Goal: Task Accomplishment & Management: Manage account settings

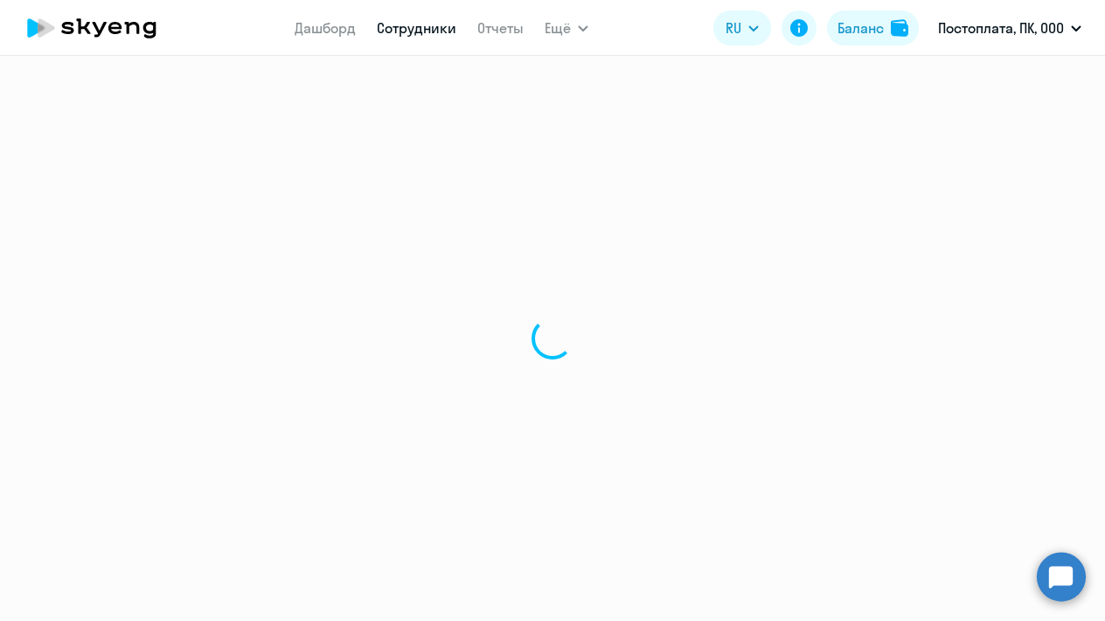
select select "30"
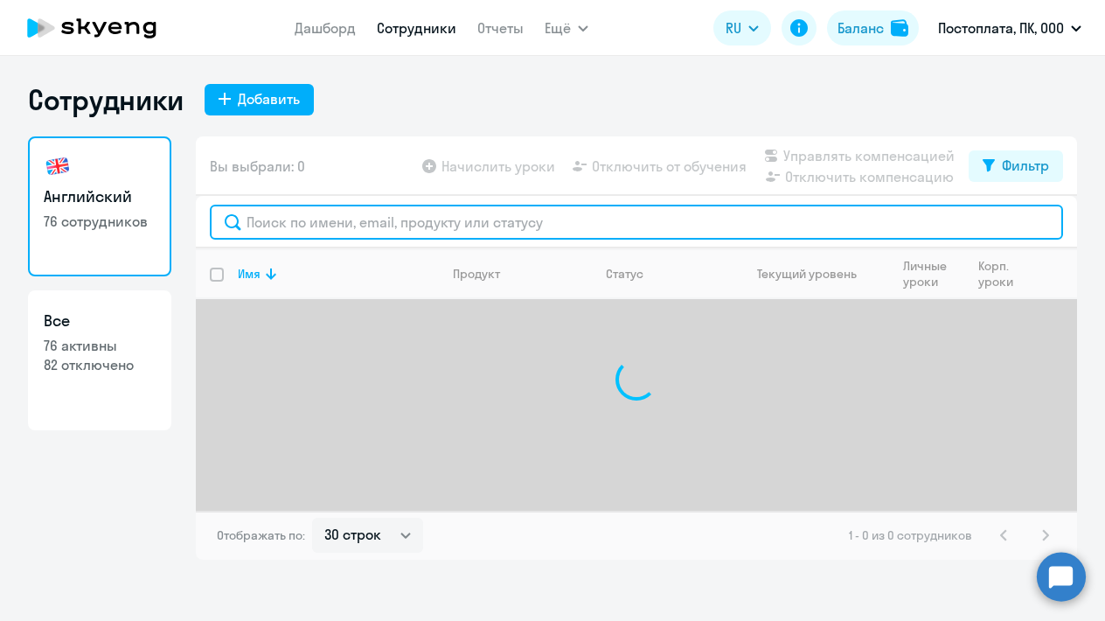
click at [388, 226] on input "text" at bounding box center [636, 222] width 853 height 35
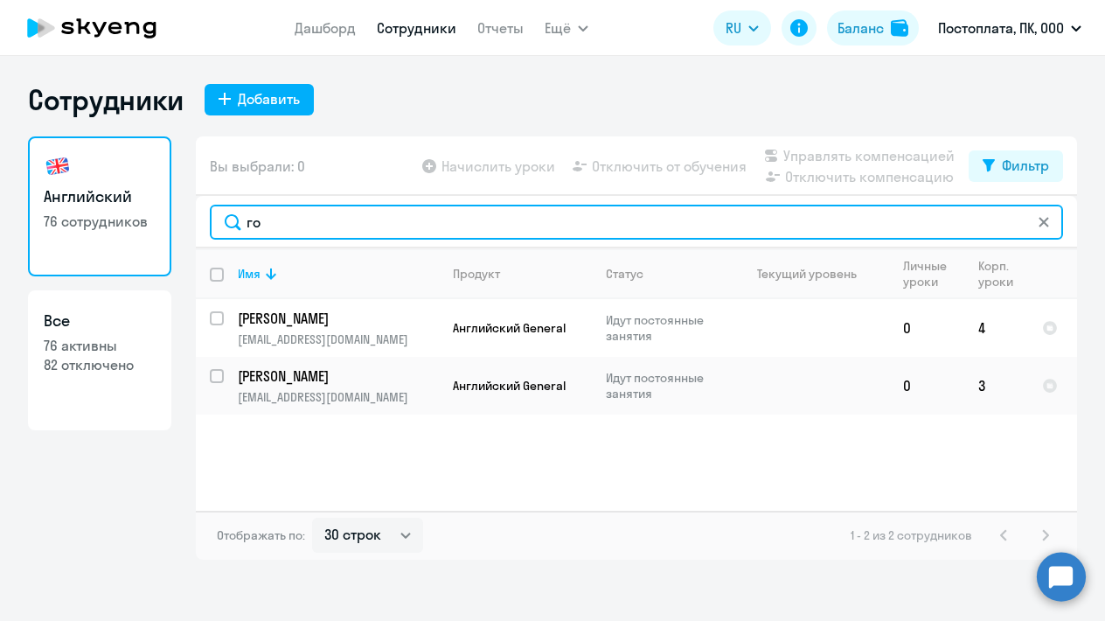
type input "г"
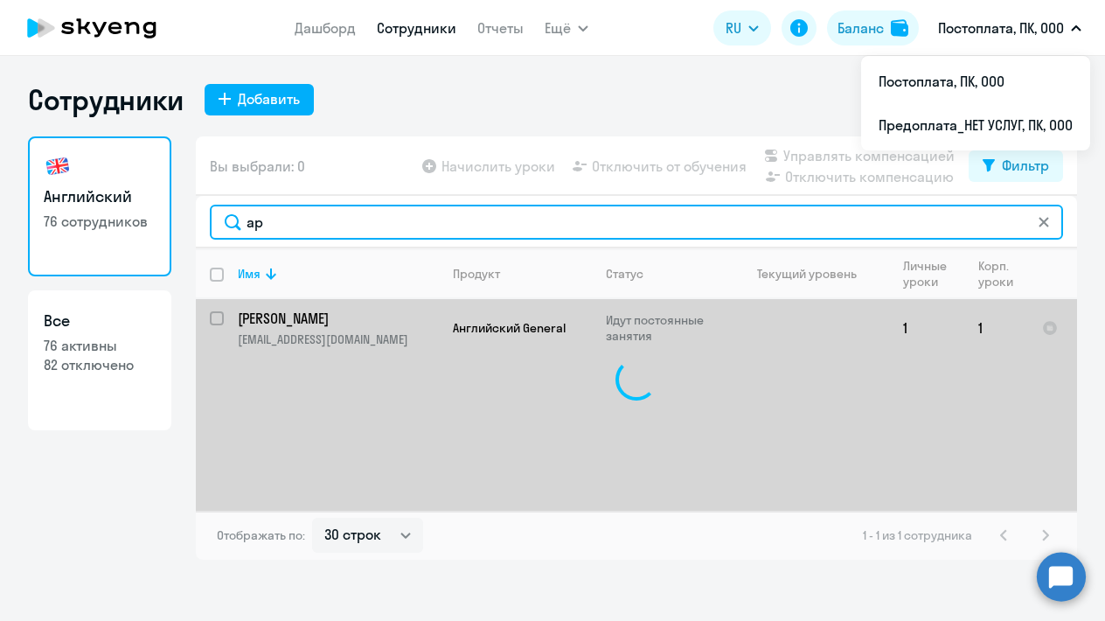
type input "а"
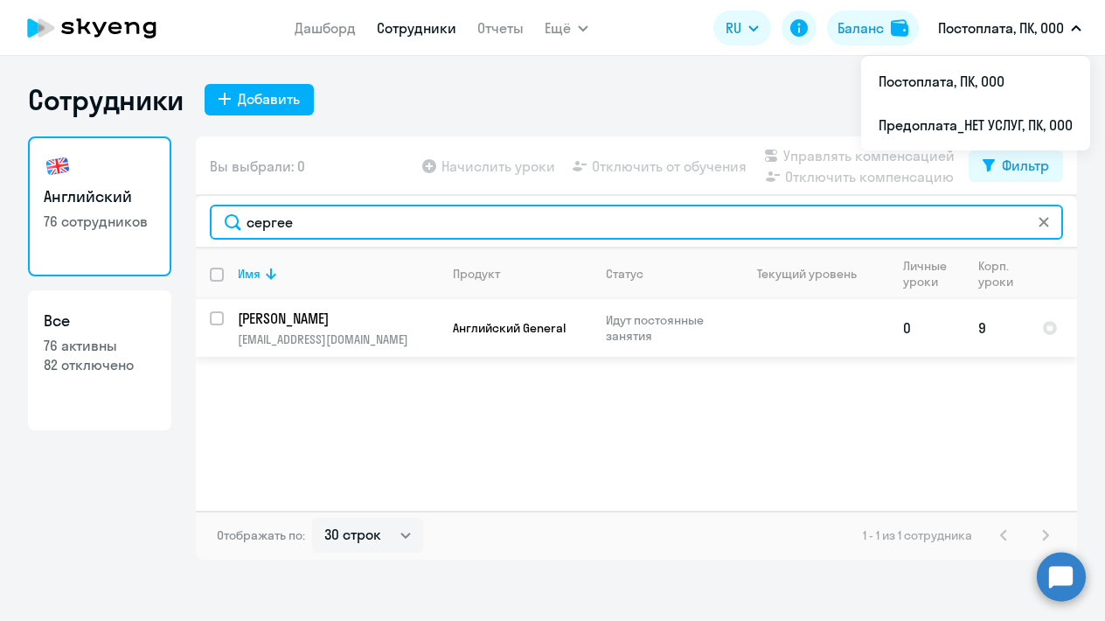
type input "сергее"
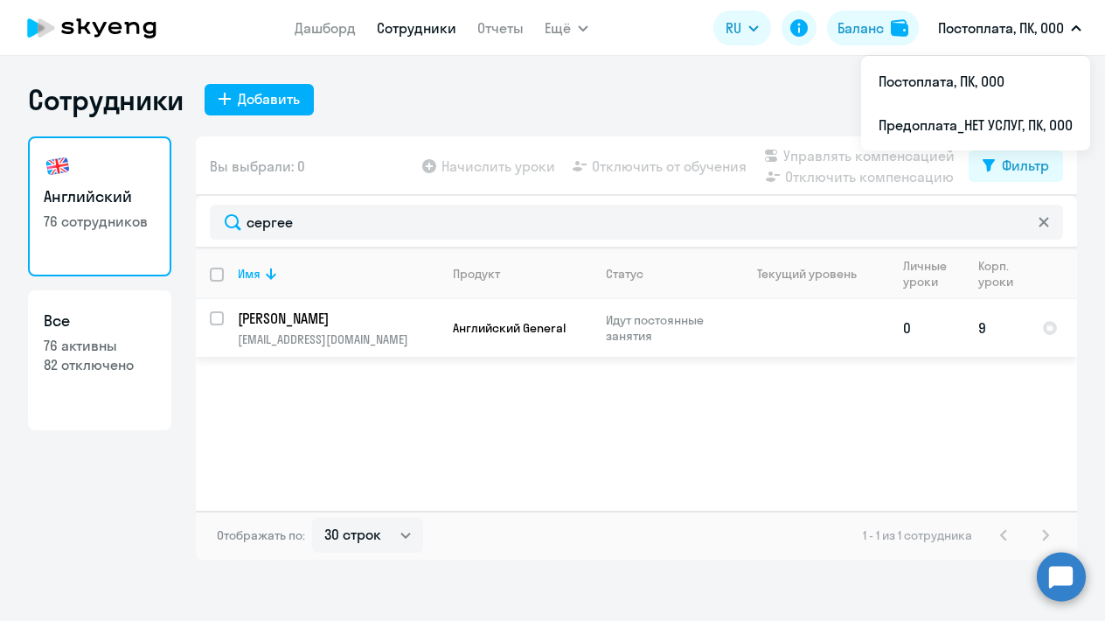
click at [983, 325] on td "9" at bounding box center [997, 328] width 64 height 58
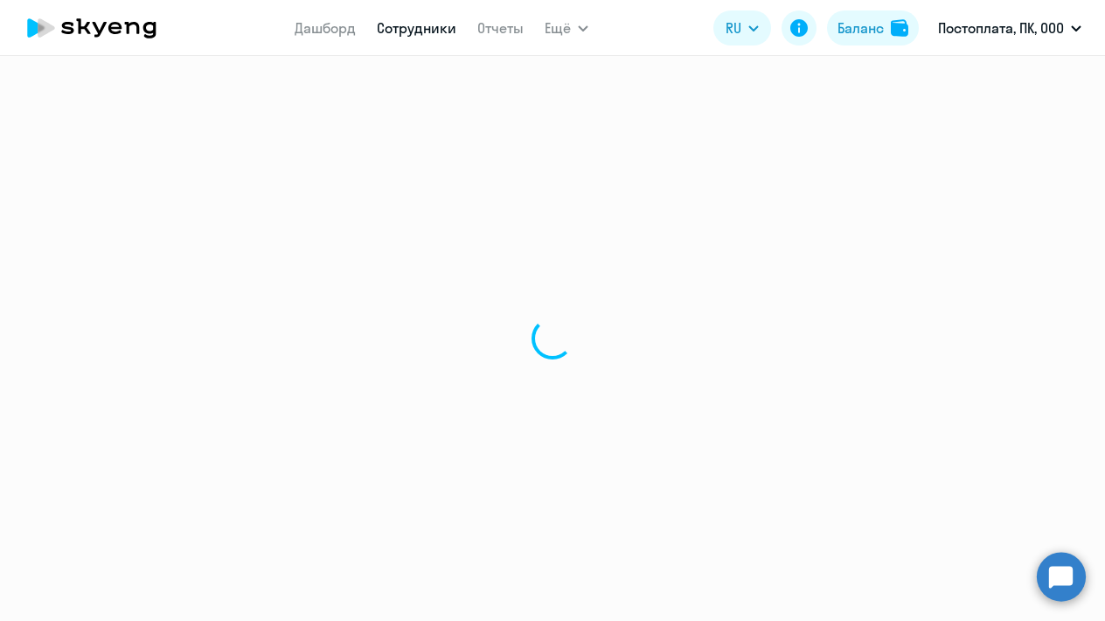
select select "english"
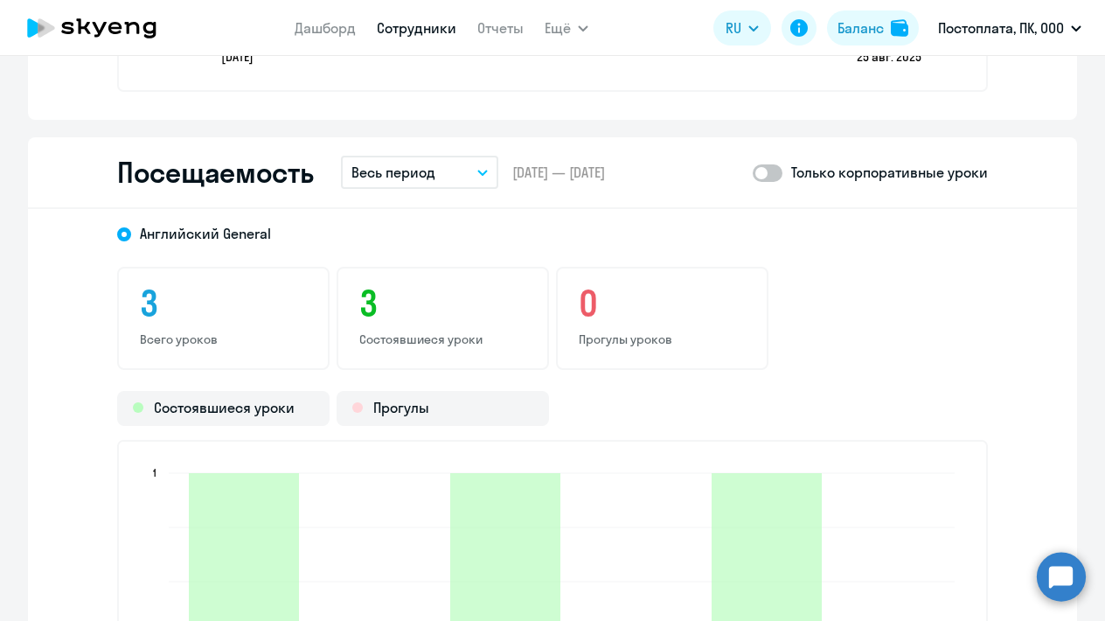
scroll to position [1985, 0]
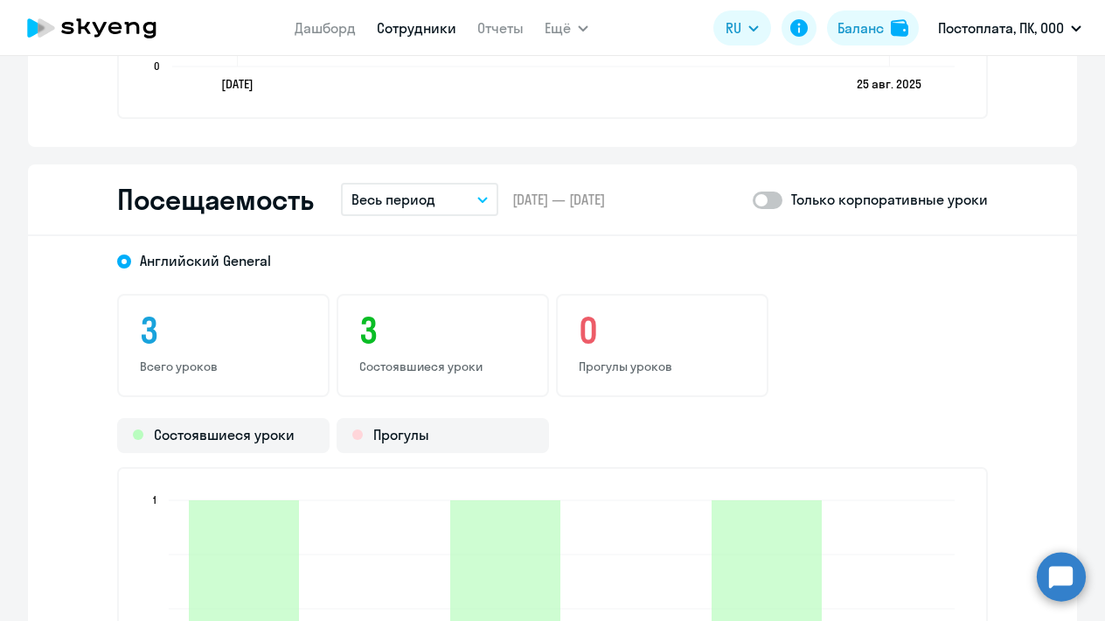
click at [774, 200] on span at bounding box center [768, 200] width 30 height 17
click at [753, 200] on input "checkbox" at bounding box center [752, 199] width 1 height 1
checkbox input "true"
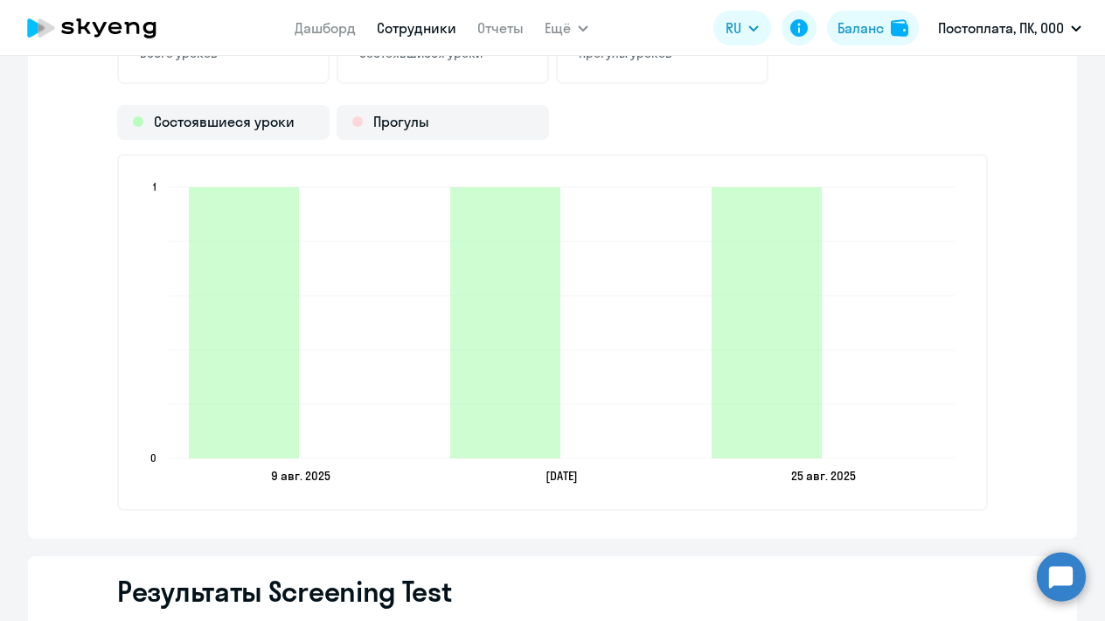
scroll to position [2228, 0]
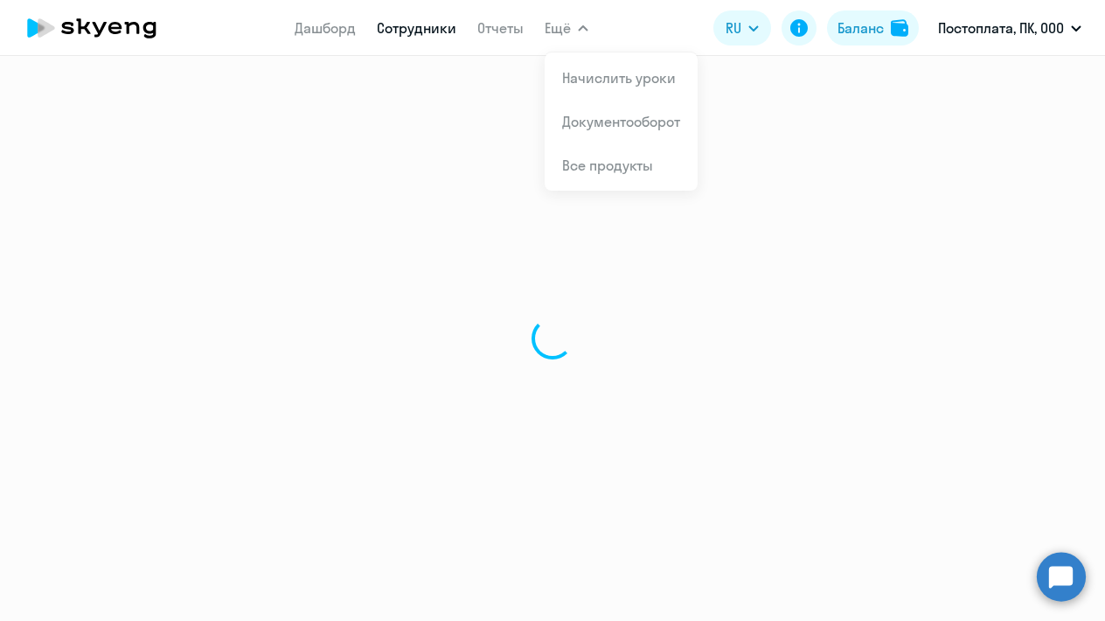
select select "30"
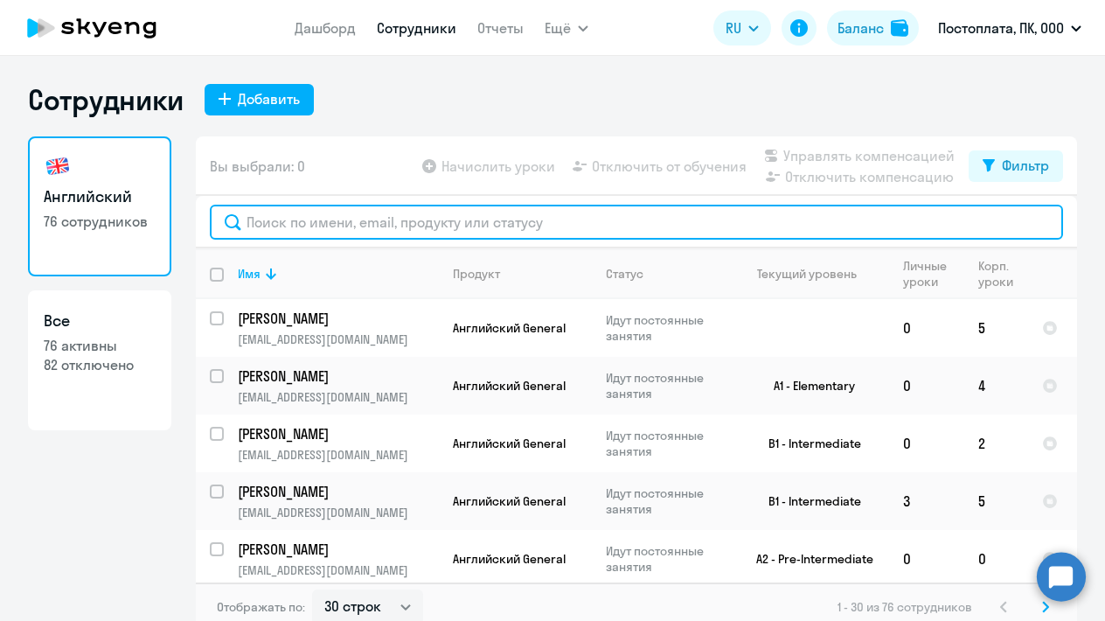
click at [366, 223] on input "text" at bounding box center [636, 222] width 853 height 35
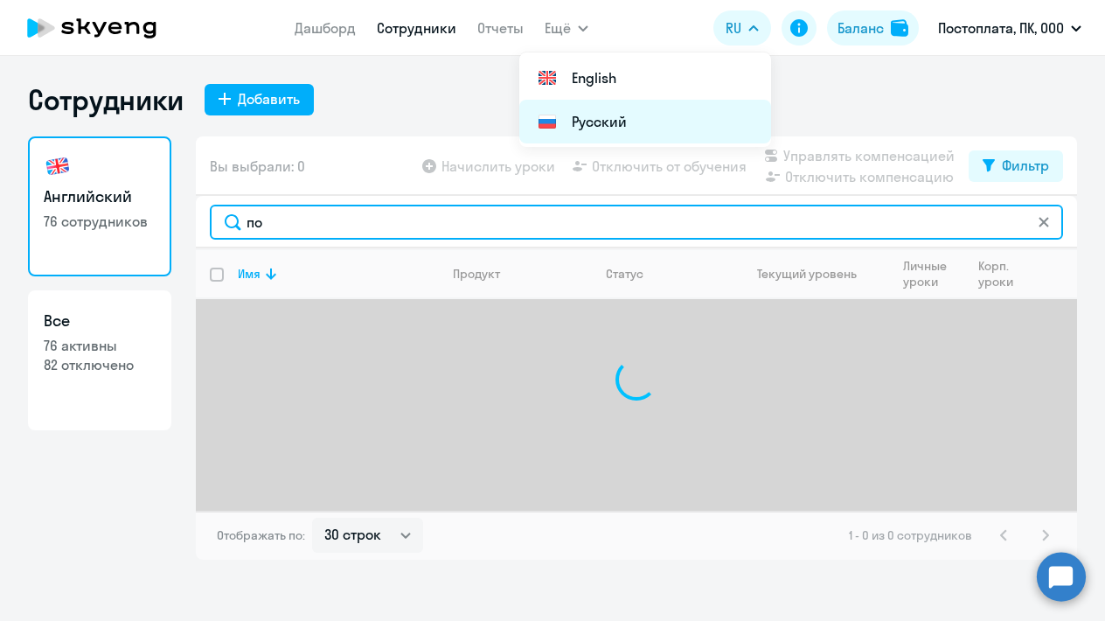
type input "п"
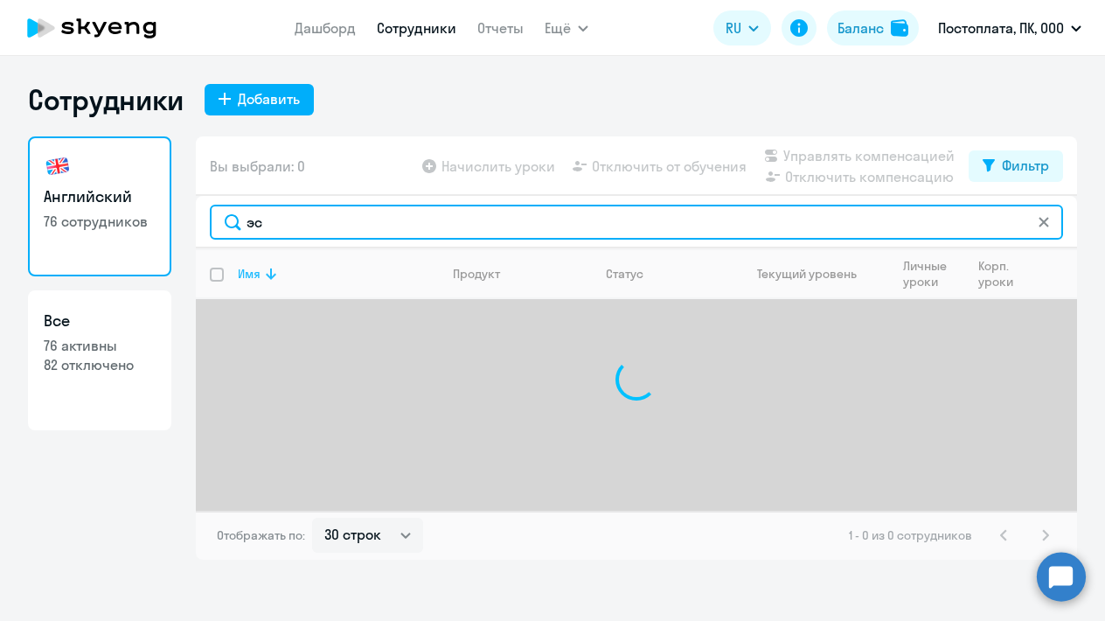
type input "э"
type input "серов"
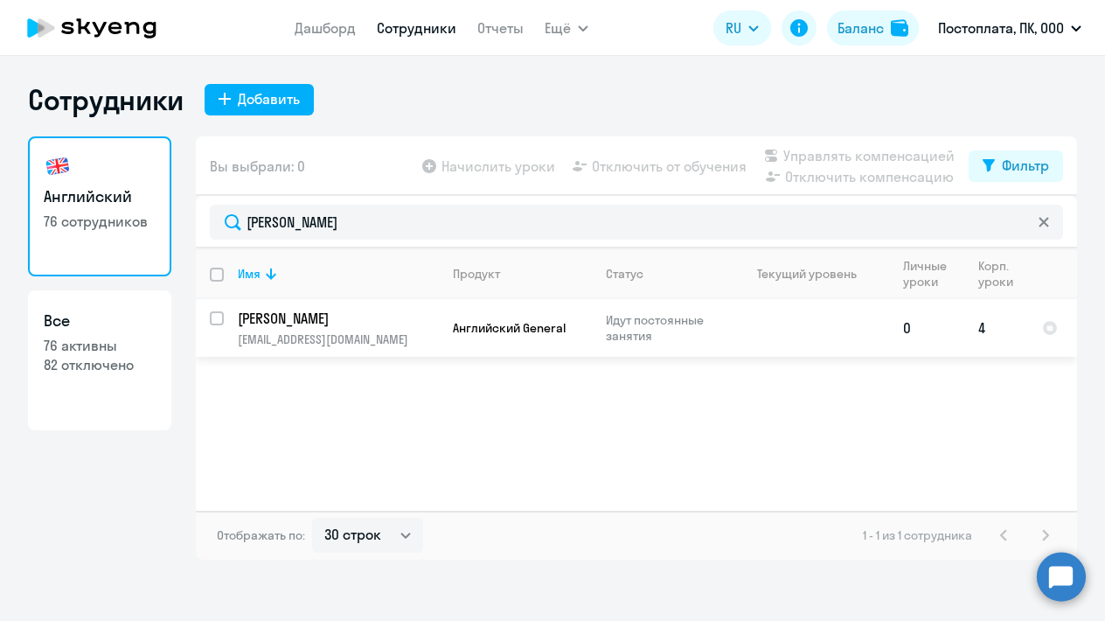
drag, startPoint x: 389, startPoint y: 263, endPoint x: 310, endPoint y: 314, distance: 93.6
click at [310, 314] on p "Серов Александр" at bounding box center [337, 318] width 198 height 19
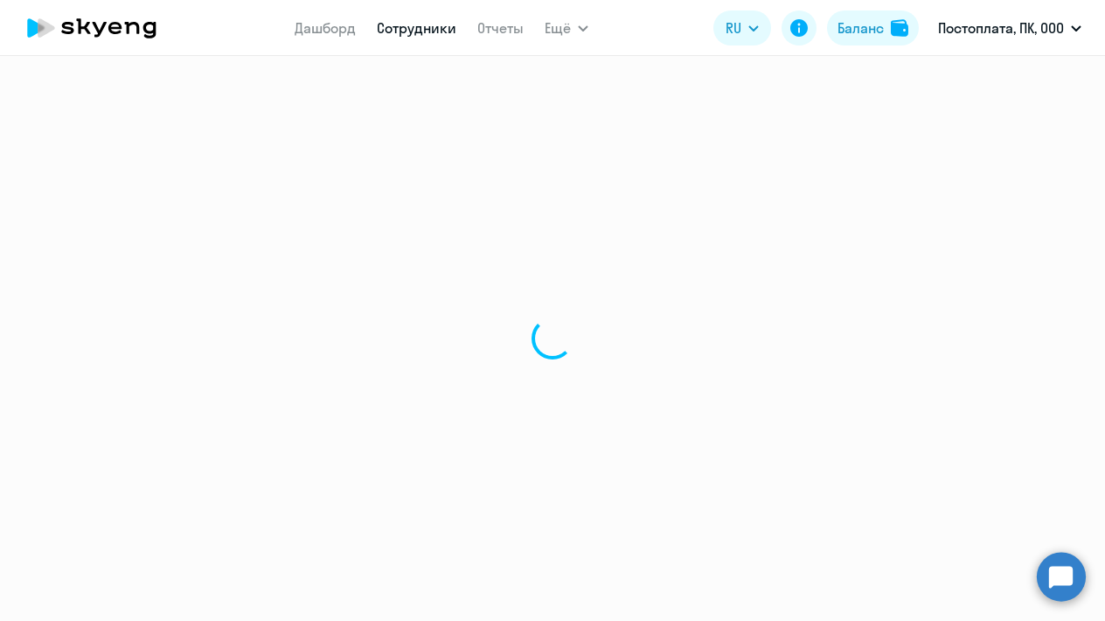
select select "english"
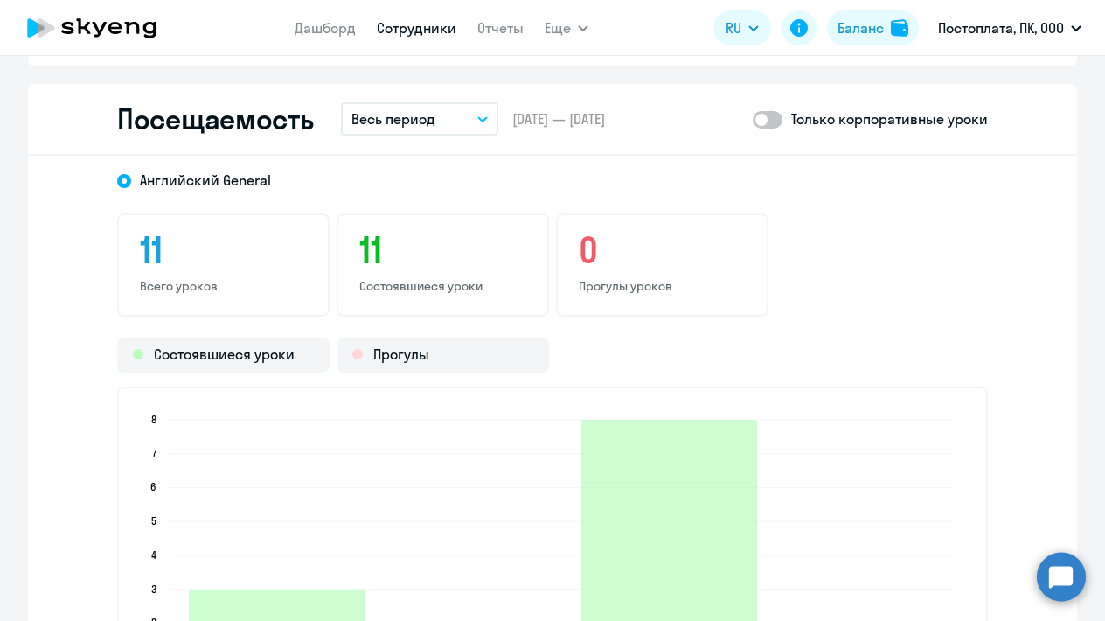
scroll to position [2068, 0]
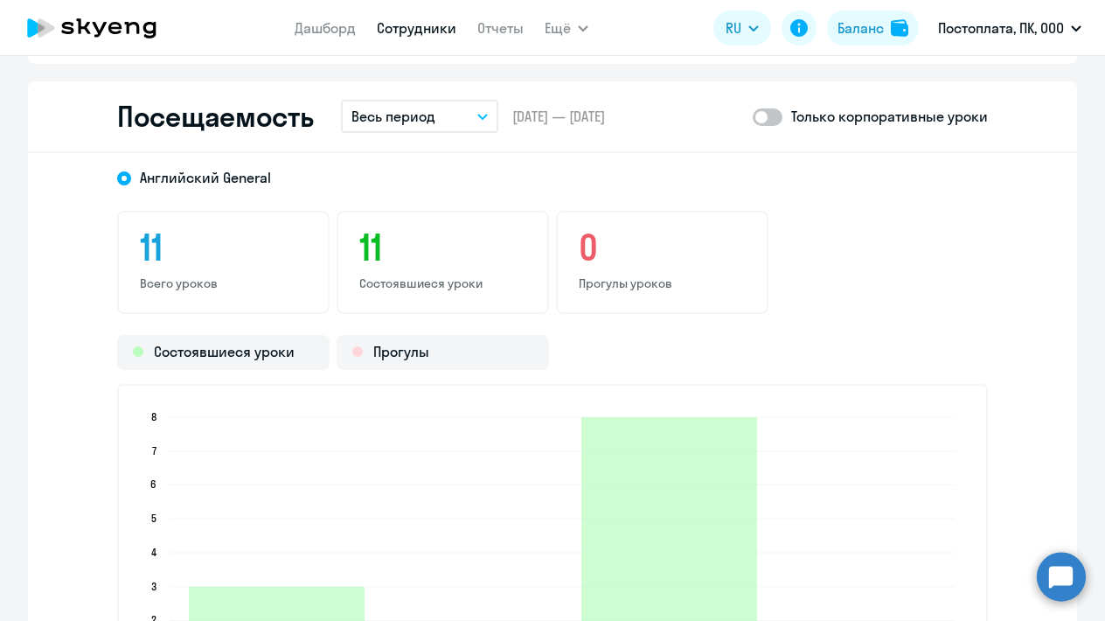
click at [775, 116] on span at bounding box center [768, 116] width 30 height 17
click at [753, 116] on input "checkbox" at bounding box center [752, 116] width 1 height 1
checkbox input "true"
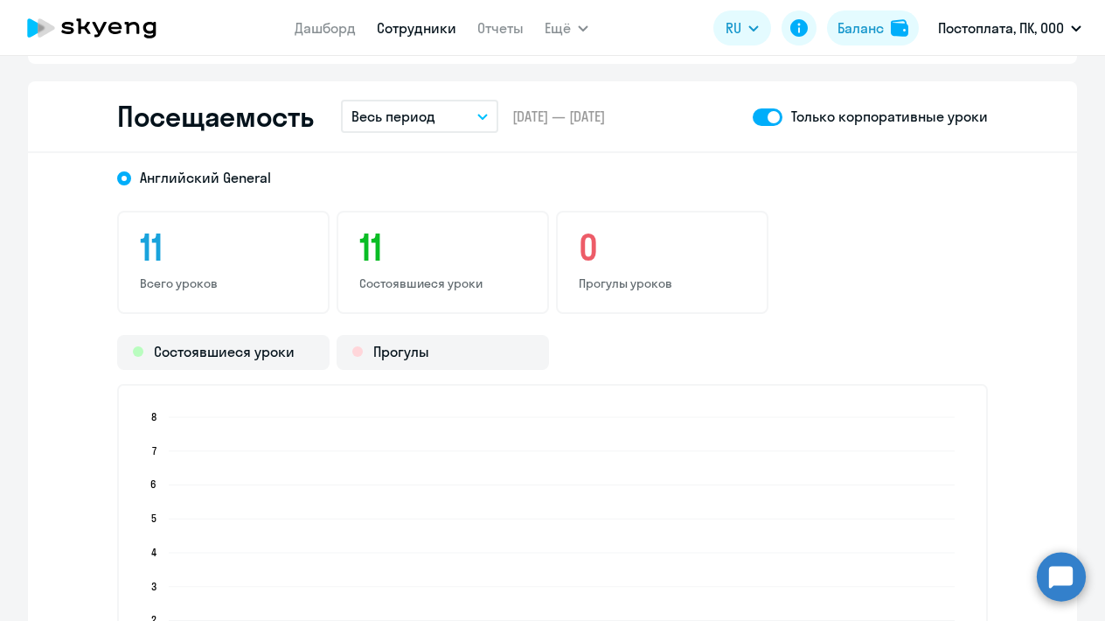
click at [389, 116] on p "Весь период" at bounding box center [394, 116] width 84 height 21
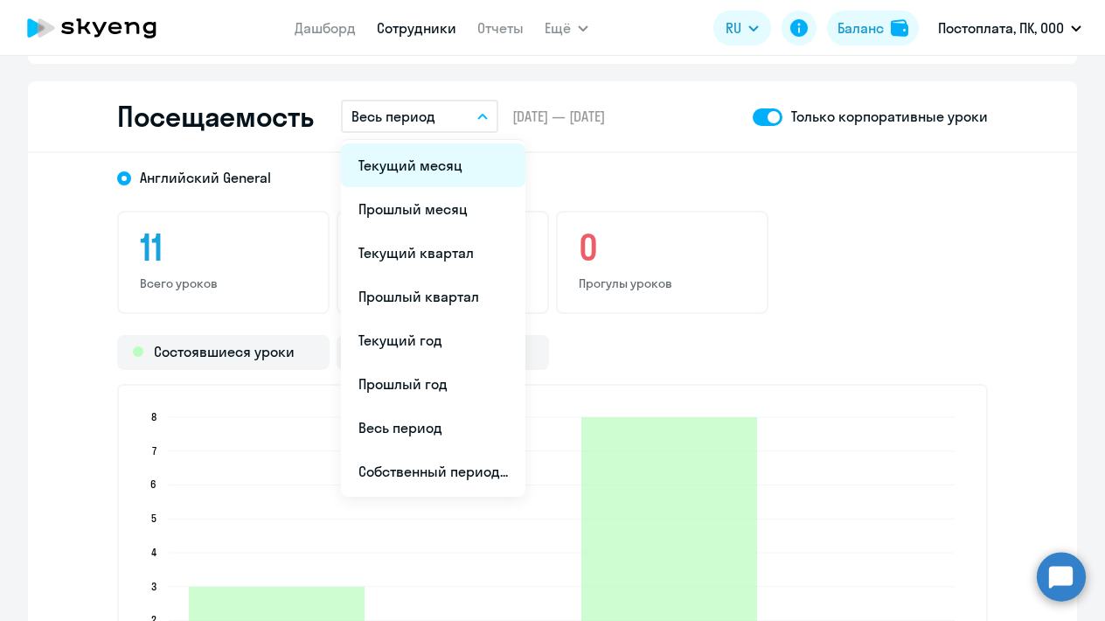
click at [398, 169] on li "Текущий месяц" at bounding box center [433, 165] width 185 height 44
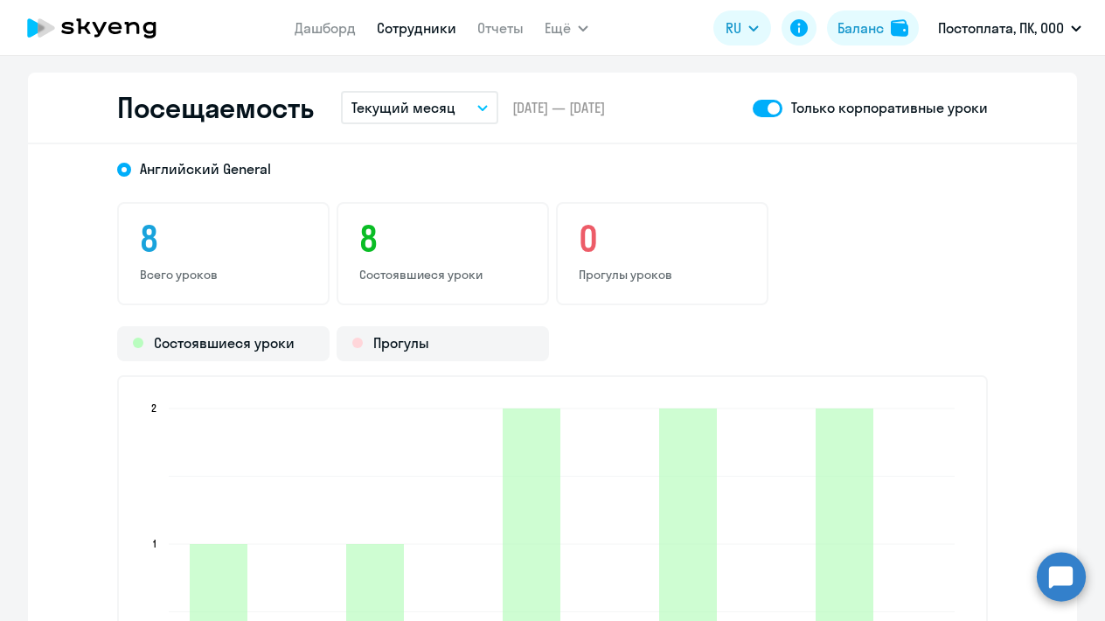
scroll to position [2072, 0]
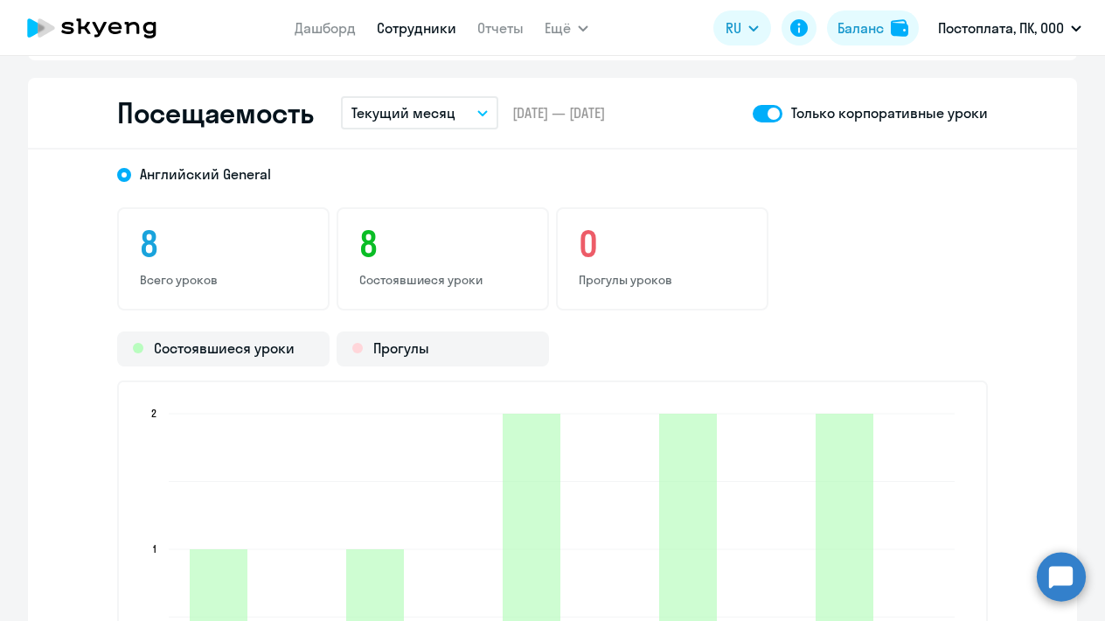
click at [424, 29] on link "Сотрудники" at bounding box center [417, 27] width 80 height 17
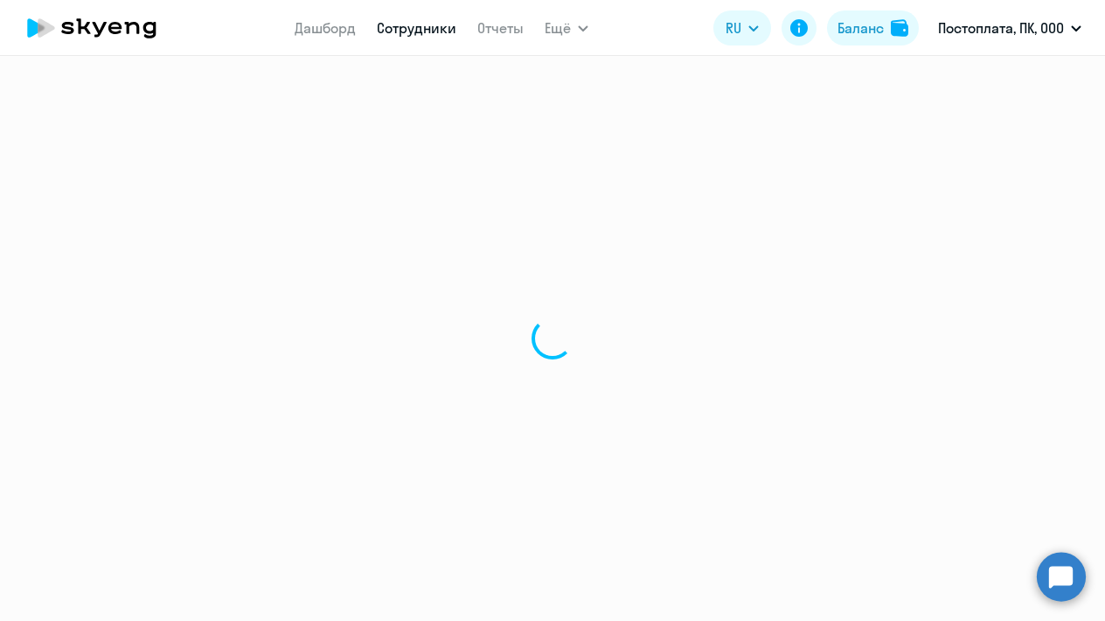
select select "30"
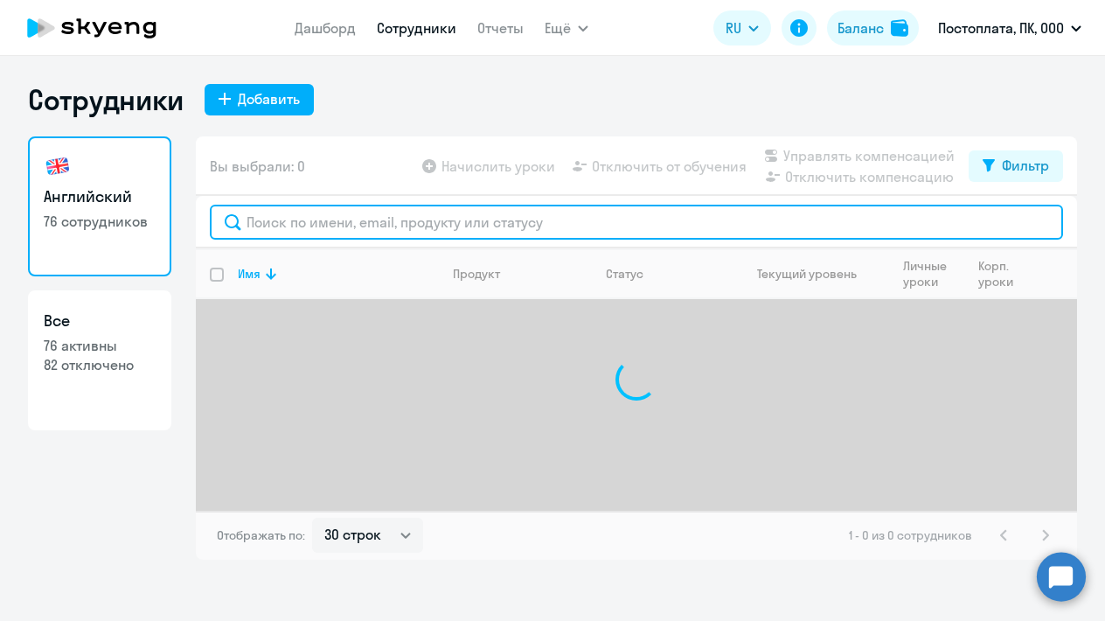
click at [337, 230] on input "text" at bounding box center [636, 222] width 853 height 35
type input "д"
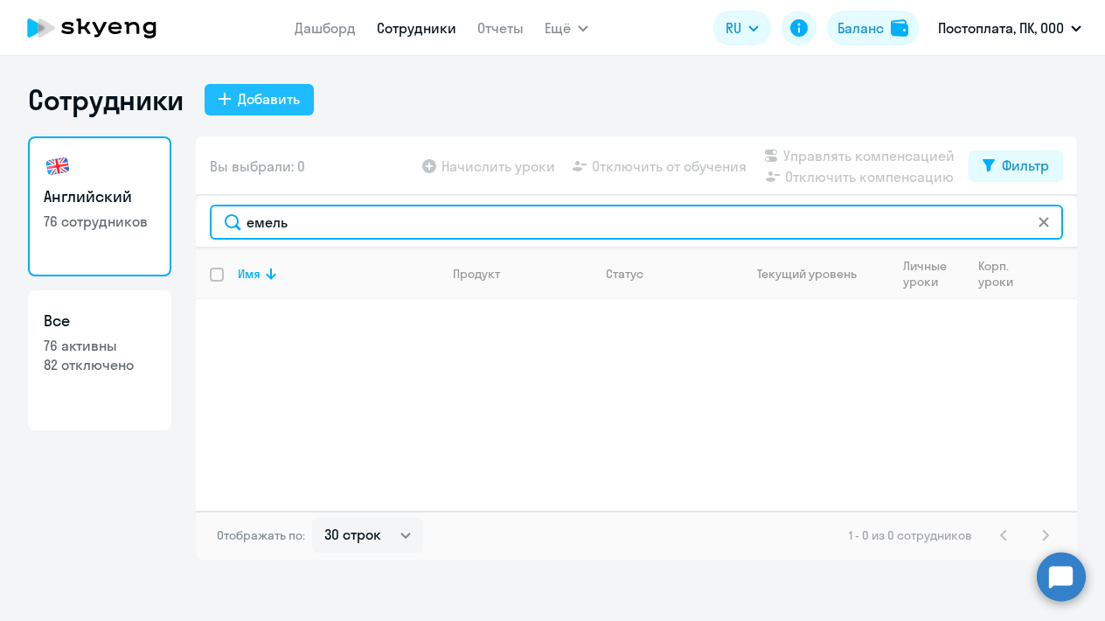
type input "емель"
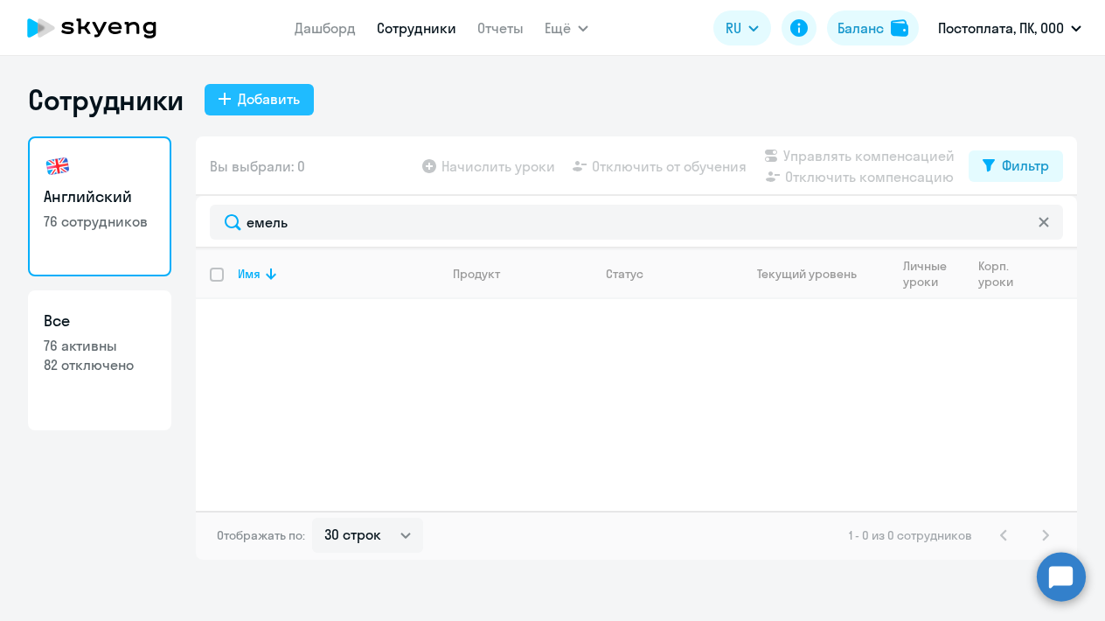
click at [250, 104] on div "Добавить" at bounding box center [269, 98] width 62 height 21
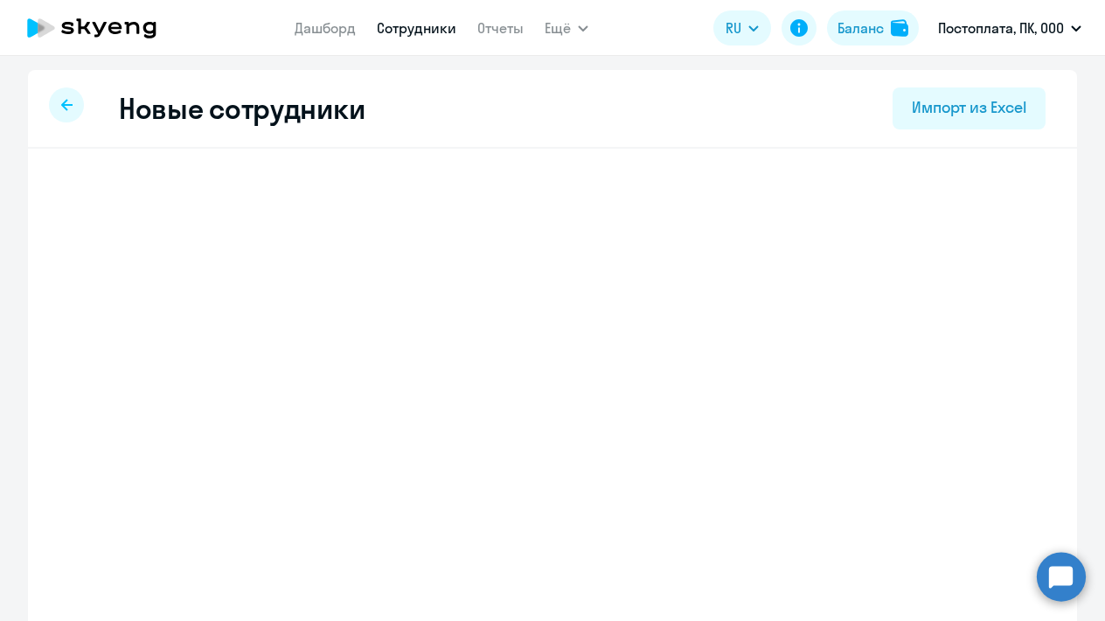
select select "english_adult_not_native_speaker"
select select "3"
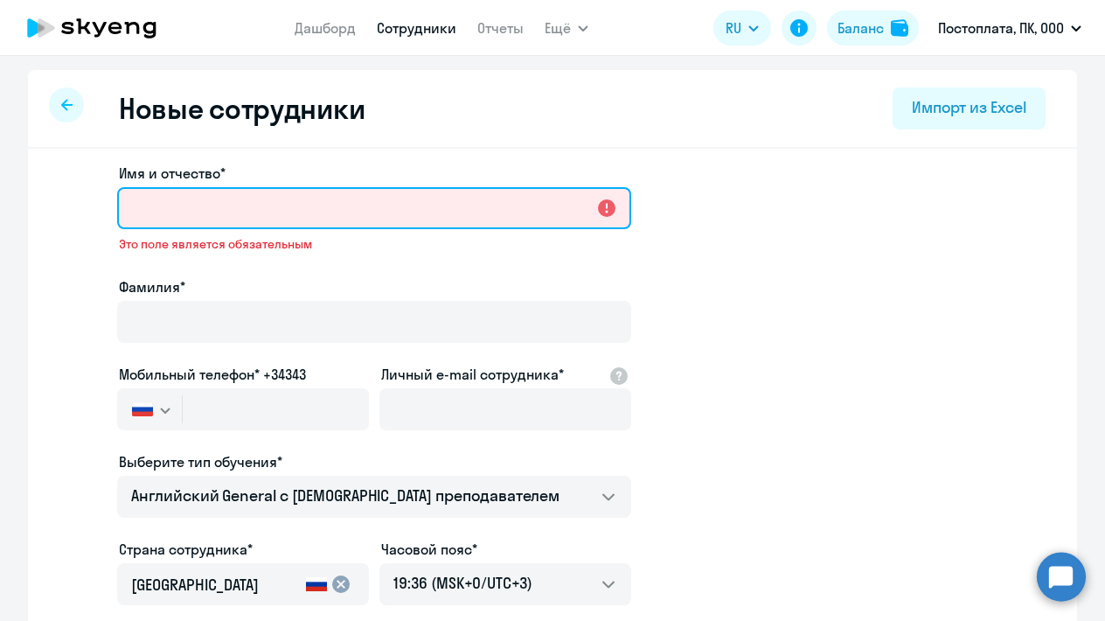
paste input "Эсенбеков Бактыбек"
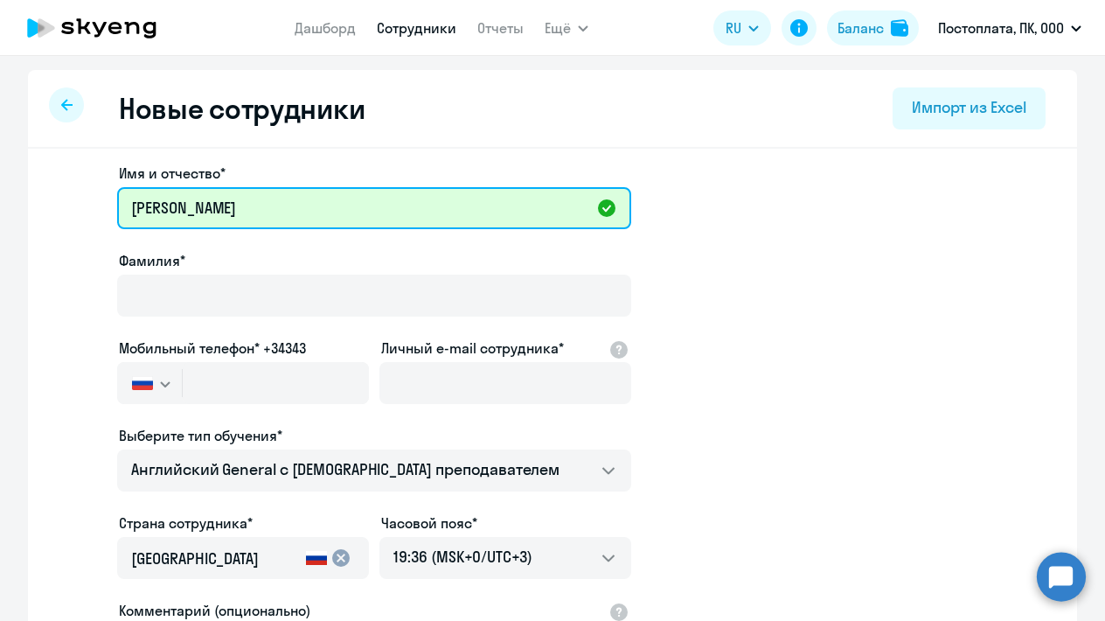
drag, startPoint x: 217, startPoint y: 211, endPoint x: 54, endPoint y: 192, distance: 163.7
click at [52, 192] on div "Имя и отчество* Эсенбеков Бактыбек Фамилия* Мобильный телефон* +34343 Россия +7…" at bounding box center [552, 533] width 1049 height 769
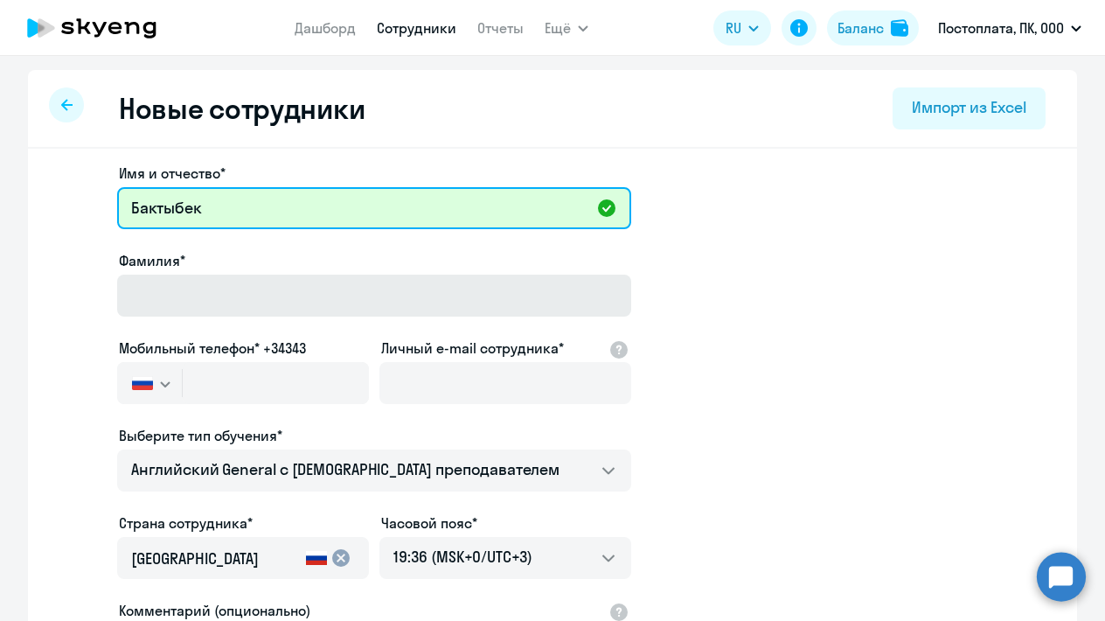
type input "Бактыбек"
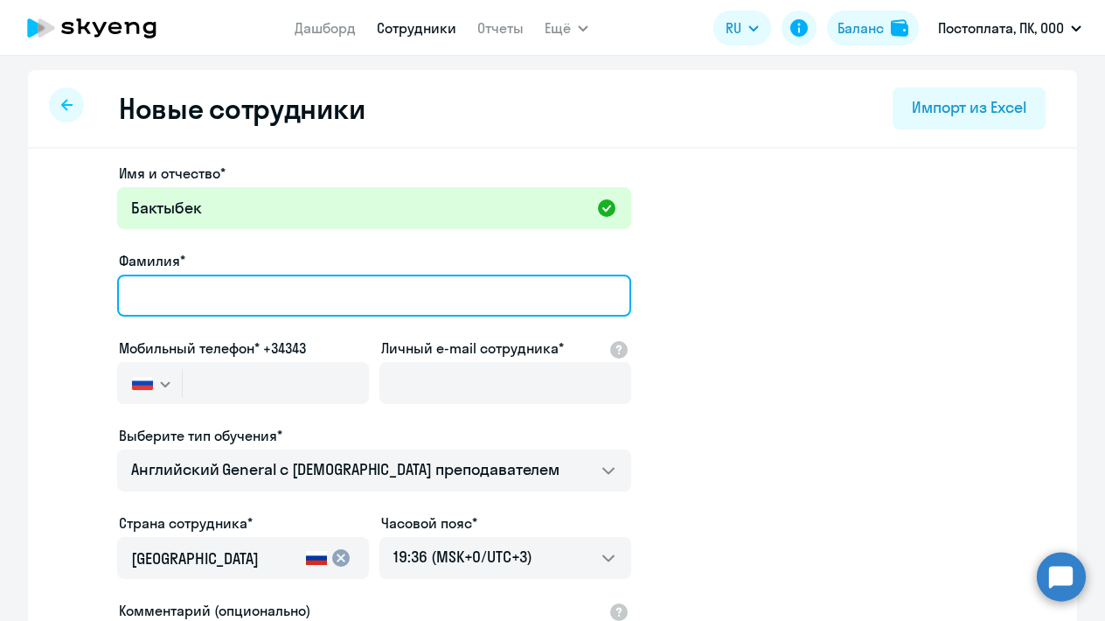
paste input "Эсенбеков Бактыбек"
drag, startPoint x: 209, startPoint y: 295, endPoint x: 304, endPoint y: 303, distance: 95.6
click at [304, 306] on input "Эсенбеков Бактыбек" at bounding box center [374, 296] width 514 height 42
type input "Эсенбеков"
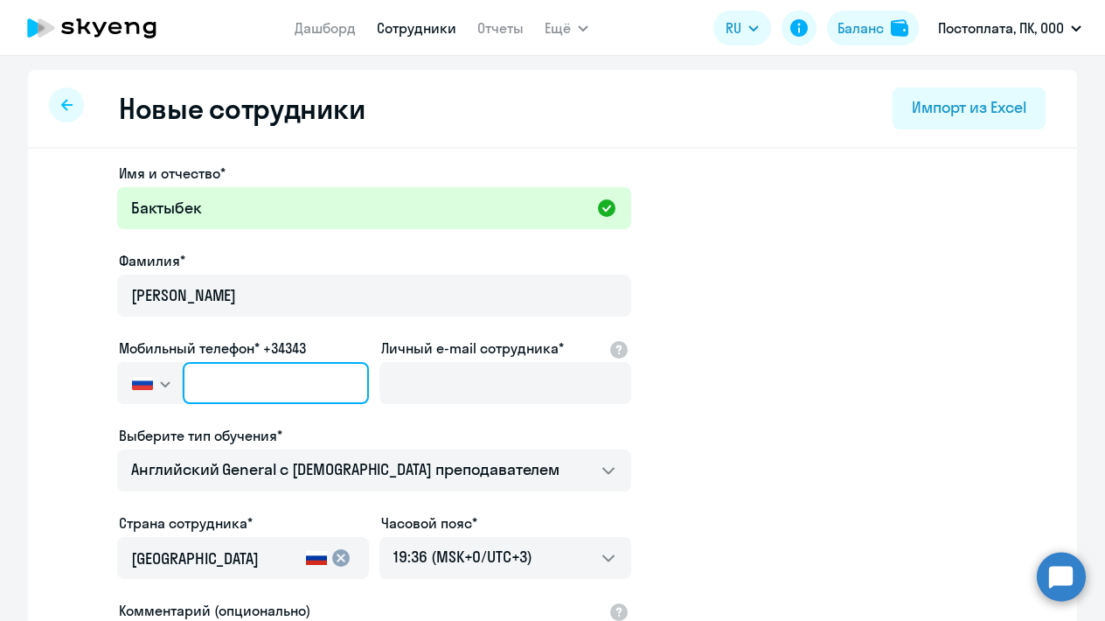
click at [310, 374] on input "text" at bounding box center [276, 383] width 186 height 42
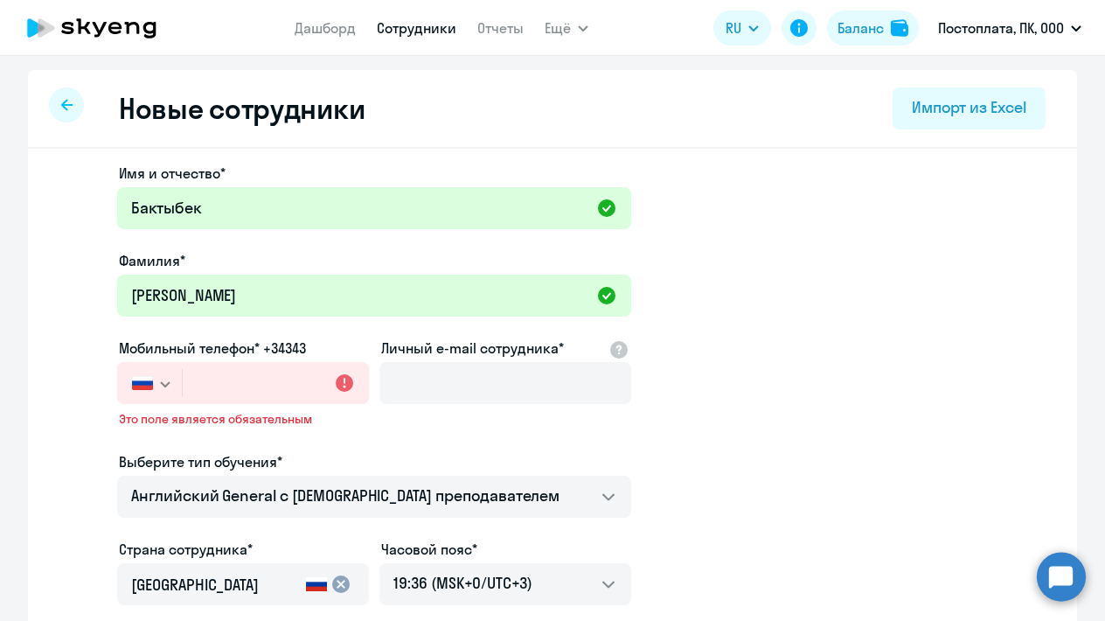
click at [158, 382] on svg-icon "button" at bounding box center [165, 384] width 14 height 14
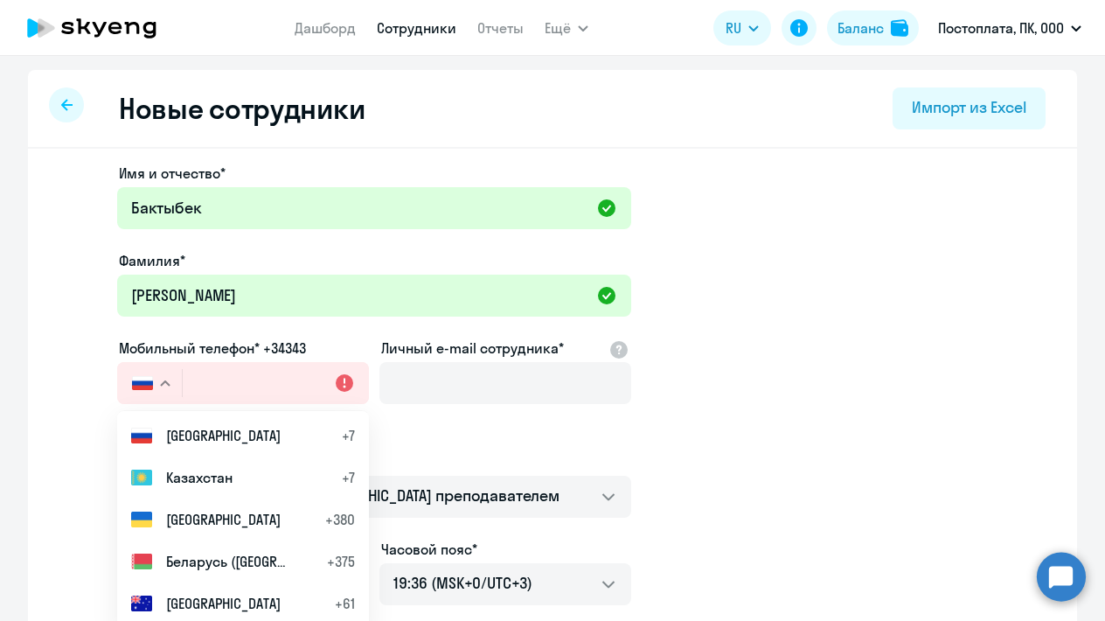
click at [158, 382] on svg-icon "button" at bounding box center [165, 384] width 14 height 14
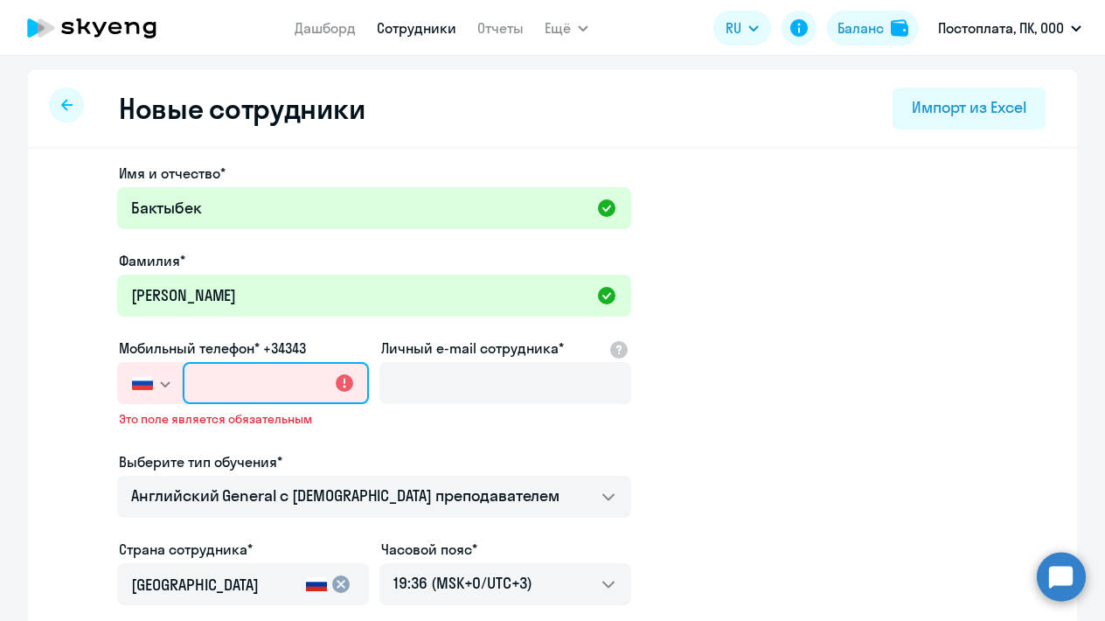
click at [212, 381] on input "text" at bounding box center [276, 383] width 186 height 42
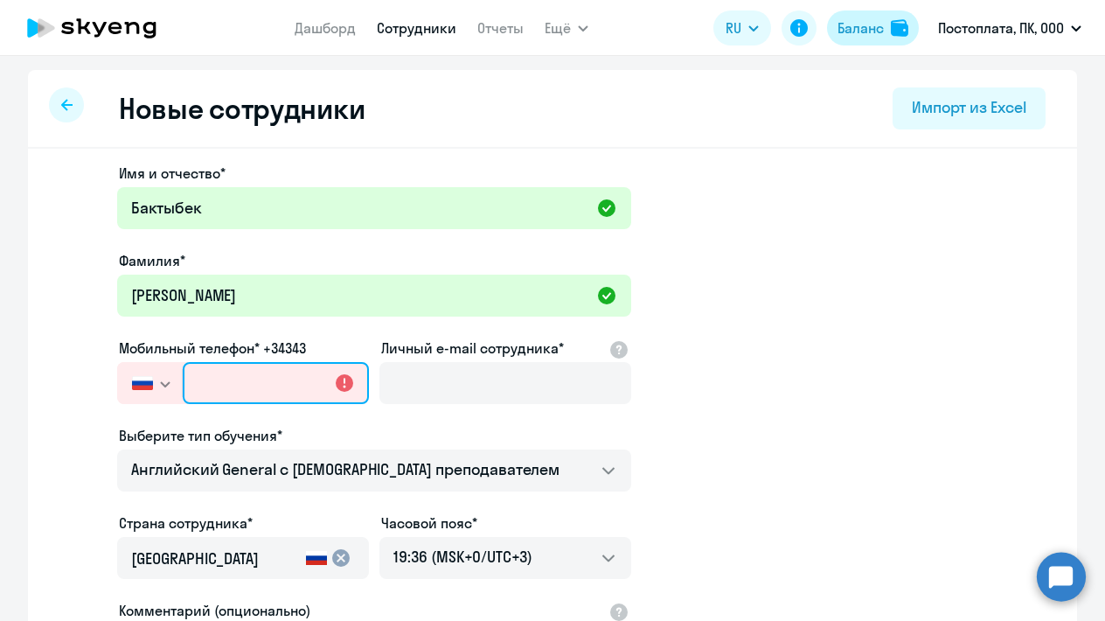
paste input "+7 999 495-28-71"
type input "+7 999 495-28-71"
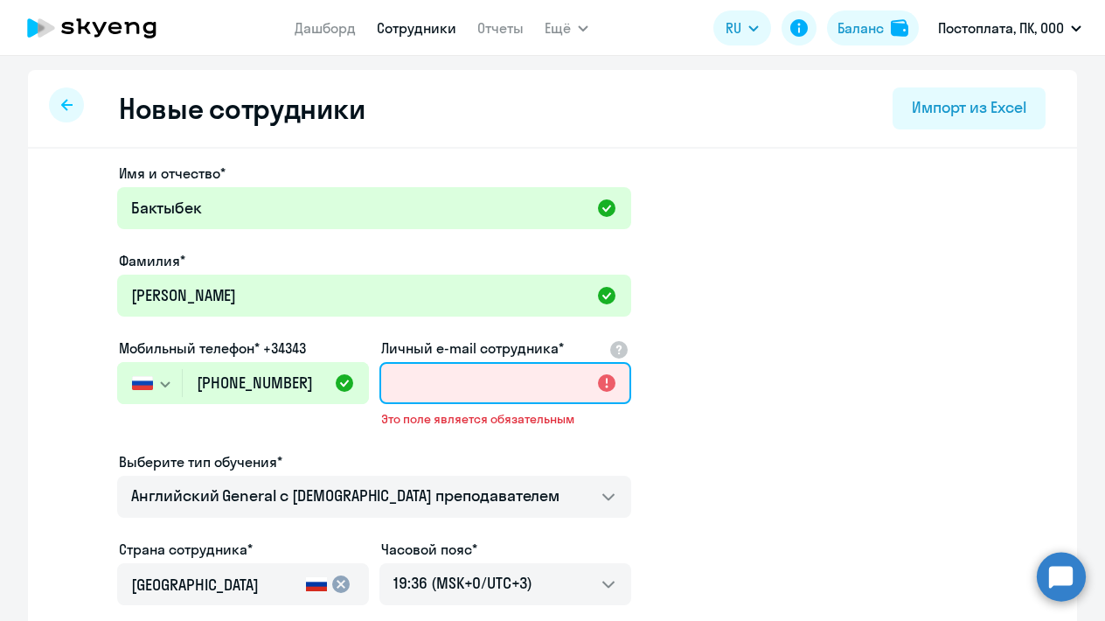
paste input "baktybekesenbekov63789@gmail.com"
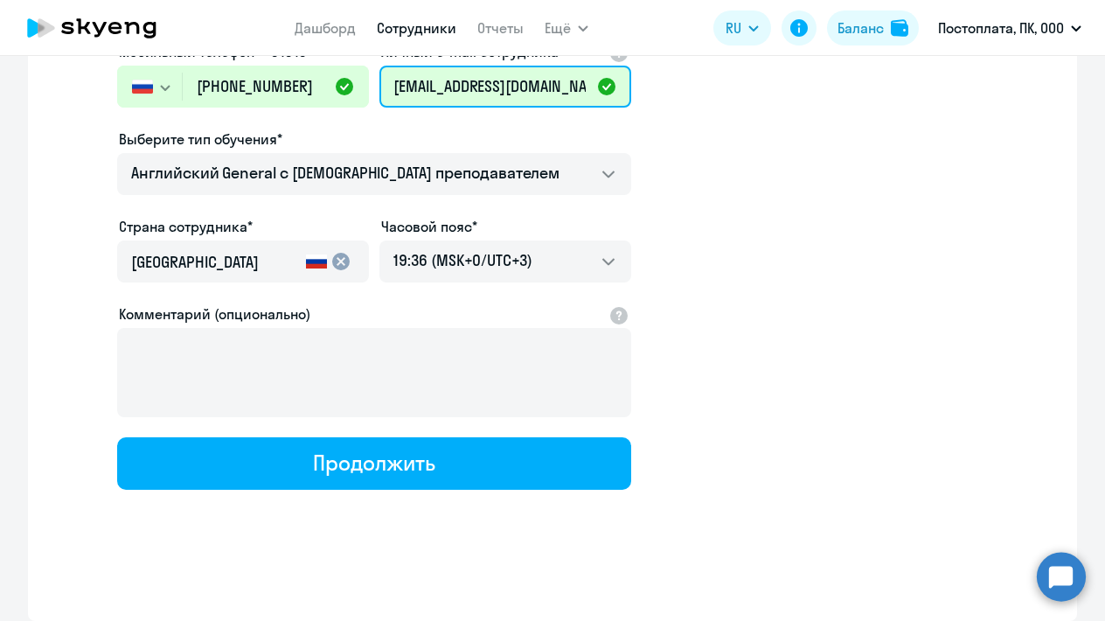
scroll to position [296, 0]
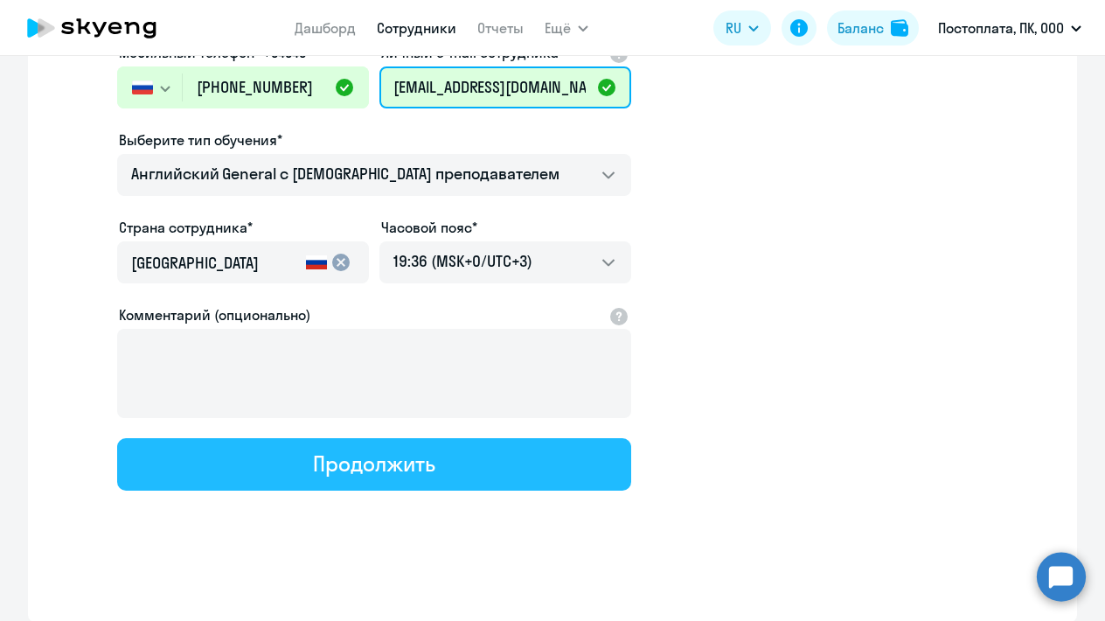
type input "baktybekesenbekov63789@gmail.com"
click at [439, 468] on button "Продолжить" at bounding box center [374, 464] width 514 height 52
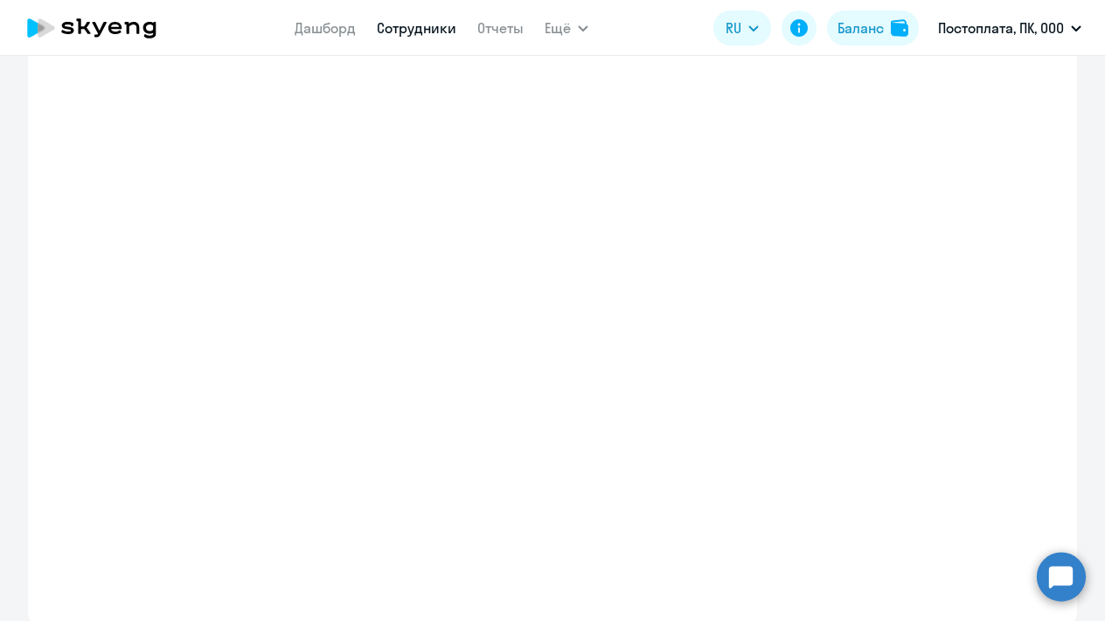
select select "english_adult_not_native_speaker"
select select "3"
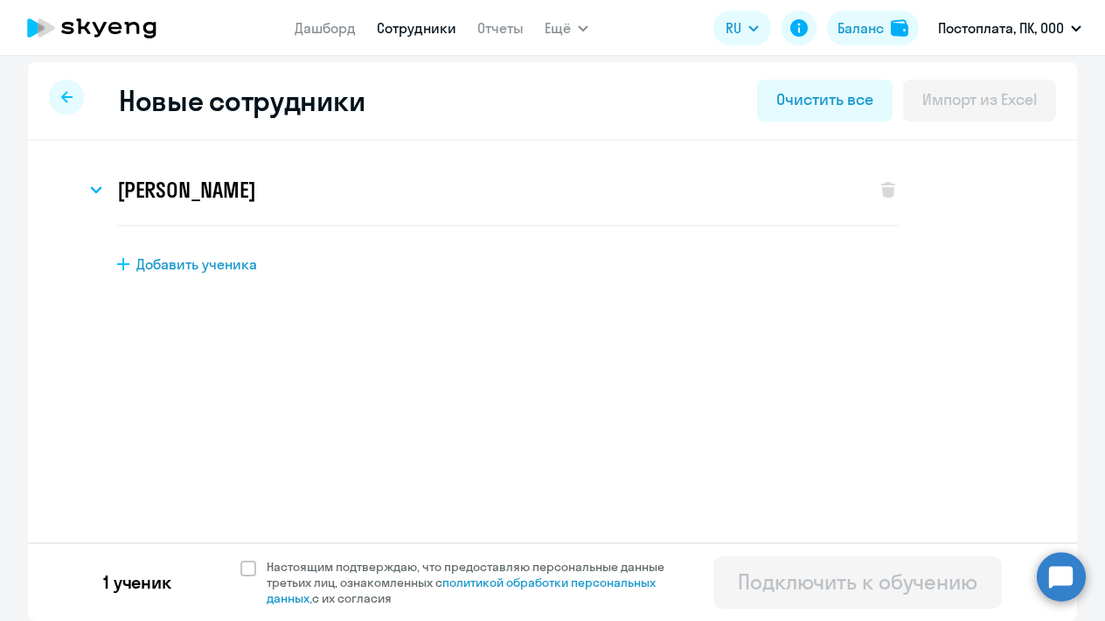
scroll to position [8, 0]
click at [236, 256] on span "Добавить ученика" at bounding box center [196, 263] width 121 height 19
select select "english_adult_not_native_speaker"
select select "3"
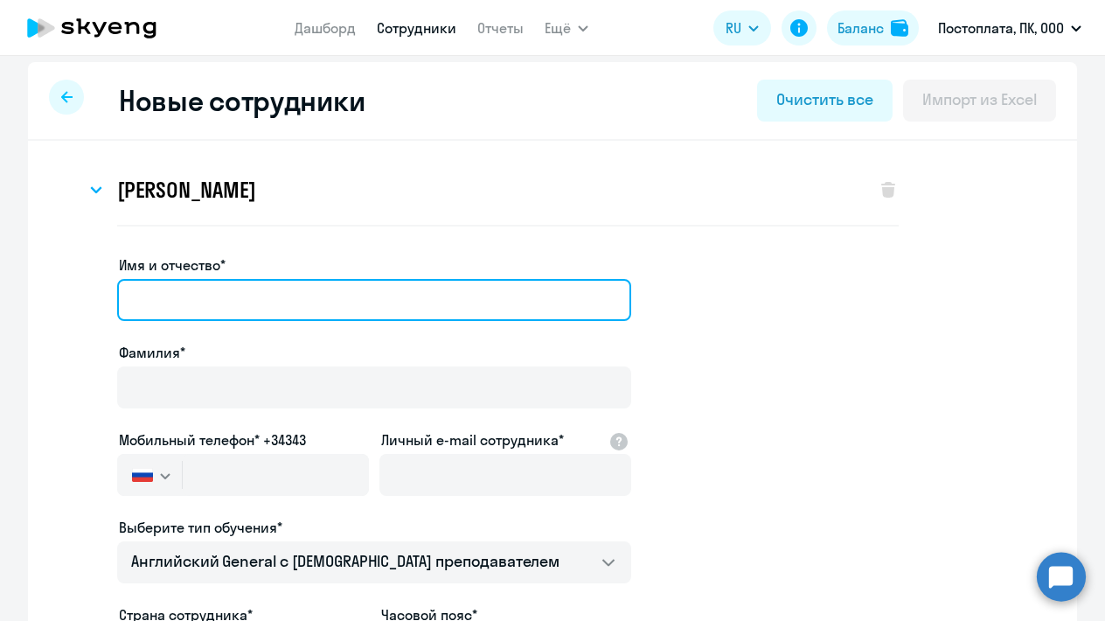
paste input "Владимир Демьянов"
drag, startPoint x: 204, startPoint y: 303, endPoint x: 345, endPoint y: 294, distance: 141.9
click at [345, 294] on input "Владимир Демьянов" at bounding box center [374, 300] width 514 height 42
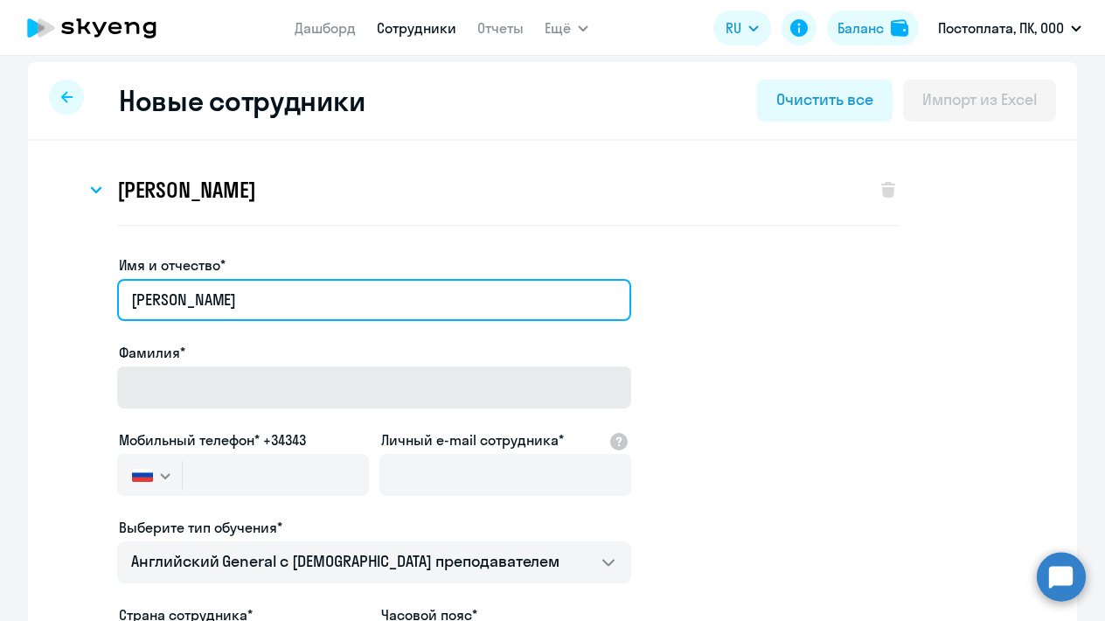
type input "Владимир"
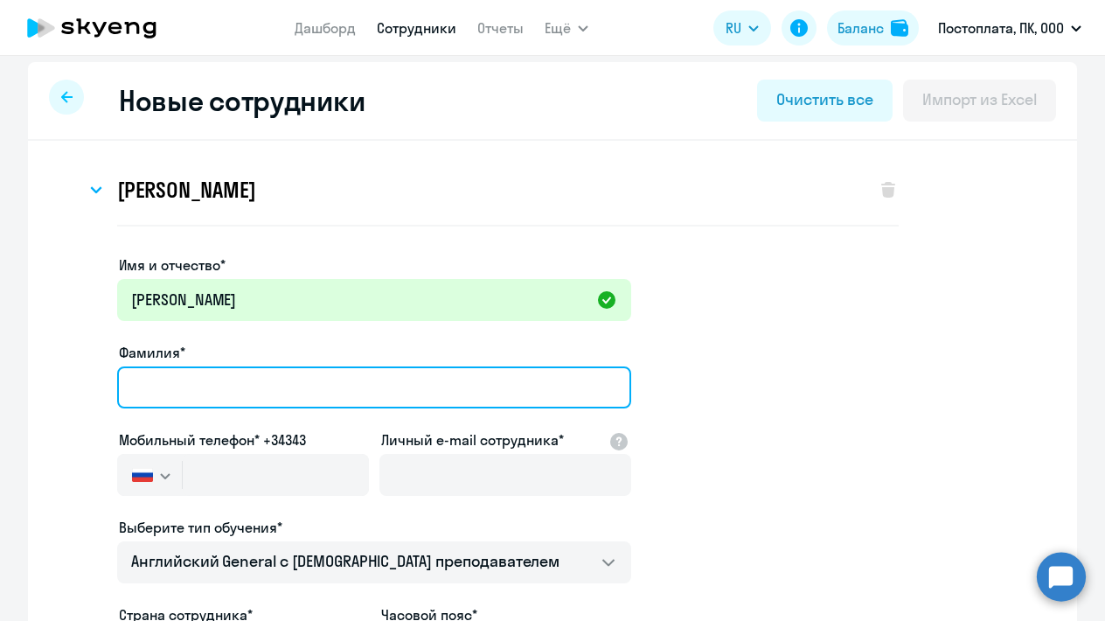
paste input "Владимир Демьянов"
drag, startPoint x: 212, startPoint y: 391, endPoint x: 95, endPoint y: 383, distance: 116.6
click at [95, 383] on app-new-student-form "Имя и отчество* Владимир Фамилия* Владимир Демьянов Мобильный телефон* +34343 Р…" at bounding box center [552, 565] width 993 height 623
type input "Демьянов"
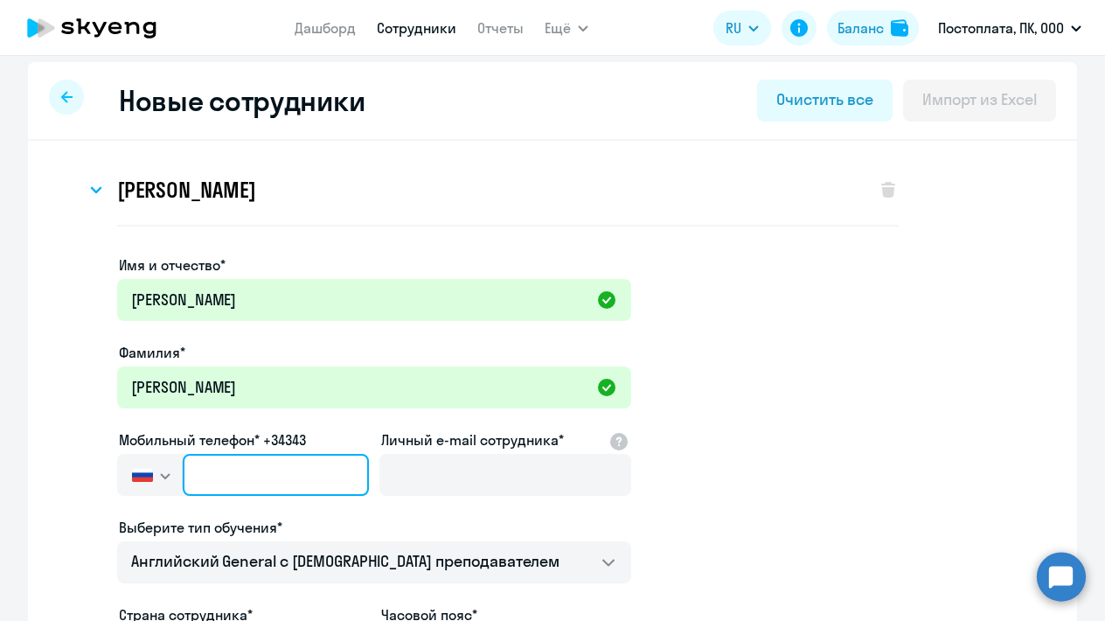
click at [287, 476] on input "text" at bounding box center [276, 475] width 186 height 42
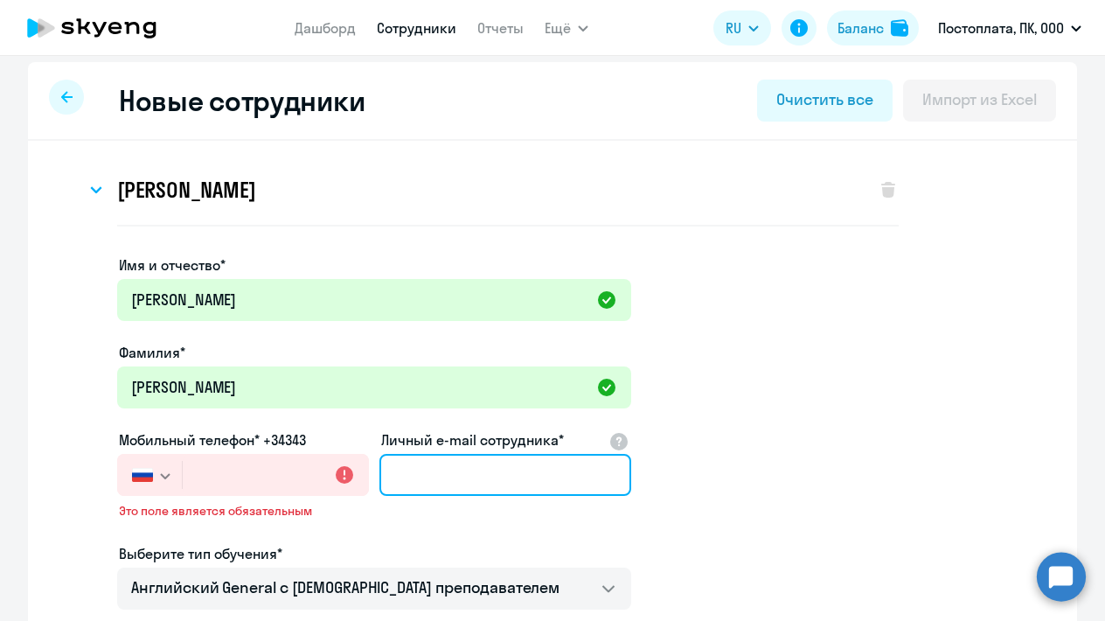
paste input "Ilakiaky@gmail.com"
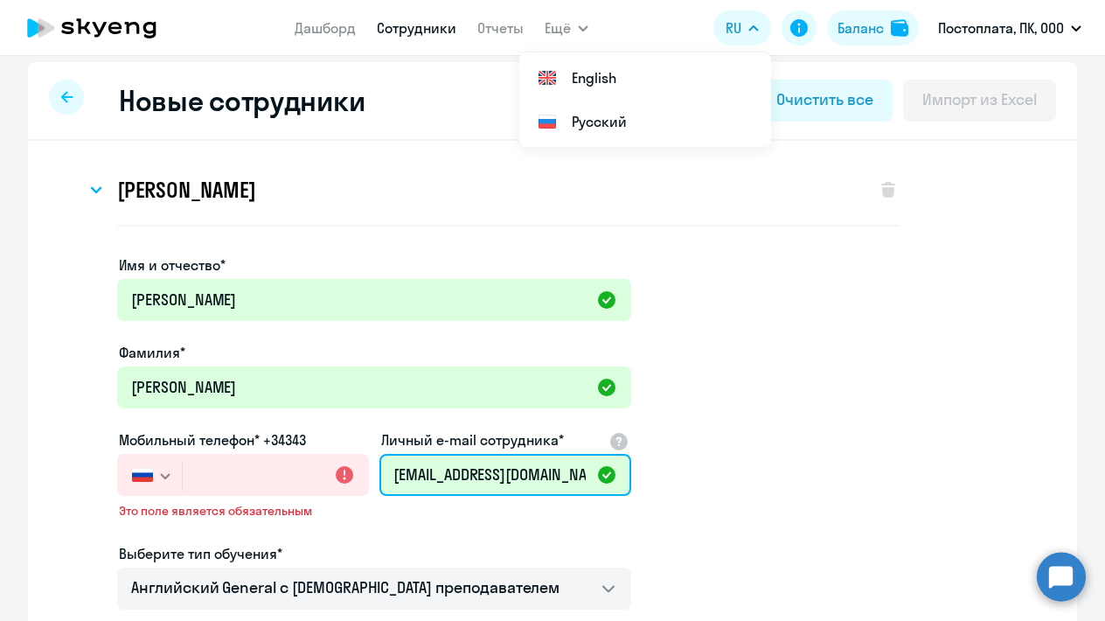
type input "Ilakiaky@gmail.com"
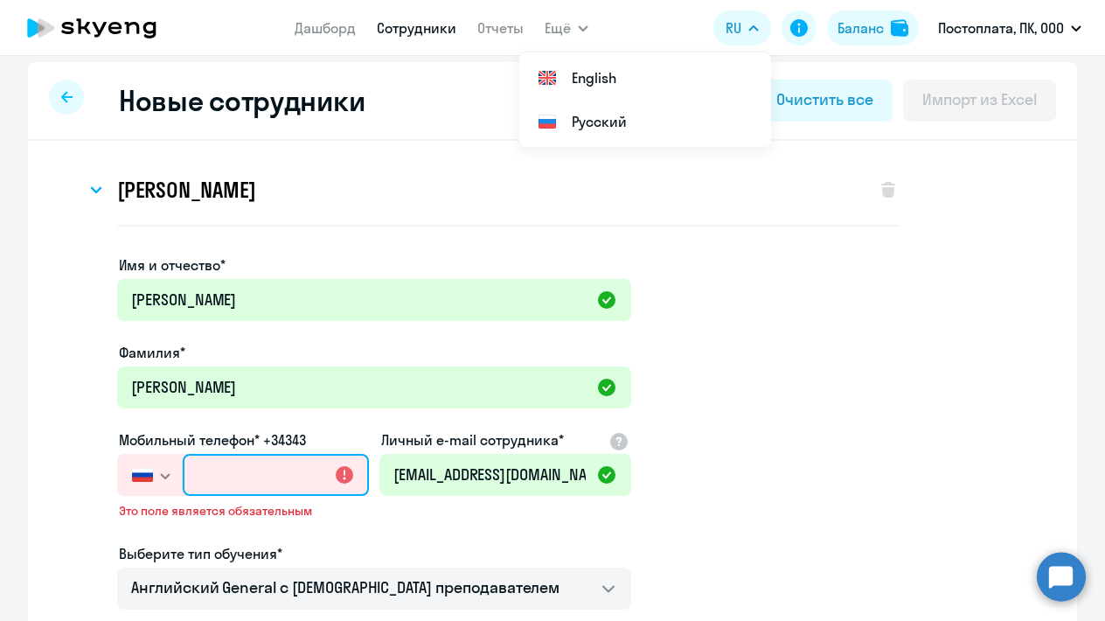
click at [271, 476] on input "text" at bounding box center [276, 475] width 186 height 42
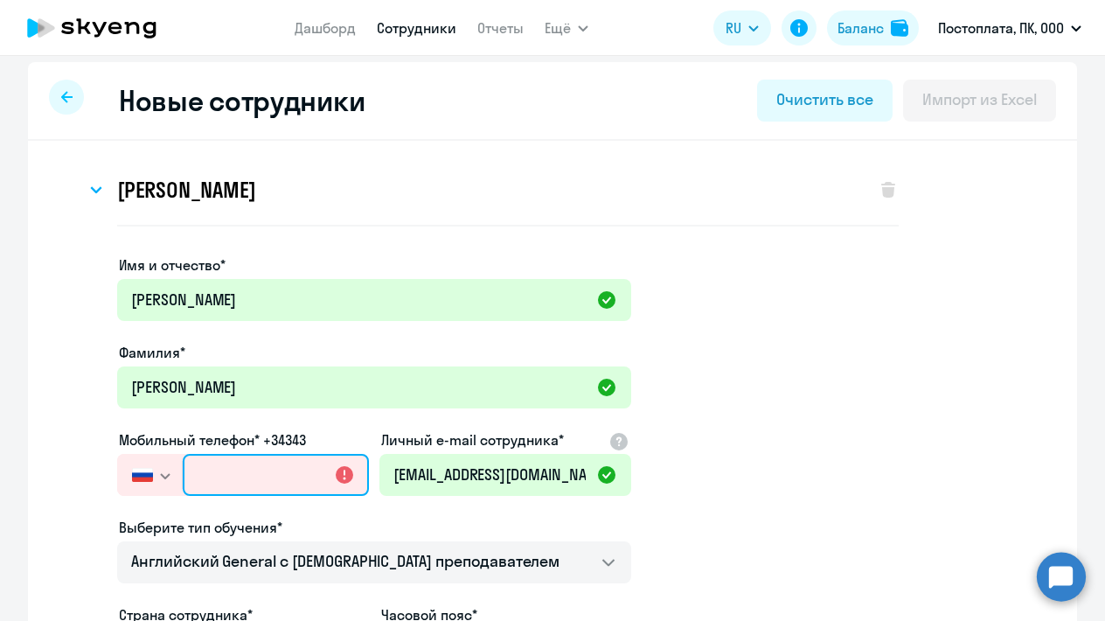
paste input "+7 913 841-17-50"
type input "+7 913 841-17-50"
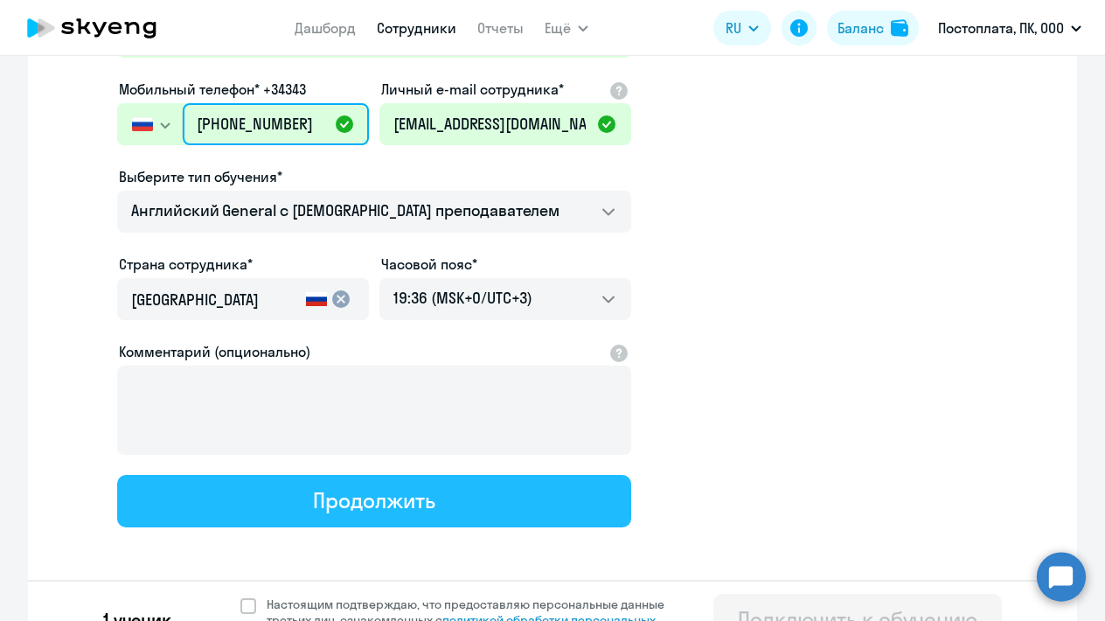
scroll to position [366, 0]
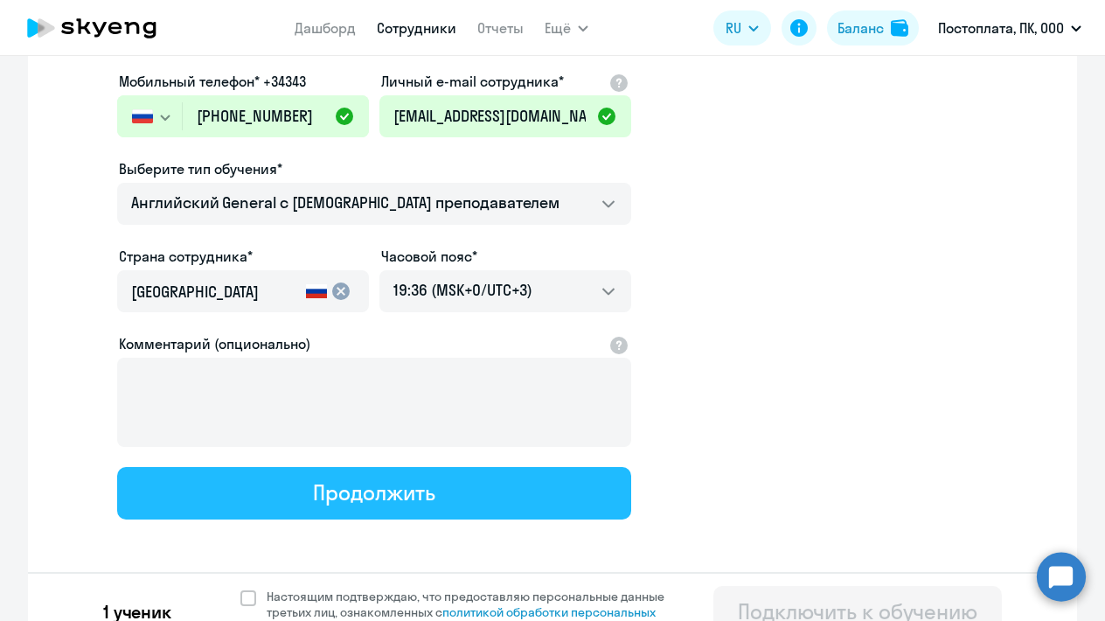
click at [275, 494] on button "Продолжить" at bounding box center [374, 493] width 514 height 52
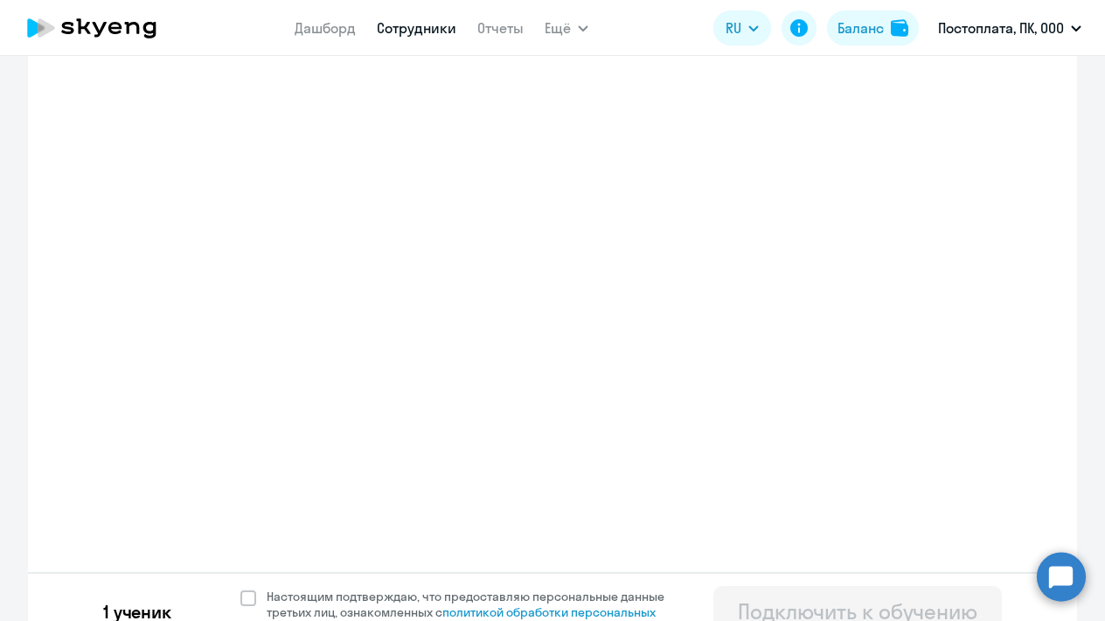
select select "english_adult_not_native_speaker"
select select "3"
select select "english_adult_not_native_speaker"
select select "3"
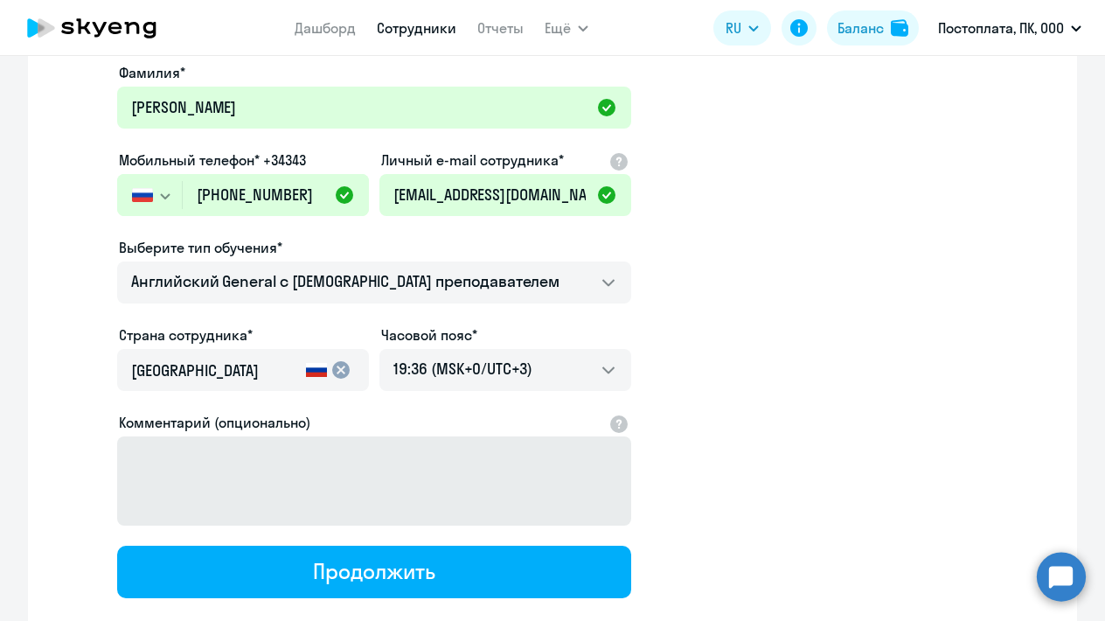
scroll to position [8, 0]
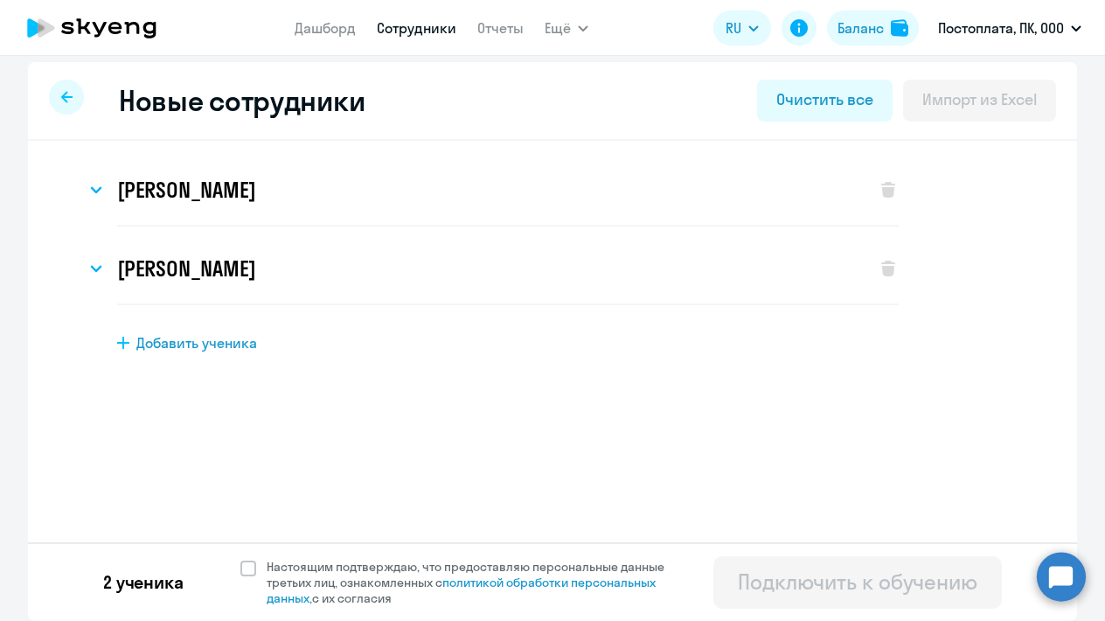
click at [226, 334] on span "Добавить ученика" at bounding box center [196, 342] width 121 height 19
select select "english_adult_not_native_speaker"
select select "3"
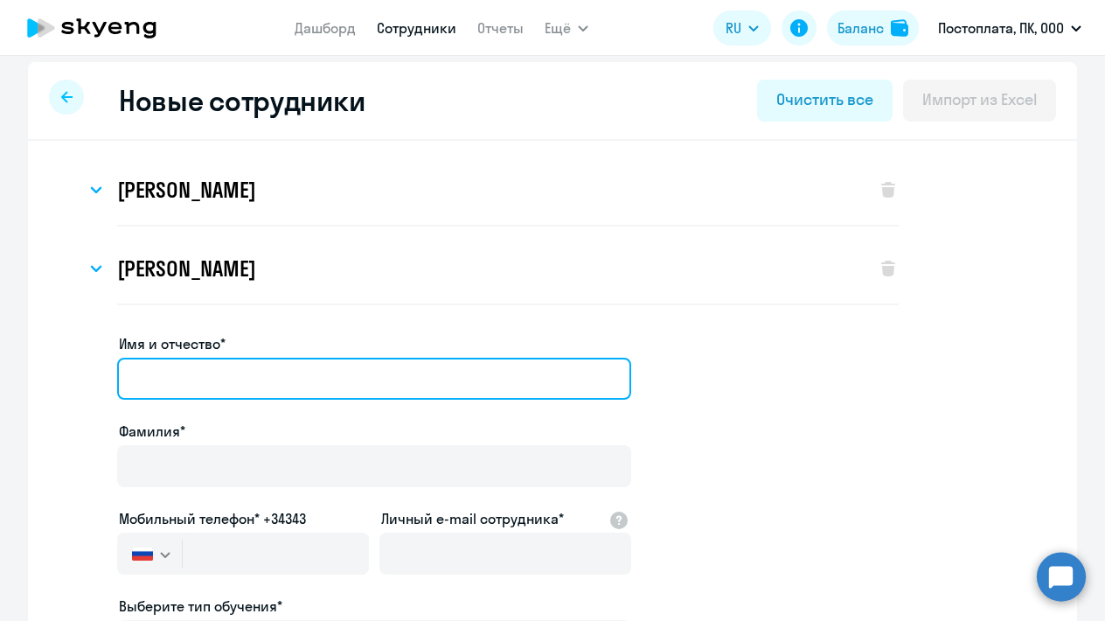
paste input "Антон Аладин"
drag, startPoint x: 172, startPoint y: 377, endPoint x: 423, endPoint y: 338, distance: 254.0
click at [412, 344] on div "Имя и отчество* Антон Аладин" at bounding box center [374, 369] width 514 height 73
click at [242, 374] on input "Антон Аладин" at bounding box center [374, 379] width 514 height 42
drag, startPoint x: 171, startPoint y: 376, endPoint x: 331, endPoint y: 339, distance: 164.2
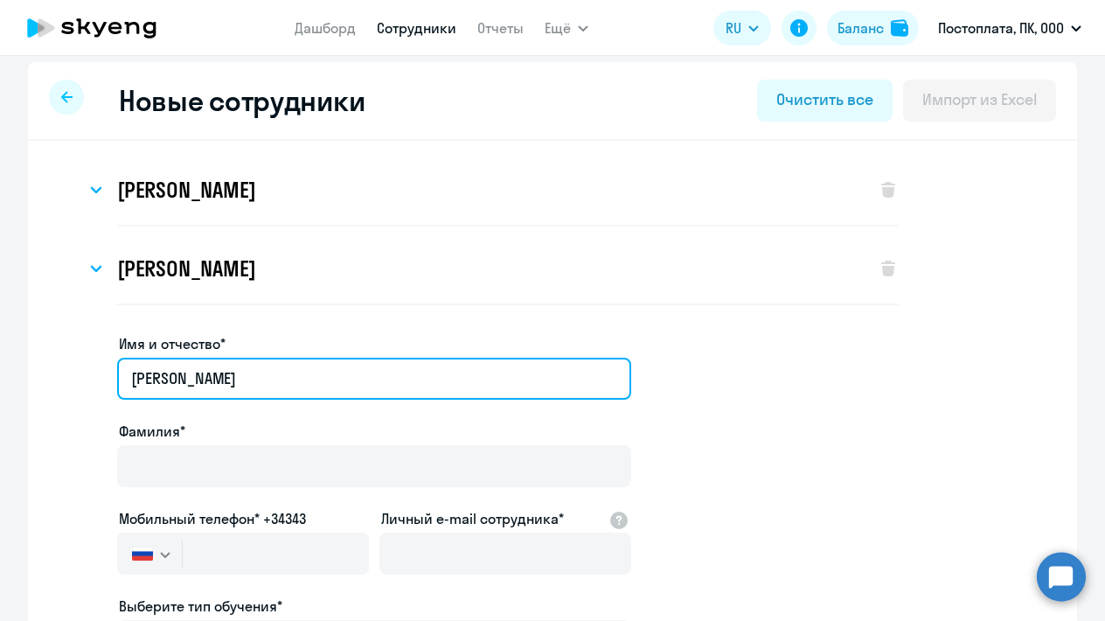
click at [326, 349] on div "Имя и отчество* Антон Аладин" at bounding box center [374, 369] width 514 height 73
click at [219, 373] on input "Антон Аладин" at bounding box center [374, 379] width 514 height 42
drag, startPoint x: 173, startPoint y: 380, endPoint x: 250, endPoint y: 376, distance: 77.1
click at [250, 377] on input "Антон Аладин" at bounding box center [374, 379] width 514 height 42
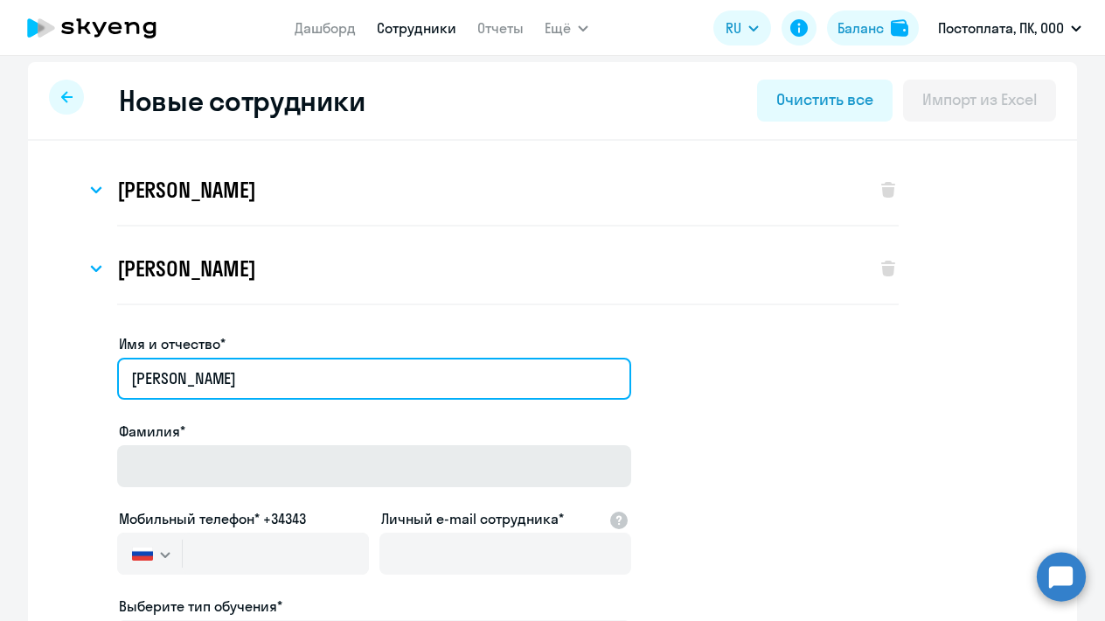
type input "Антон"
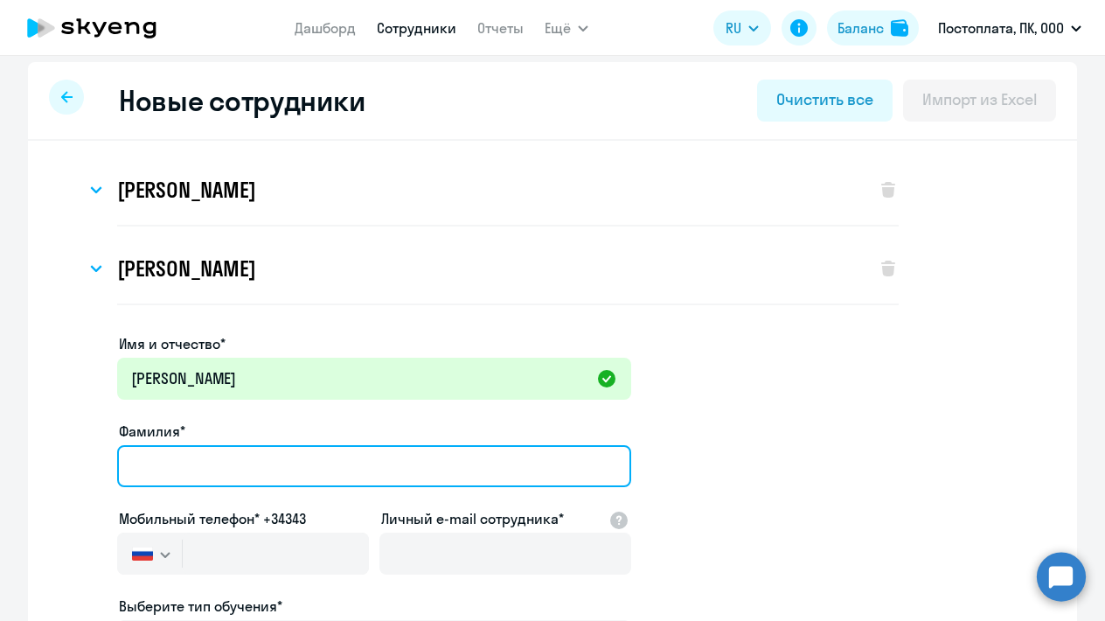
paste input "Антон Аладин"
drag, startPoint x: 178, startPoint y: 465, endPoint x: 118, endPoint y: 469, distance: 60.4
click at [118, 469] on input "Антон Аладин" at bounding box center [374, 466] width 514 height 42
type input "Аладин"
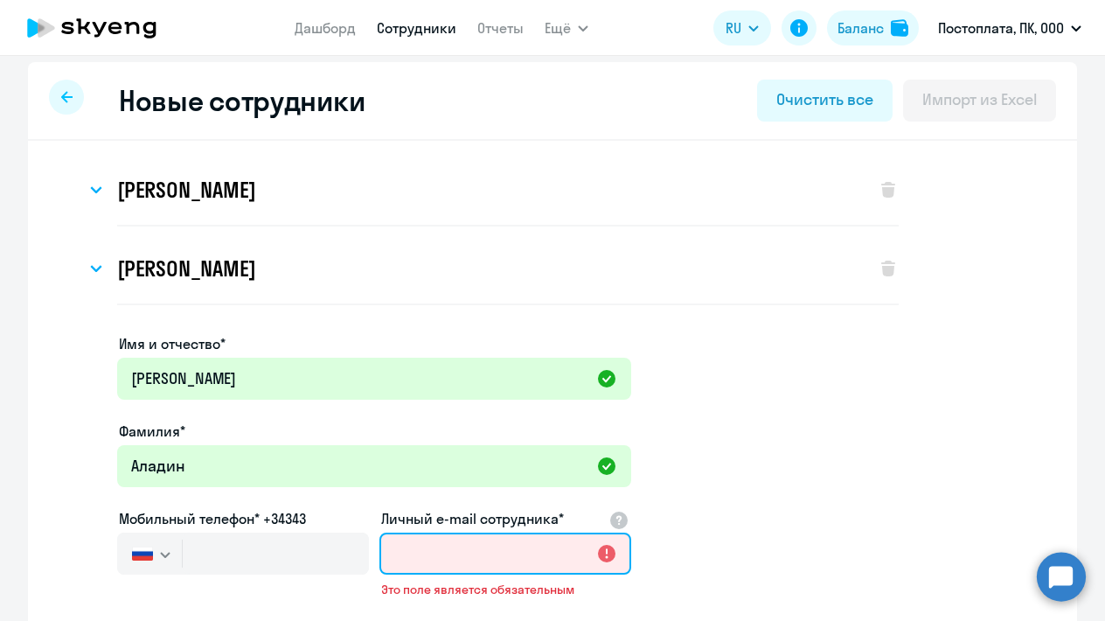
paste input "zazazzone@gmail.com"
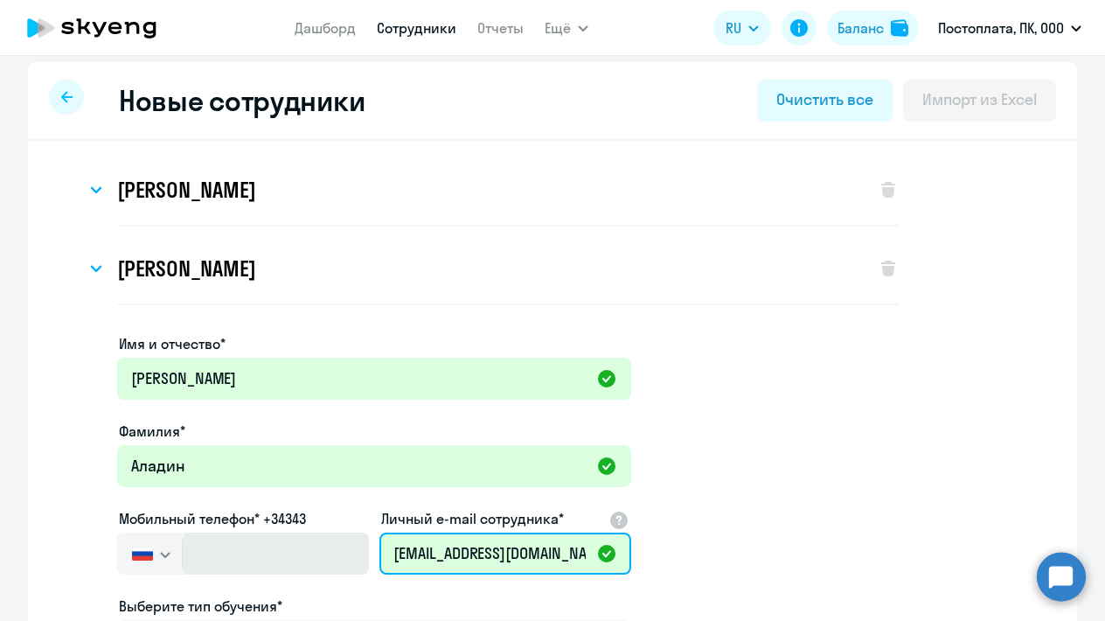
type input "zazazzone@gmail.com"
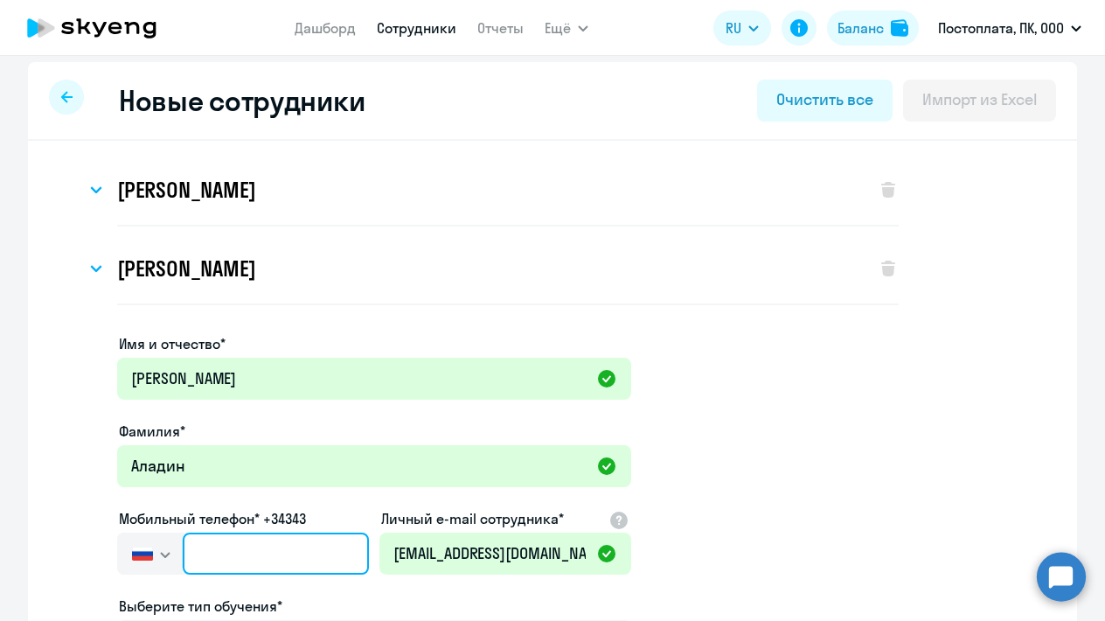
click at [249, 542] on input "text" at bounding box center [276, 554] width 186 height 42
paste input "+7 964 372-61-99"
type input "+7 964 372-61-99"
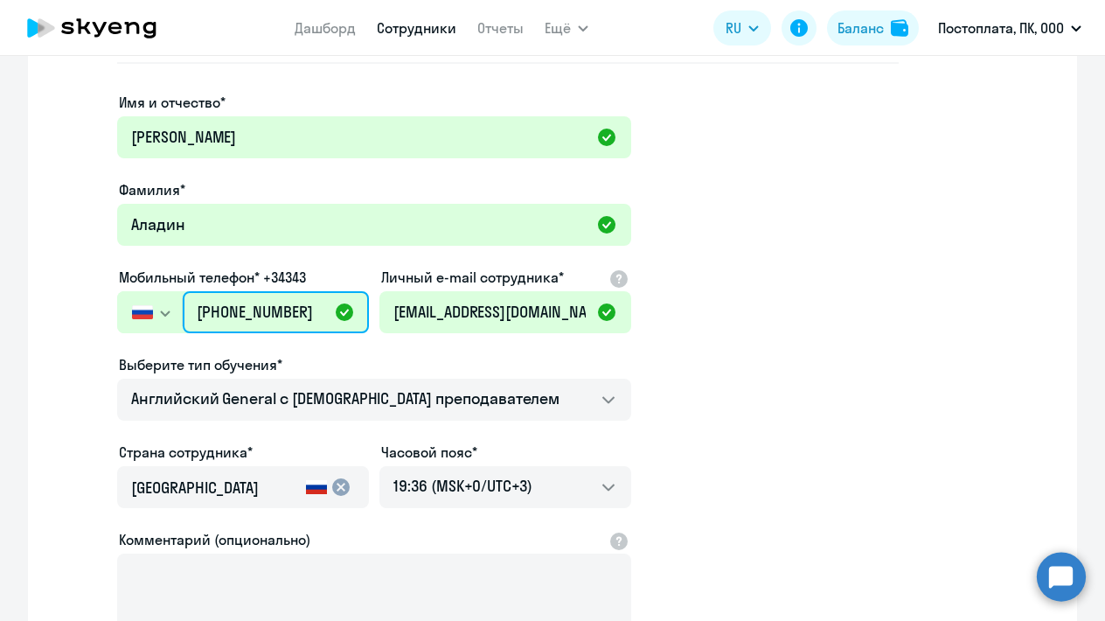
scroll to position [425, 0]
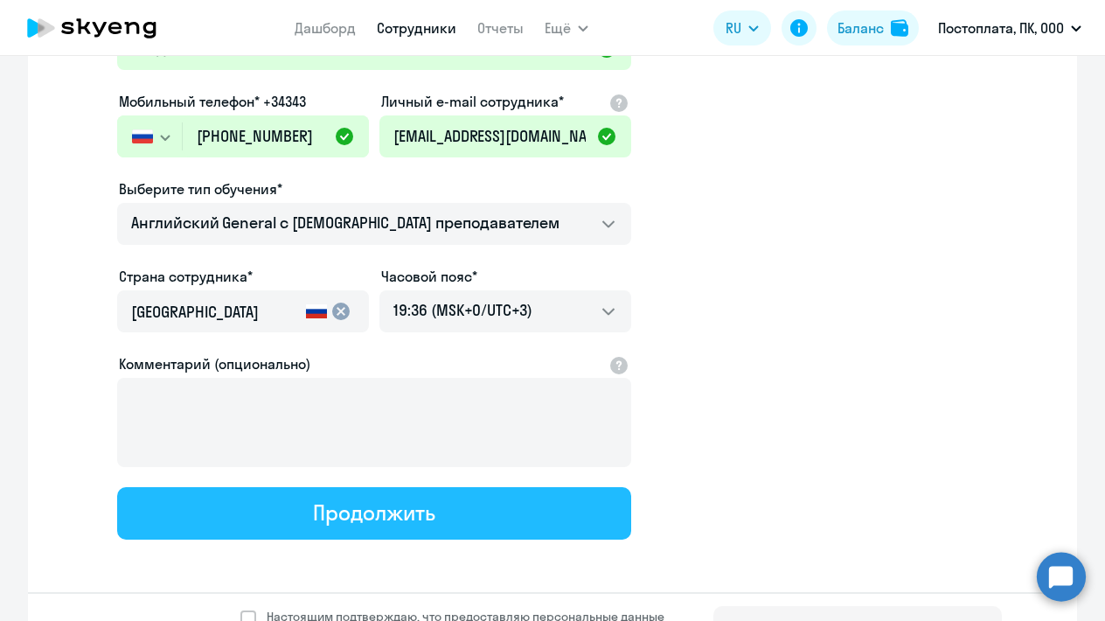
click at [345, 510] on div "Продолжить" at bounding box center [374, 512] width 122 height 28
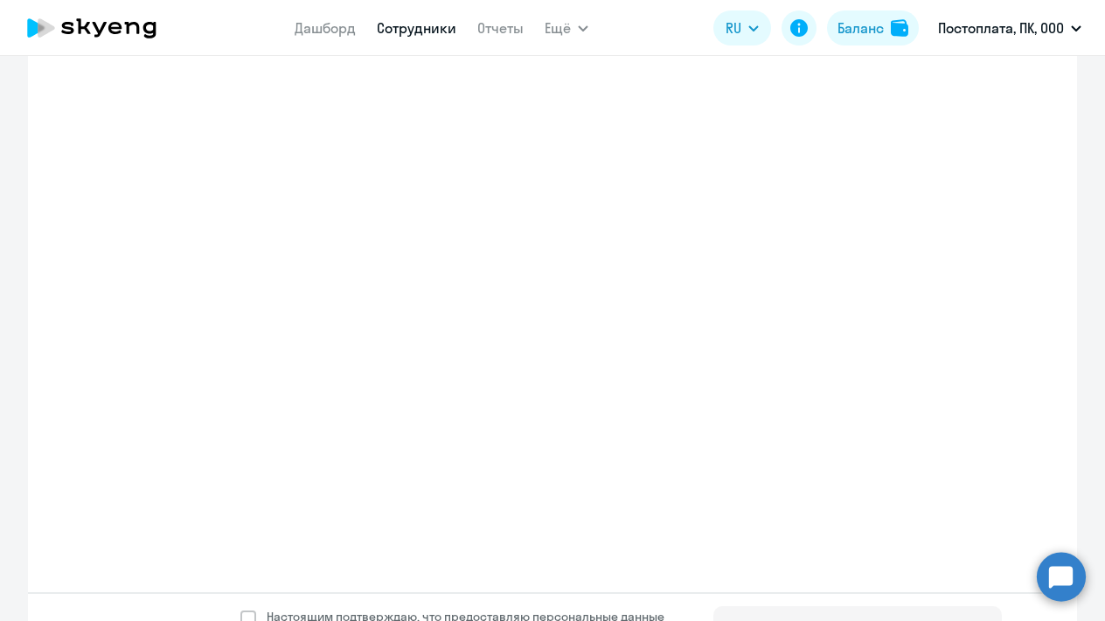
select select "english_adult_not_native_speaker"
select select "3"
select select "english_adult_not_native_speaker"
select select "3"
select select "english_adult_not_native_speaker"
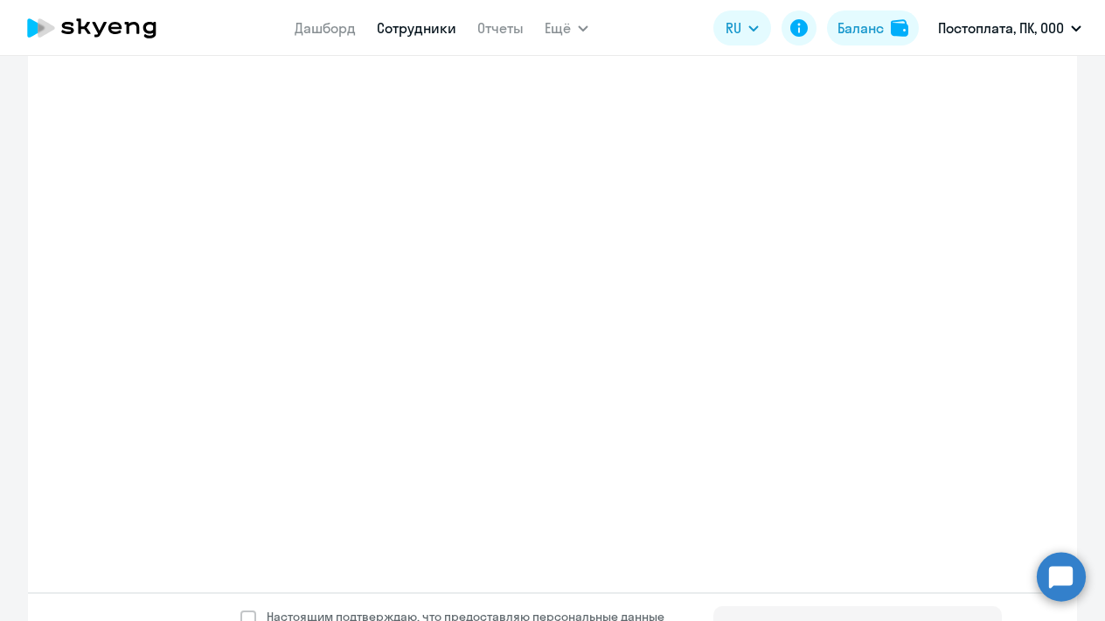
select select "3"
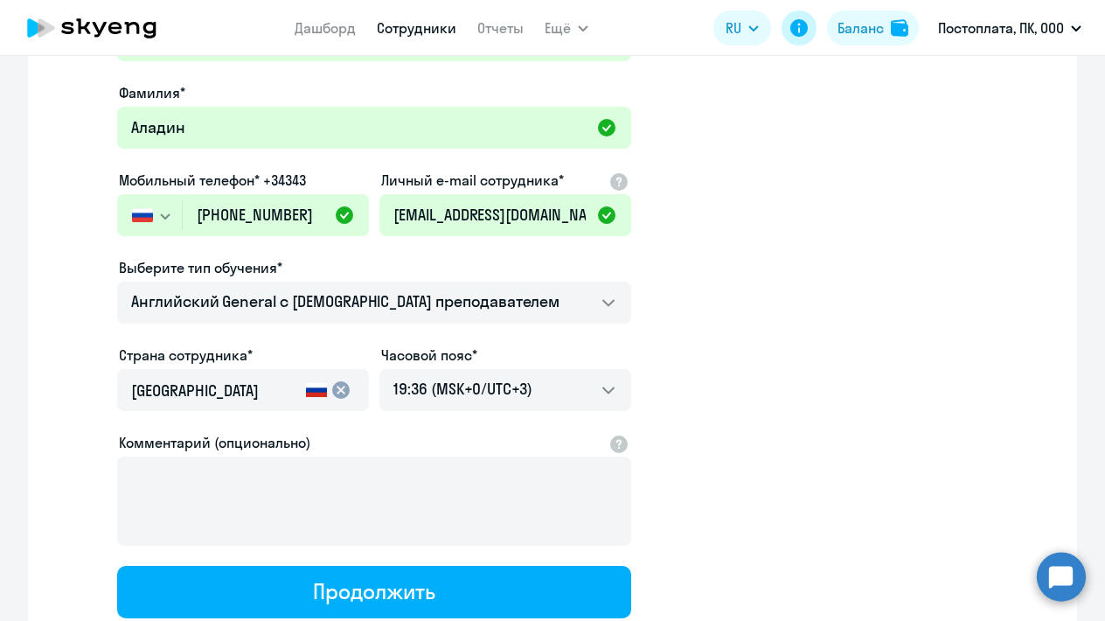
scroll to position [8, 0]
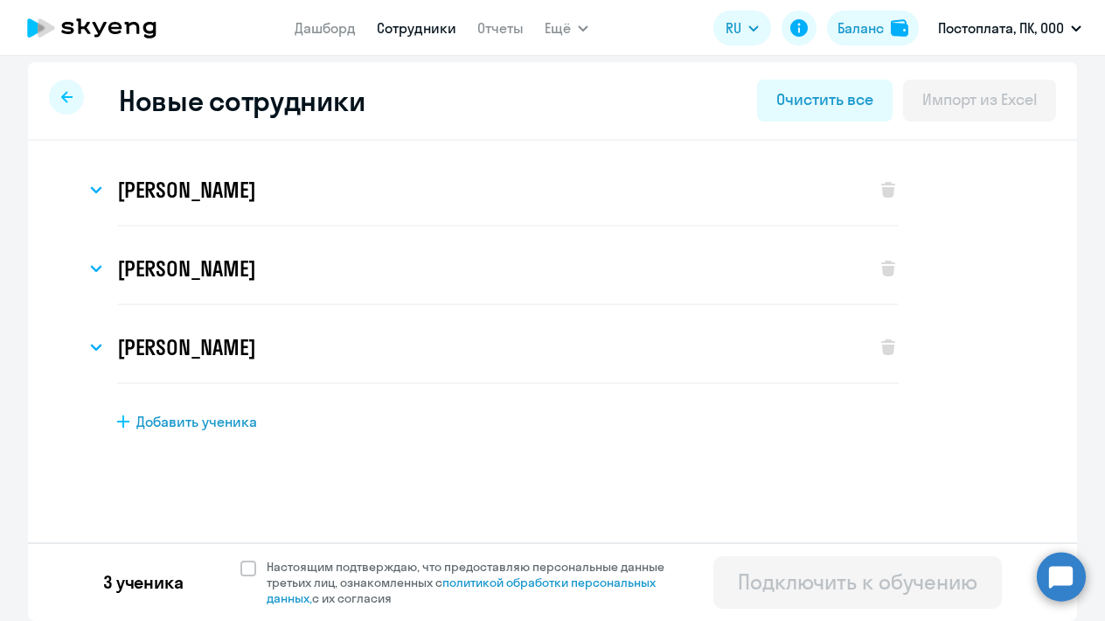
click at [225, 416] on span "Добавить ученика" at bounding box center [196, 421] width 121 height 19
select select "english_adult_not_native_speaker"
select select "3"
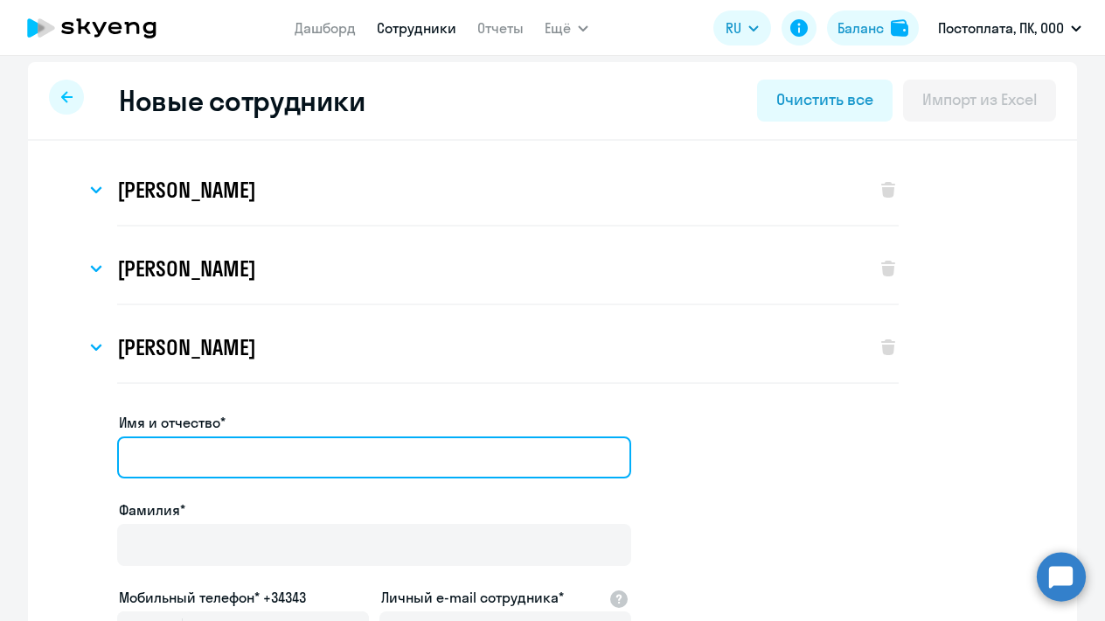
paste input "Артем Плотников"
drag, startPoint x: 179, startPoint y: 456, endPoint x: 269, endPoint y: 449, distance: 90.3
click at [269, 454] on input "Артем Плотников" at bounding box center [374, 457] width 514 height 42
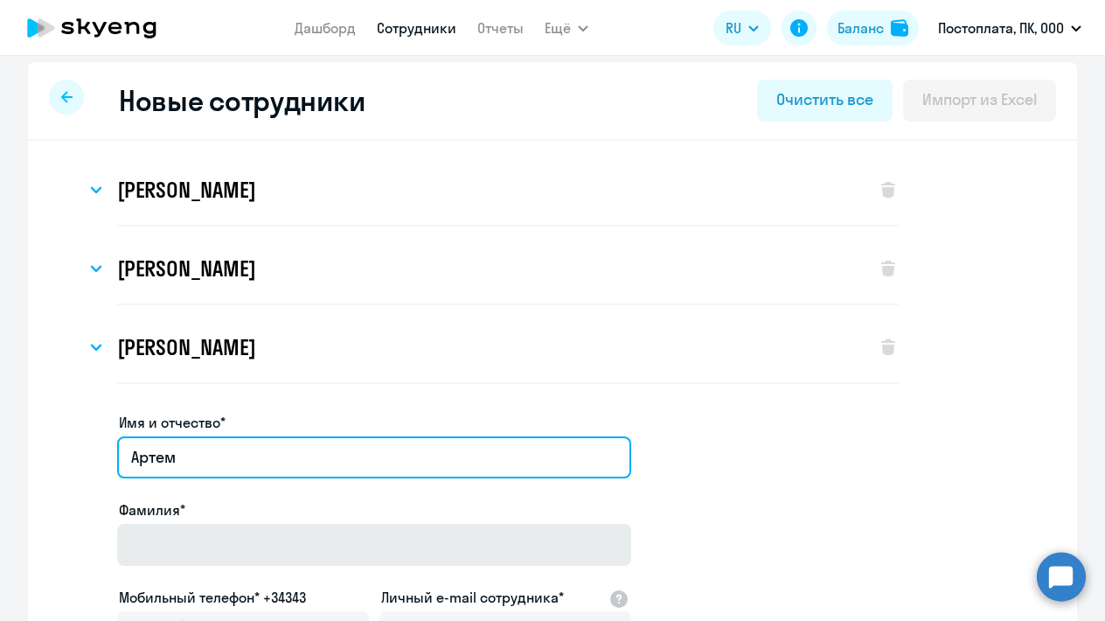
type input "Артем"
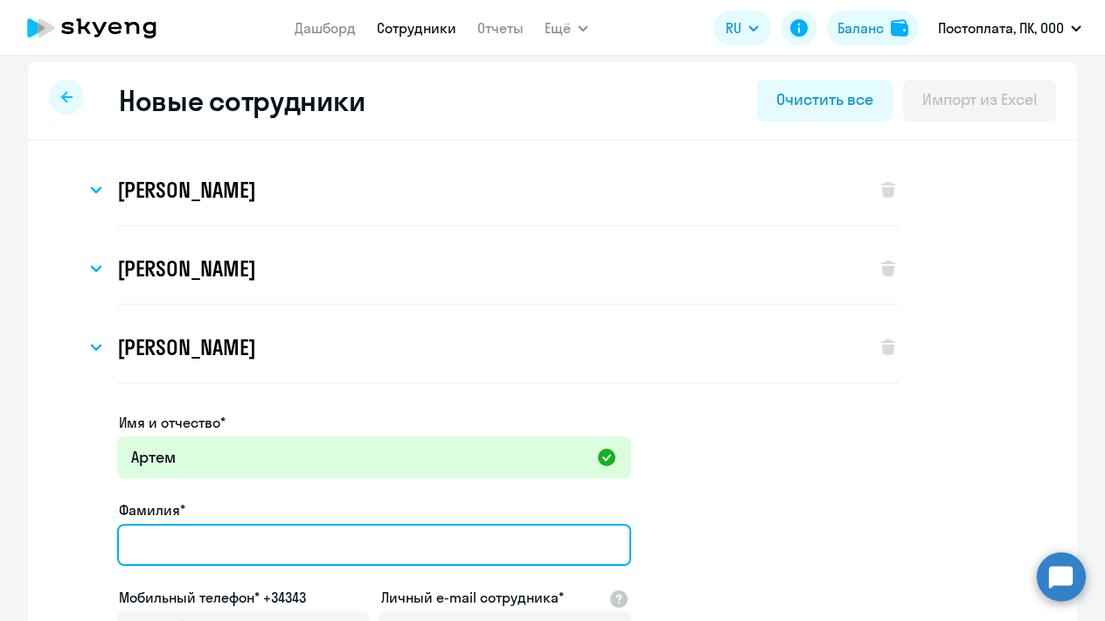
paste input "Артем Плотников"
drag, startPoint x: 181, startPoint y: 543, endPoint x: 100, endPoint y: 538, distance: 81.5
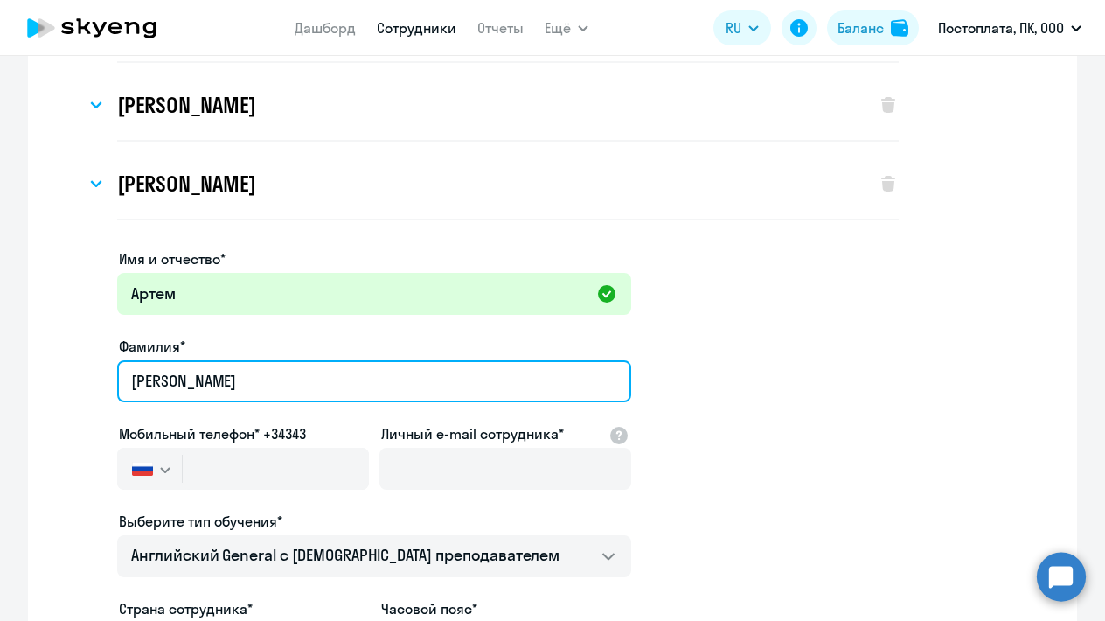
scroll to position [211, 0]
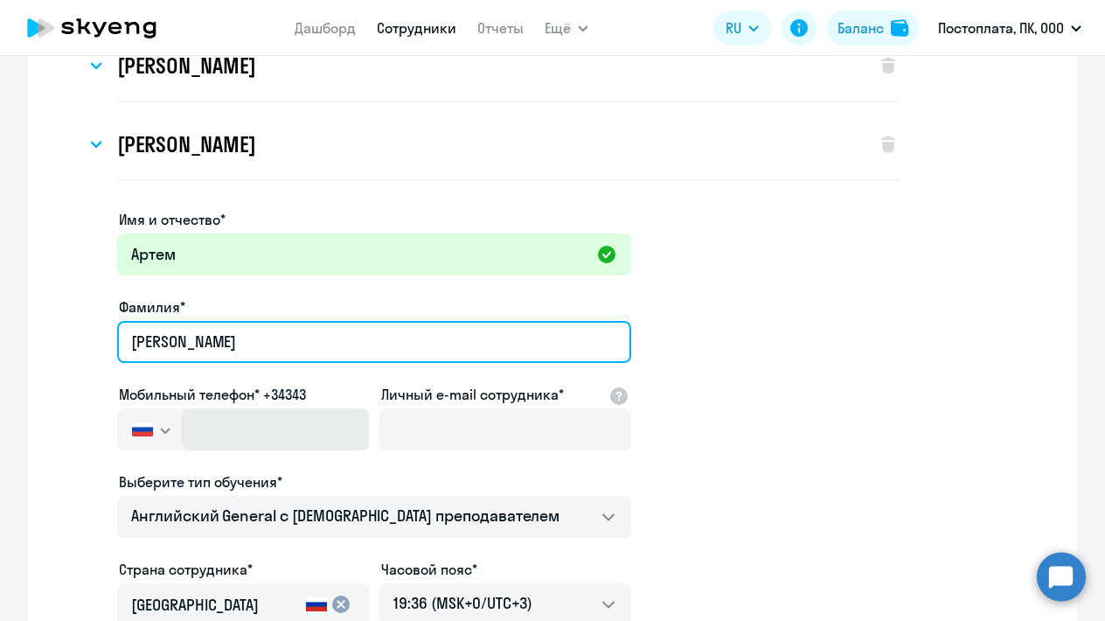
type input "Плотников"
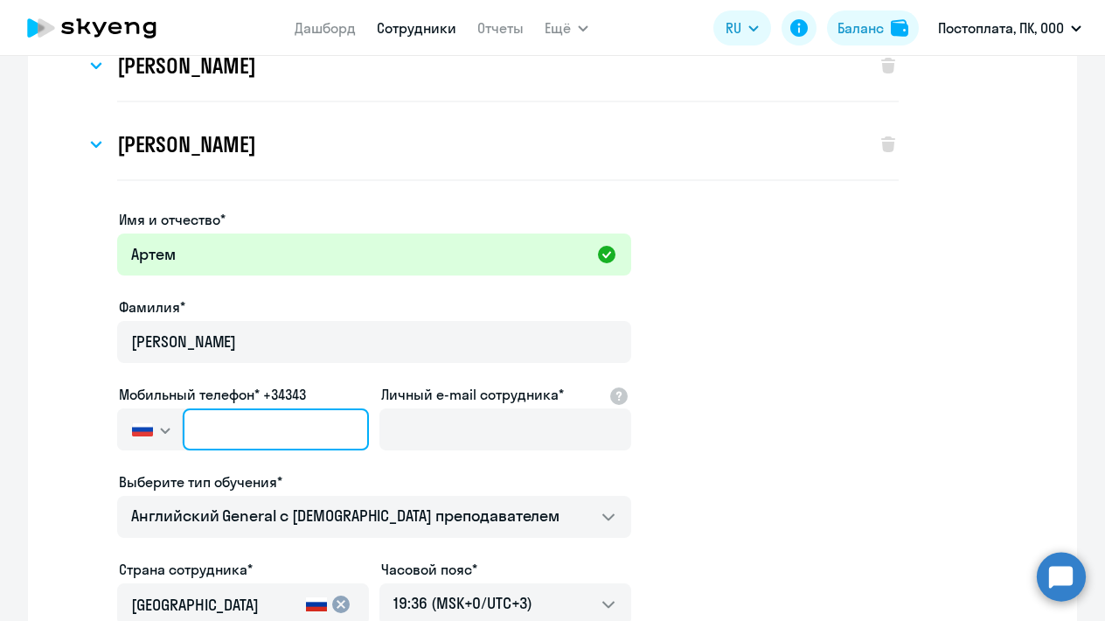
click at [279, 412] on input "text" at bounding box center [276, 429] width 186 height 42
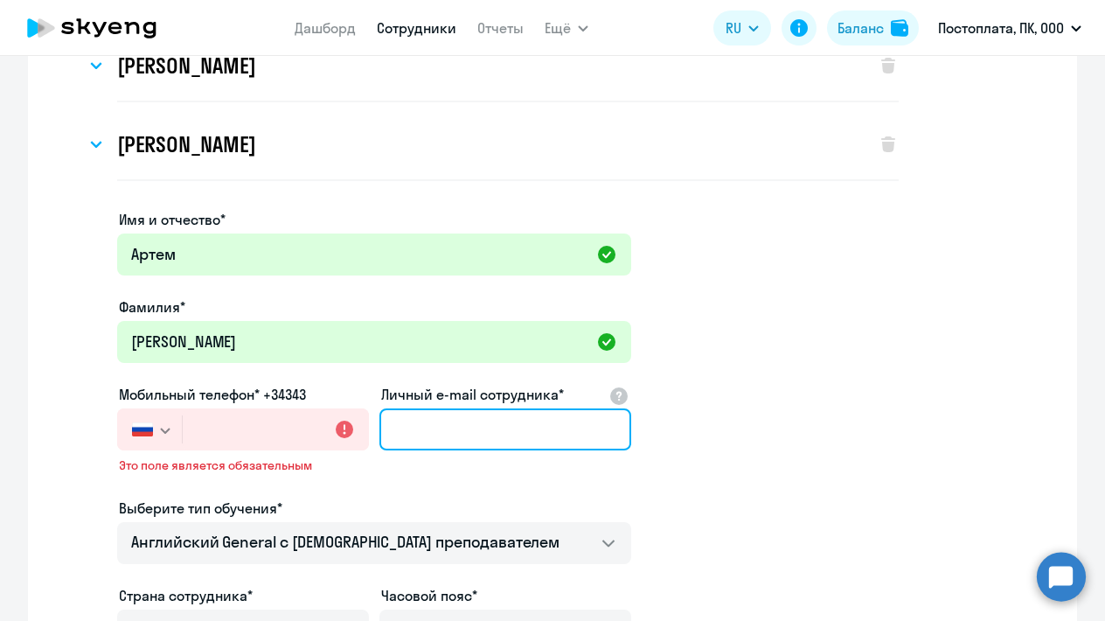
paste input "art.plotnikoff2013@yandex.ru"
type input "art.plotnikoff2013@yandex.ru"
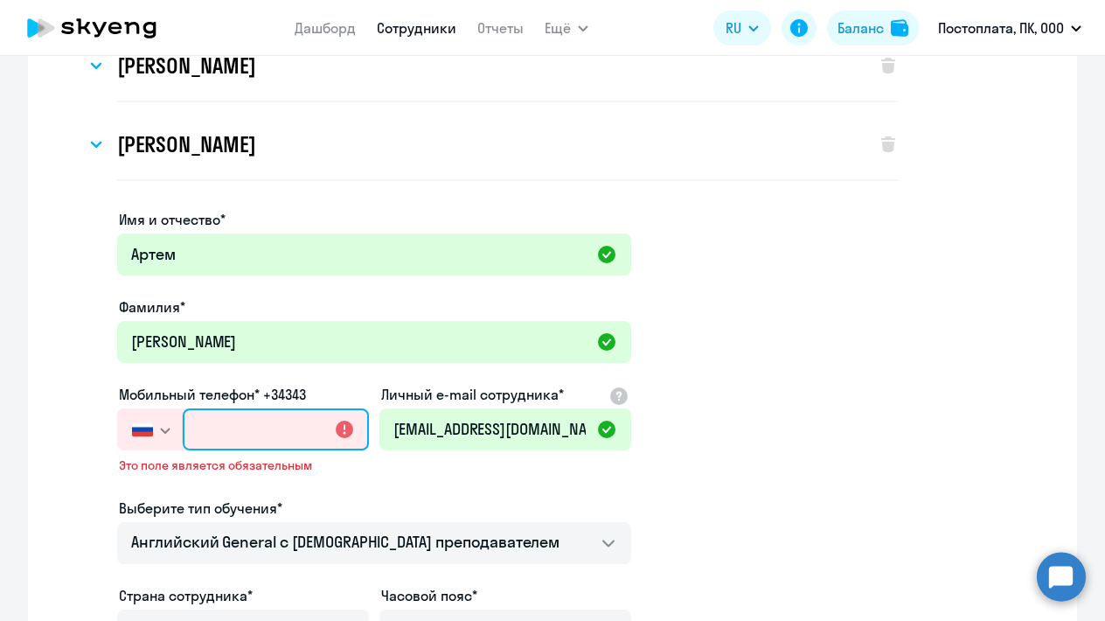
click at [266, 433] on input "text" at bounding box center [276, 429] width 186 height 42
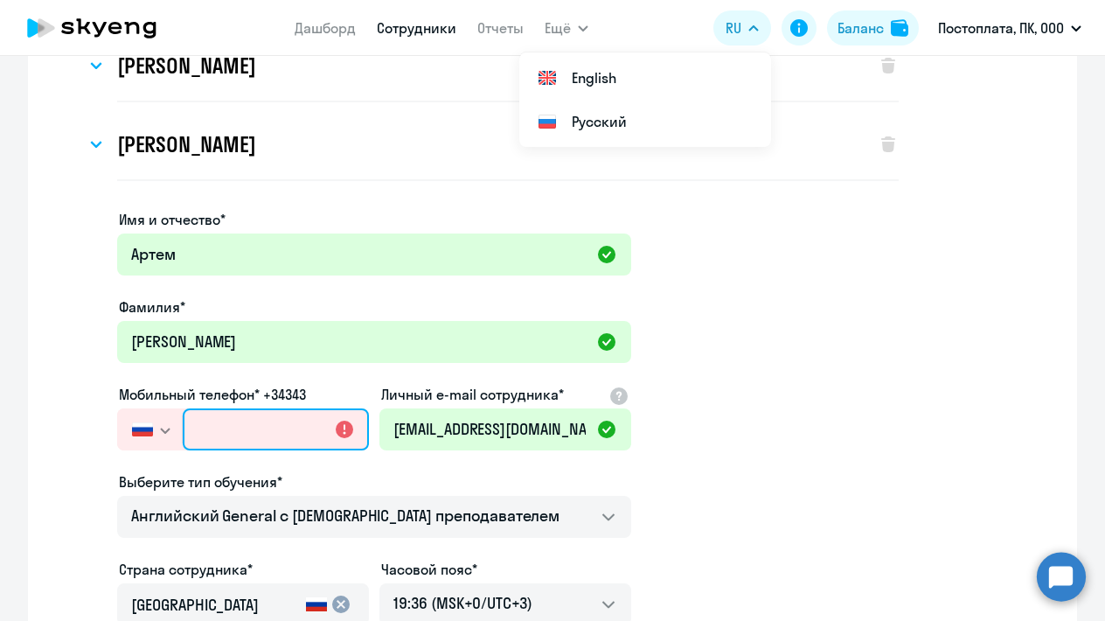
paste input "+7 918 600-21-00"
type input "+7 918 600-21-00"
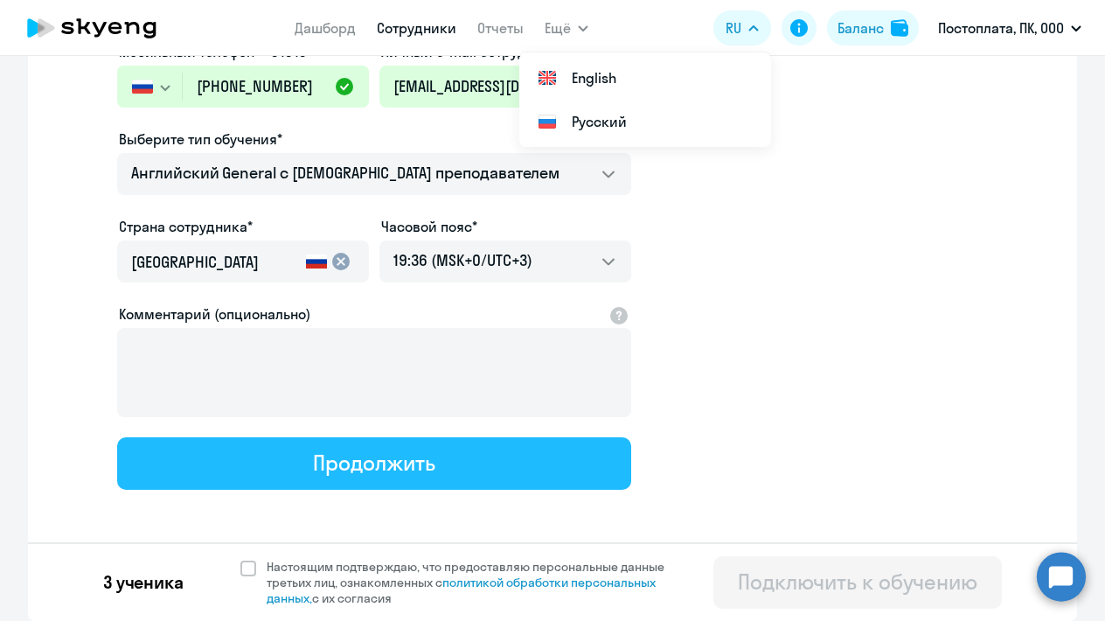
scroll to position [553, 0]
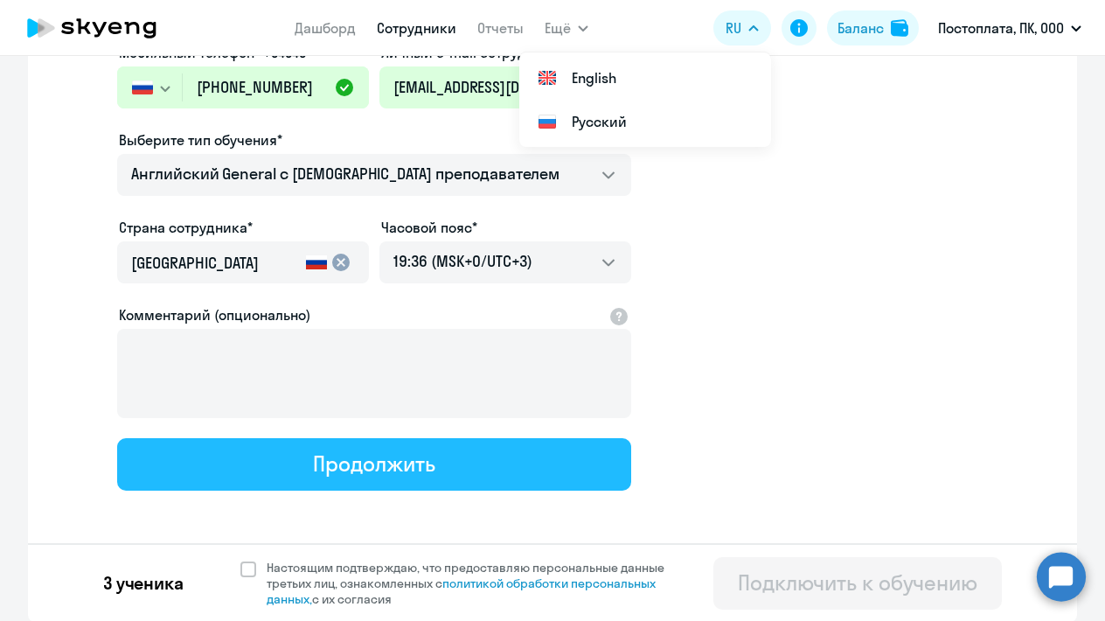
click at [341, 476] on div "Продолжить" at bounding box center [374, 463] width 122 height 28
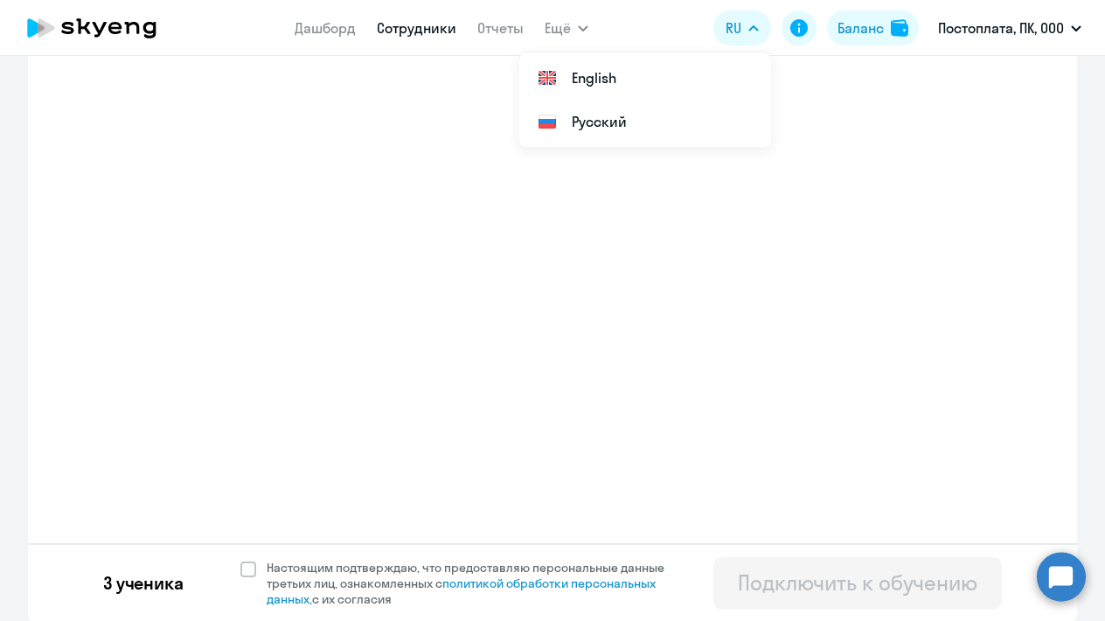
select select "english_adult_not_native_speaker"
select select "3"
select select "english_adult_not_native_speaker"
select select "3"
select select "english_adult_not_native_speaker"
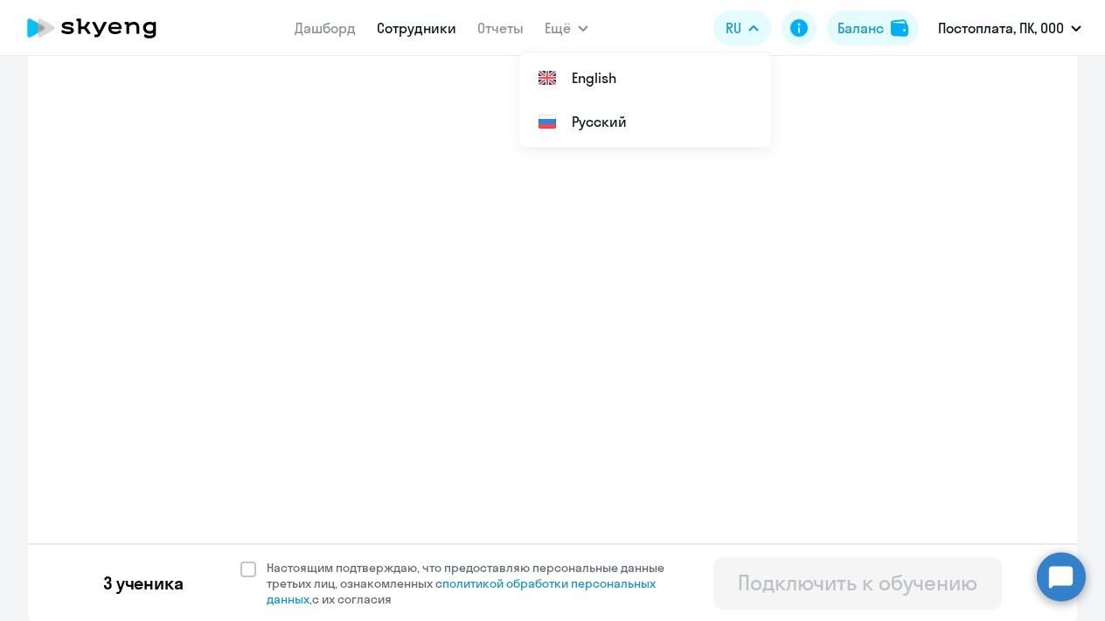
select select "3"
select select "english_adult_not_native_speaker"
select select "3"
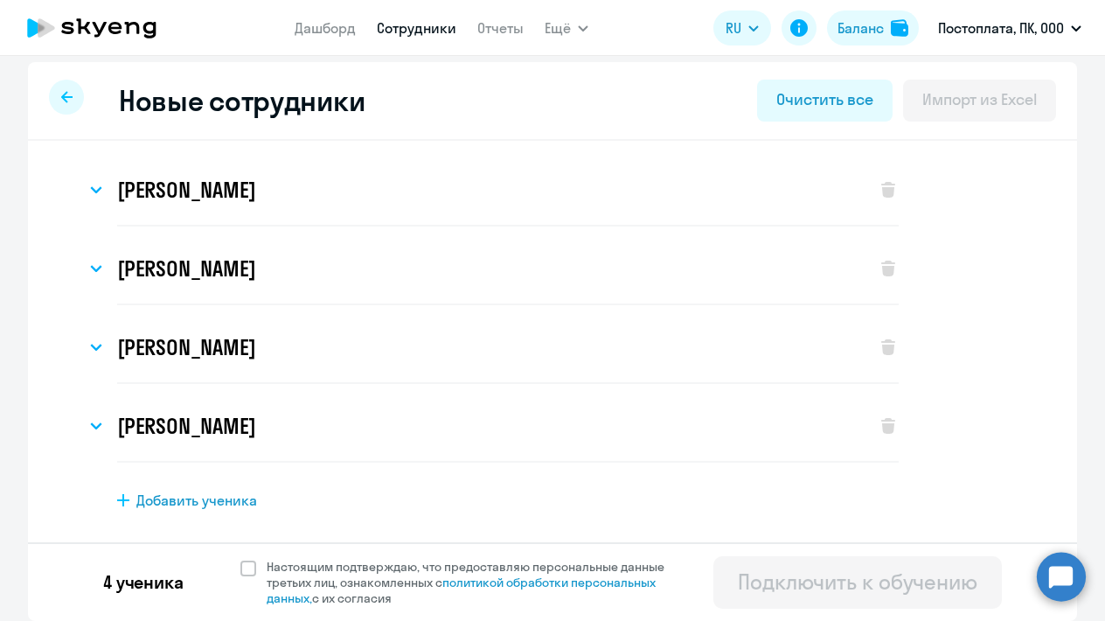
scroll to position [8, 0]
click at [197, 505] on span "Добавить ученика" at bounding box center [196, 500] width 121 height 19
select select "english_adult_not_native_speaker"
select select "3"
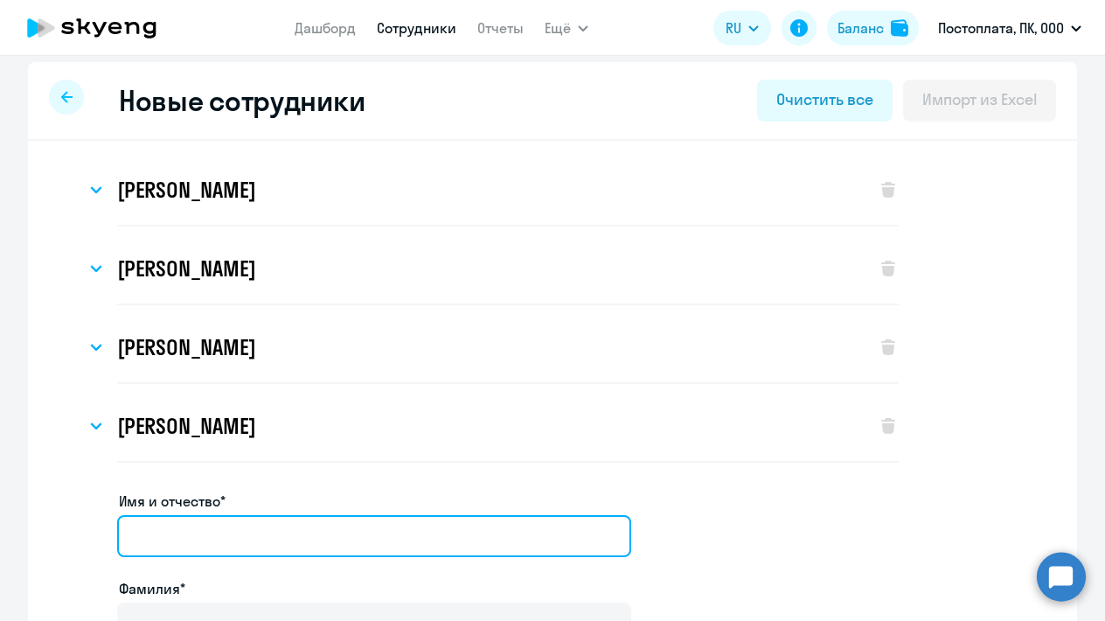
paste input "Анастасия Емельянова"
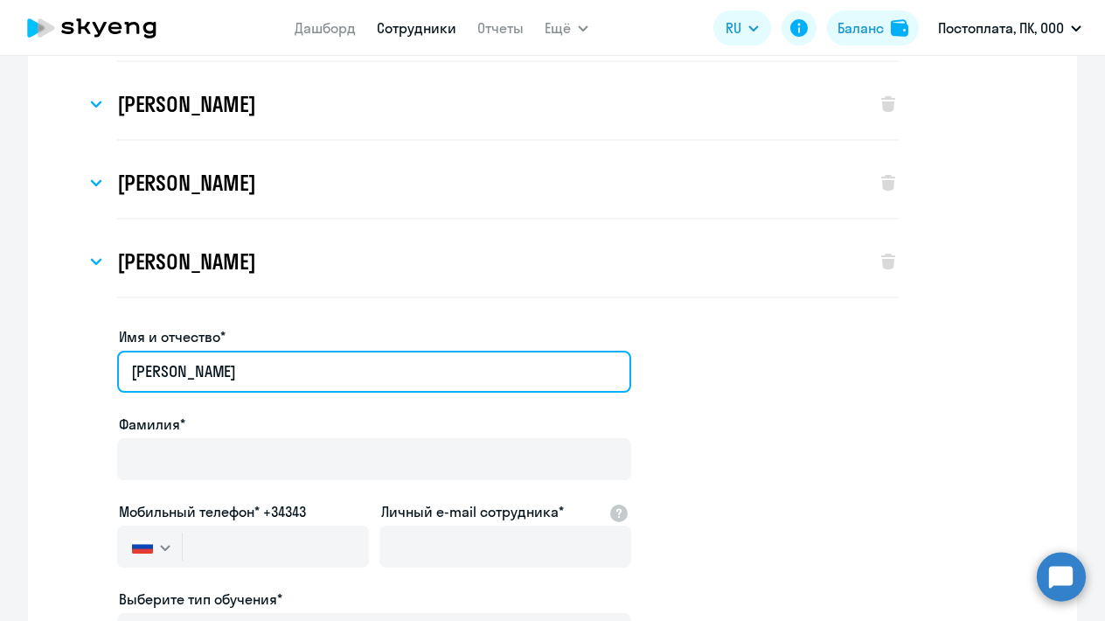
scroll to position [244, 0]
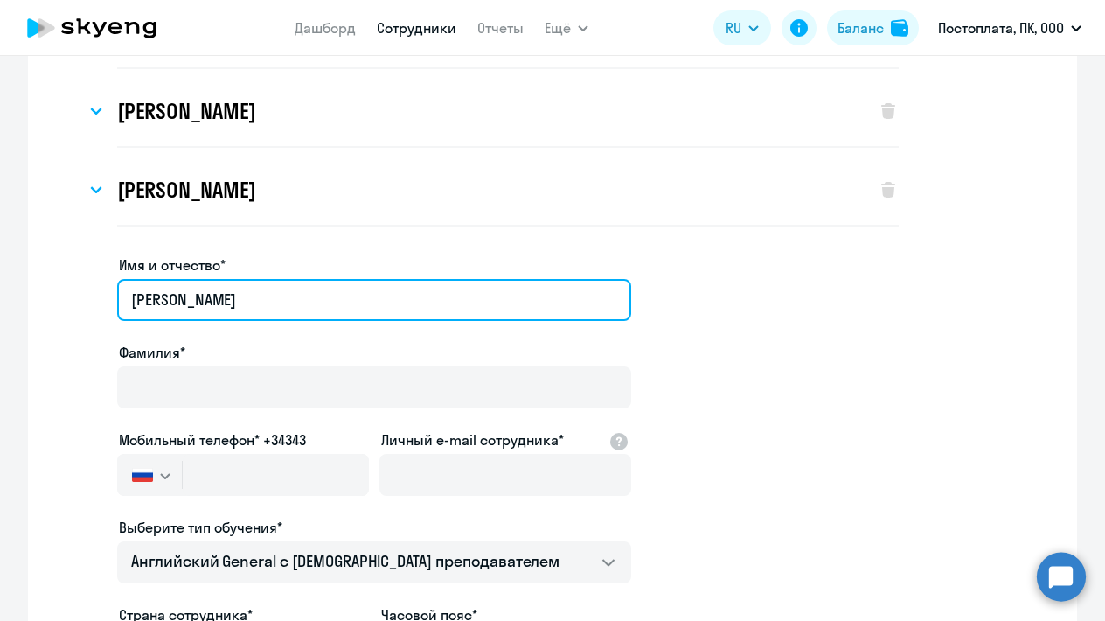
drag, startPoint x: 209, startPoint y: 298, endPoint x: 394, endPoint y: 271, distance: 187.4
click at [390, 275] on div "Имя и отчество* Анастасия Емельянова" at bounding box center [374, 290] width 514 height 73
click at [322, 309] on input "Анастасия Емельянова" at bounding box center [374, 300] width 514 height 42
drag, startPoint x: 205, startPoint y: 299, endPoint x: 355, endPoint y: 289, distance: 150.8
click at [355, 292] on input "Анастасия Емельянова" at bounding box center [374, 300] width 514 height 42
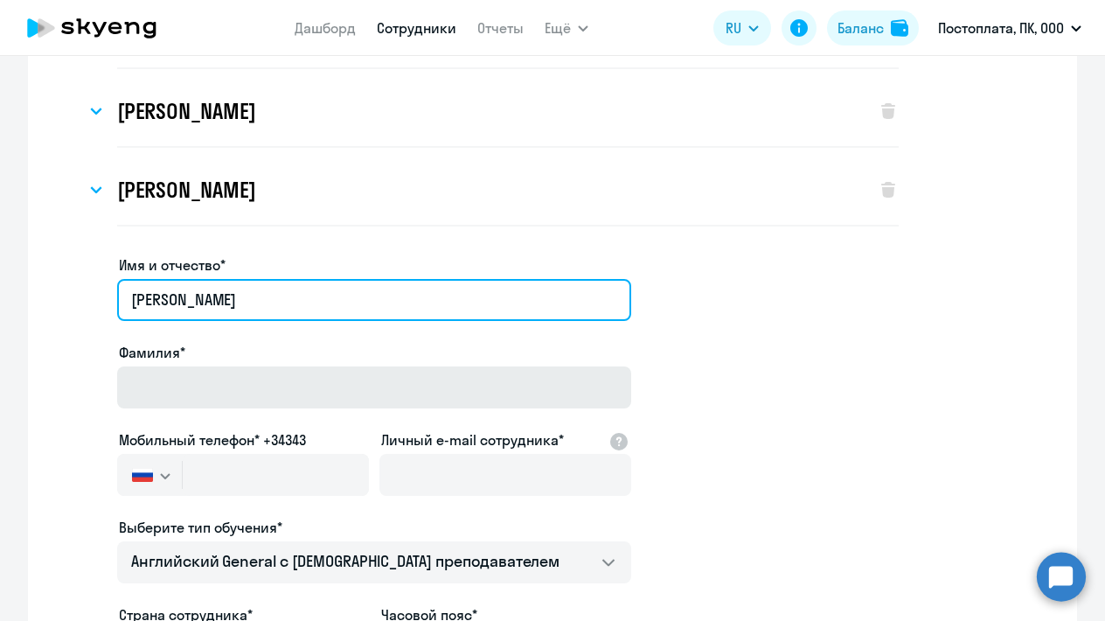
type input "Анастасия"
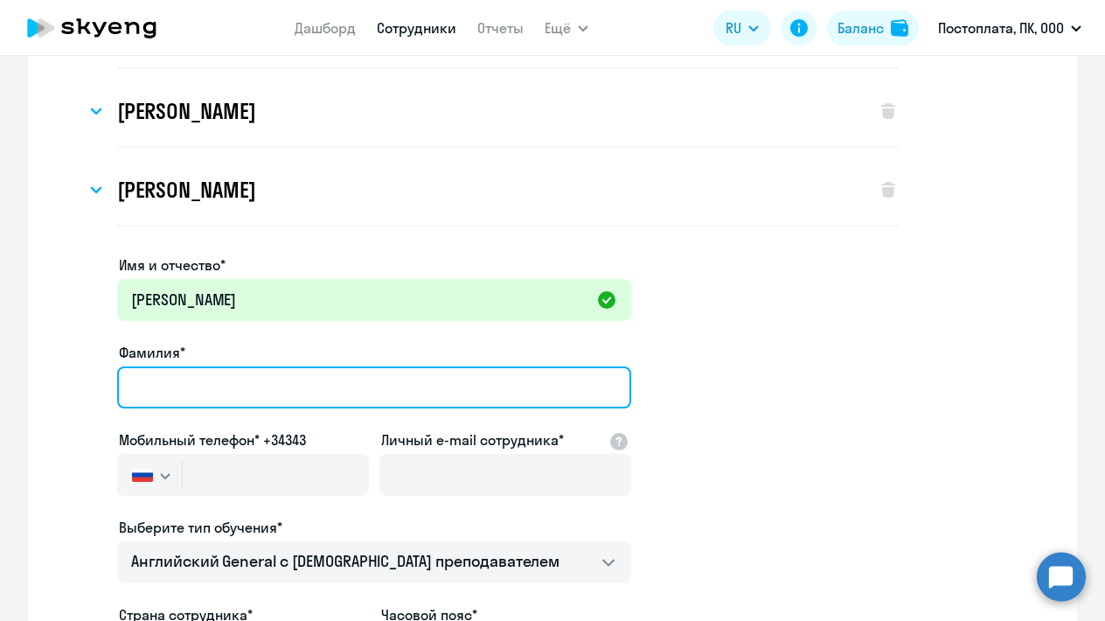
paste input "Анастасия Емельянова"
drag, startPoint x: 213, startPoint y: 387, endPoint x: 98, endPoint y: 381, distance: 115.6
click at [98, 382] on app-new-student-form "Имя и отчество* Анастасия Фамилия* Анастасия Емельянова Мобильный телефон* +343…" at bounding box center [552, 565] width 993 height 623
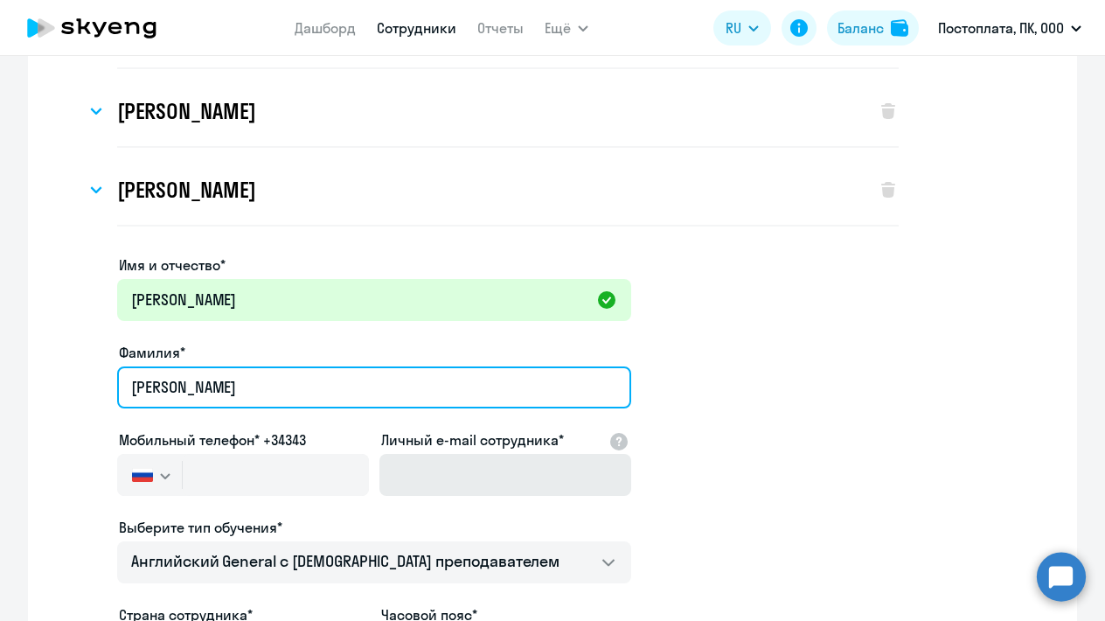
type input "Емельянова"
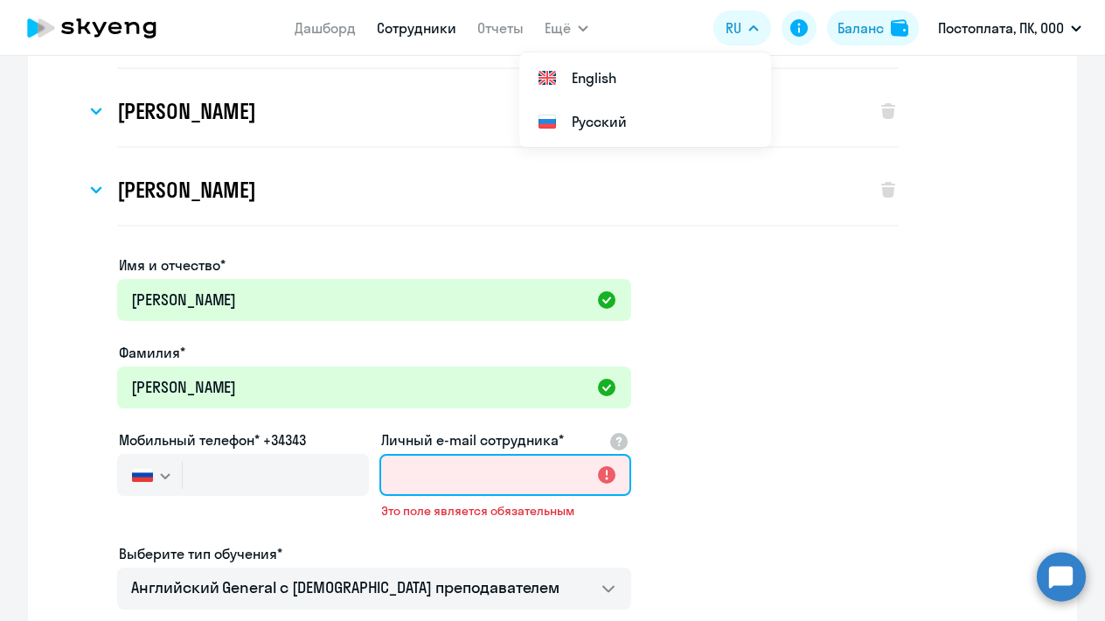
paste input "emelianovanastya51@gmail.com"
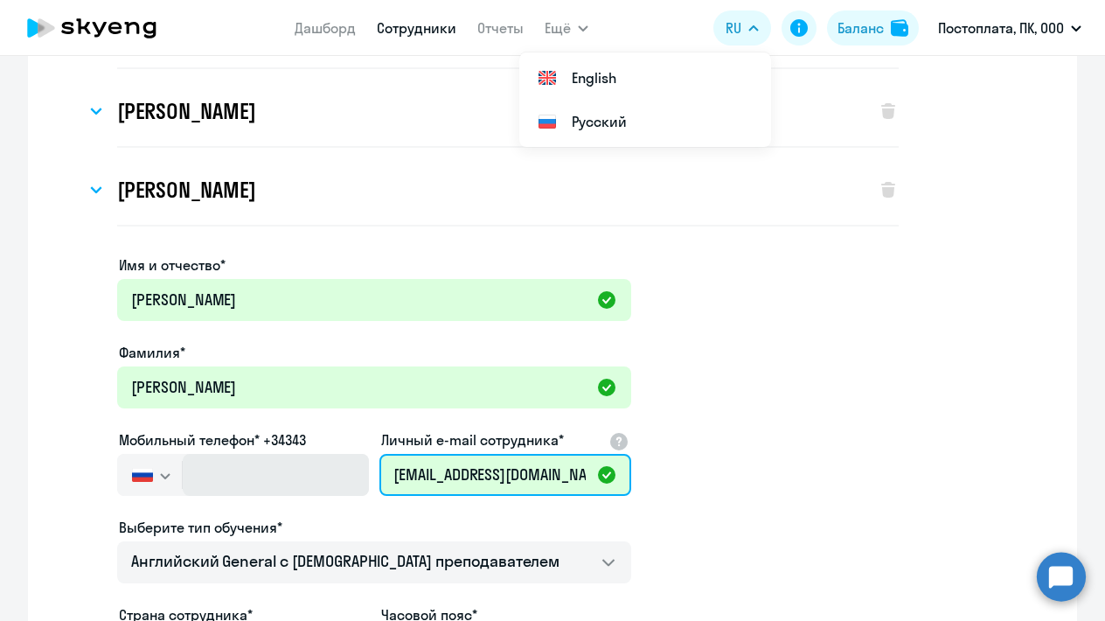
type input "emelianovanastya51@gmail.com"
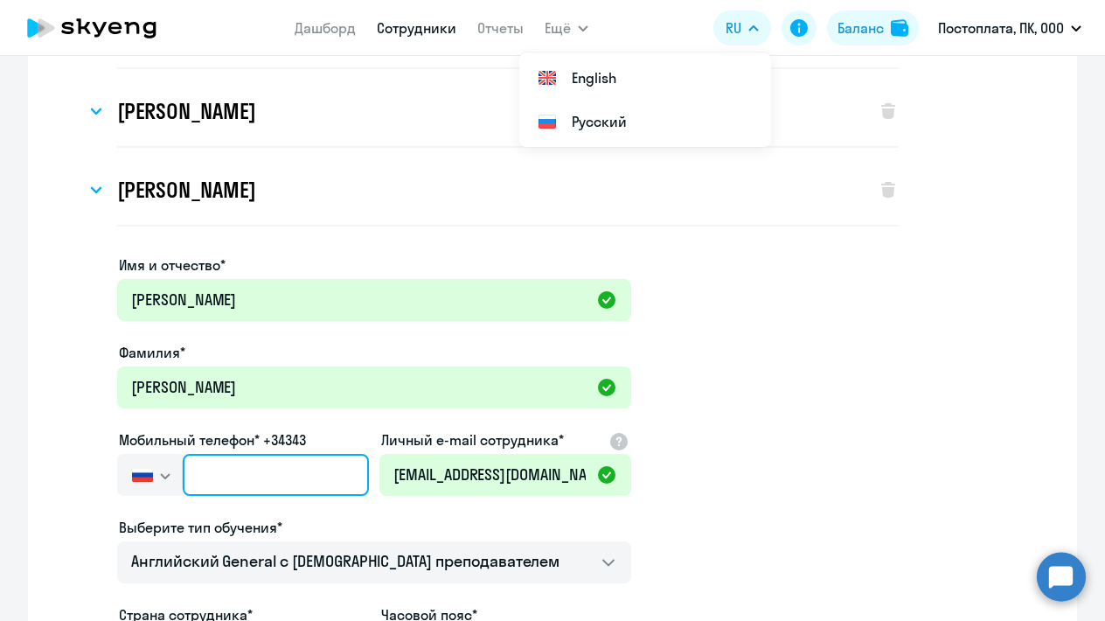
click at [268, 474] on input "text" at bounding box center [276, 475] width 186 height 42
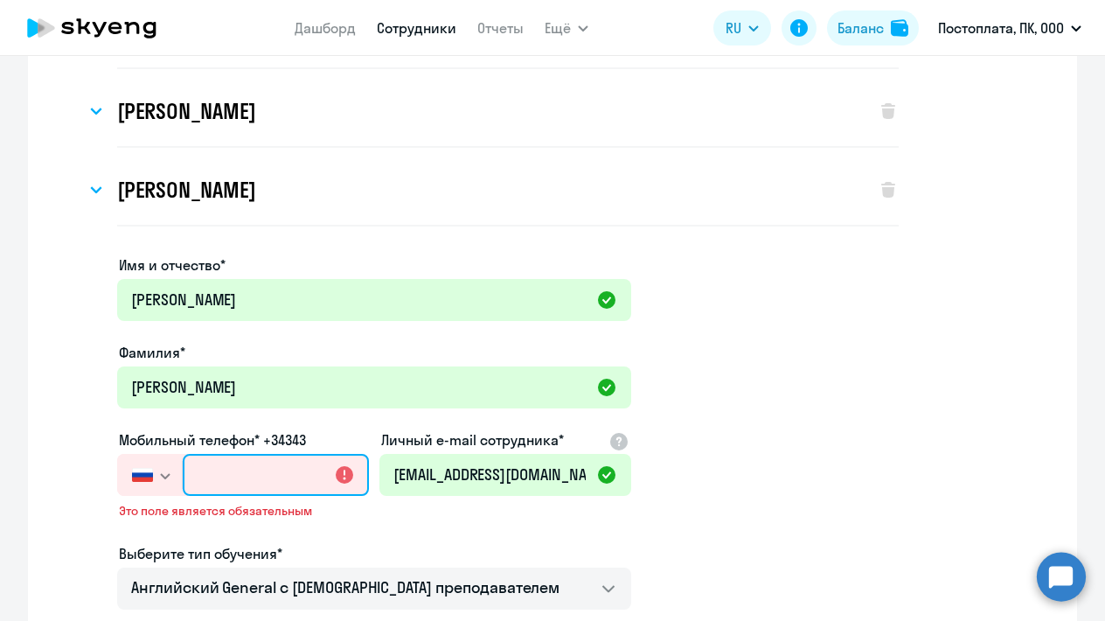
click at [262, 479] on input "text" at bounding box center [276, 475] width 186 height 42
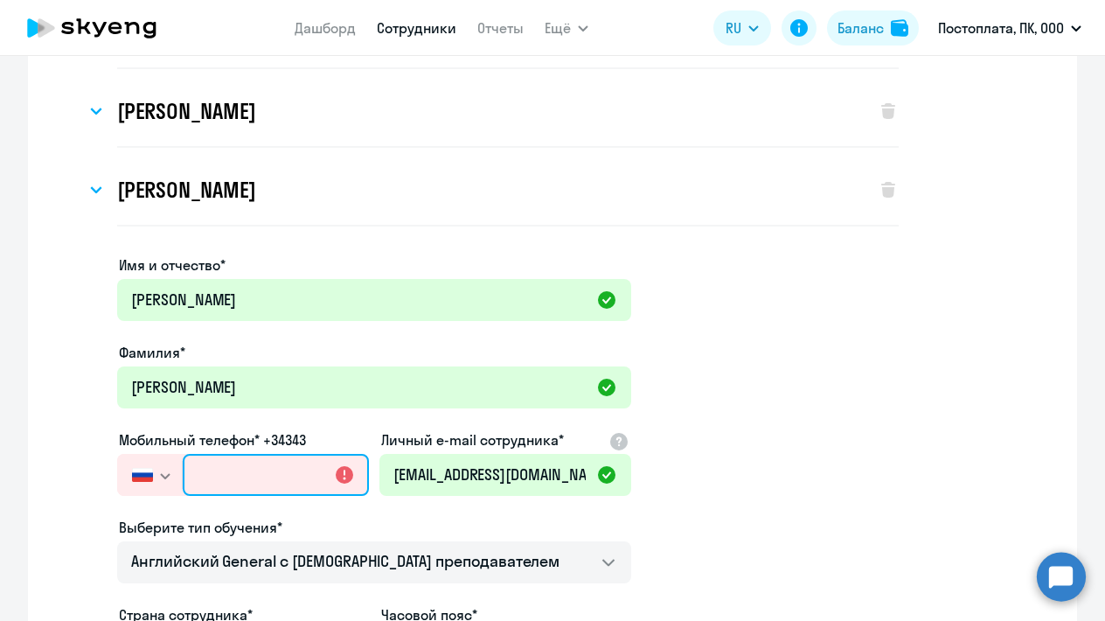
paste input "+7 980 520-92-80"
type input "+7 980 520-92-80"
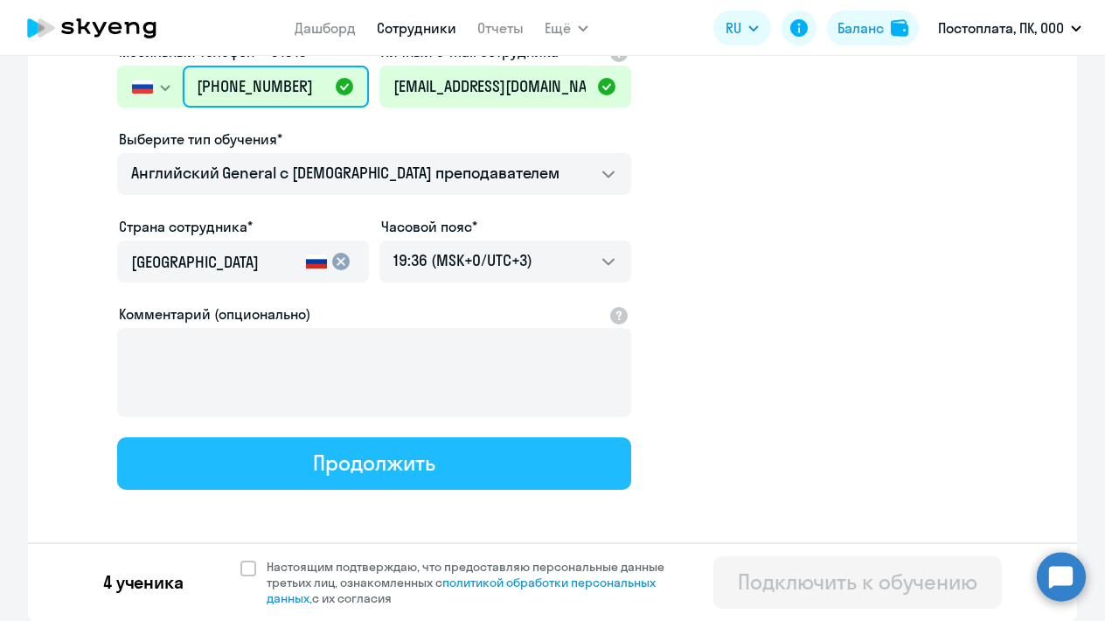
scroll to position [631, 0]
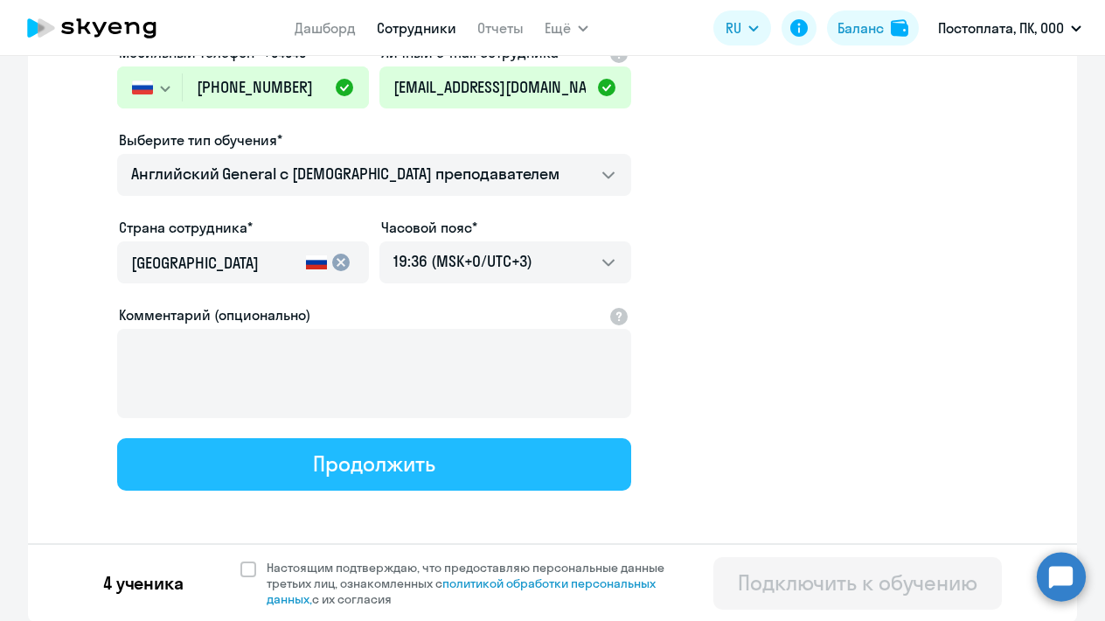
click at [347, 476] on div "Продолжить" at bounding box center [374, 463] width 122 height 28
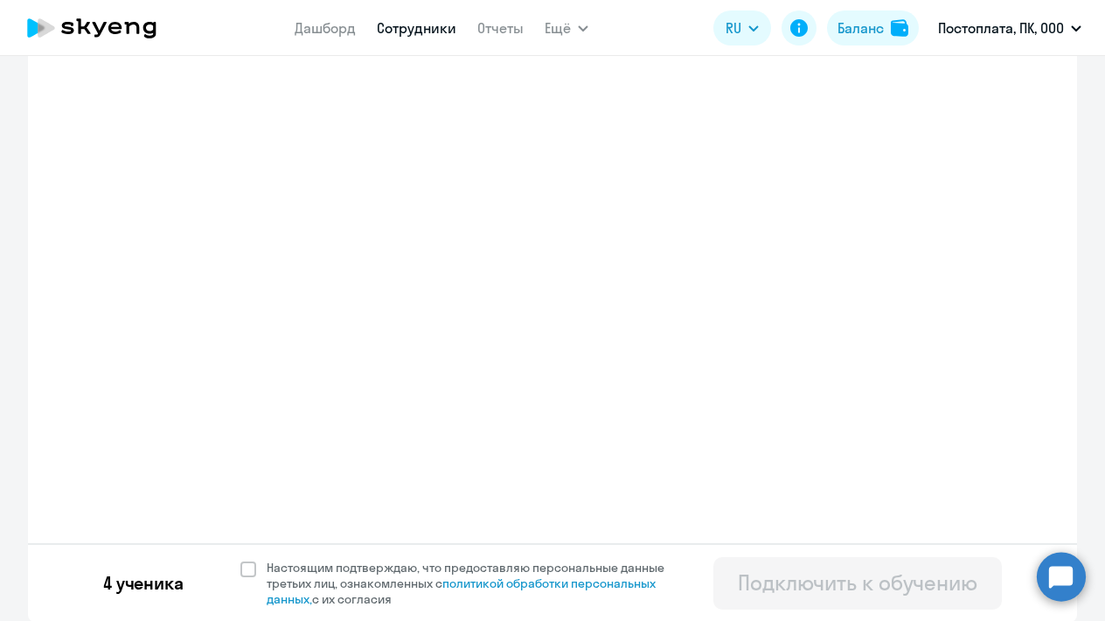
select select "english_adult_not_native_speaker"
select select "3"
select select "english_adult_not_native_speaker"
select select "3"
select select "english_adult_not_native_speaker"
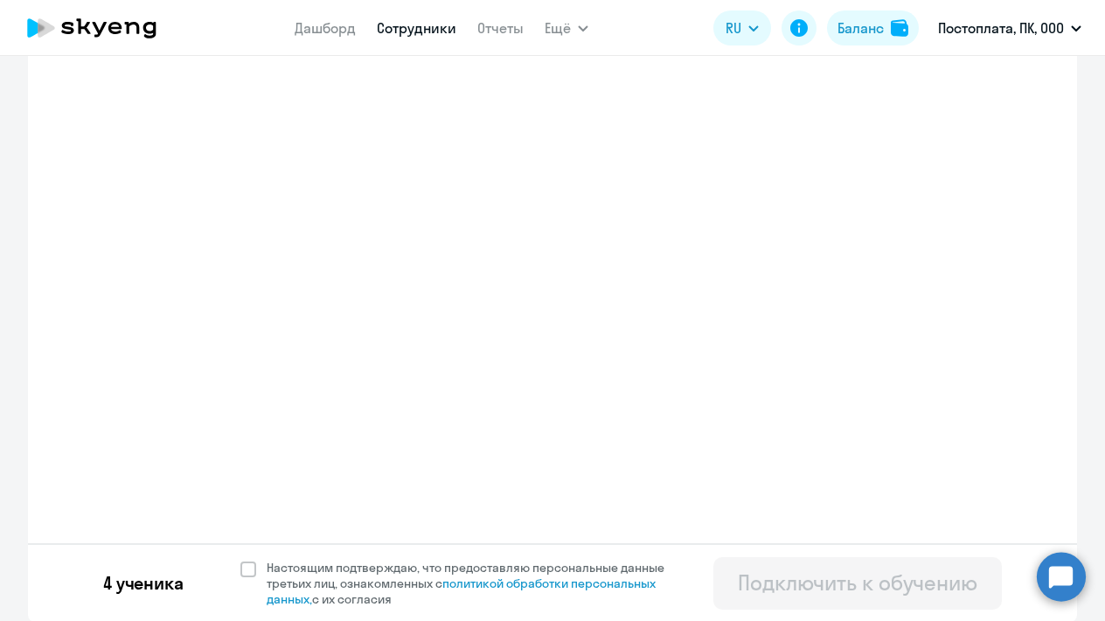
select select "3"
select select "english_adult_not_native_speaker"
select select "3"
select select "english_adult_not_native_speaker"
select select "3"
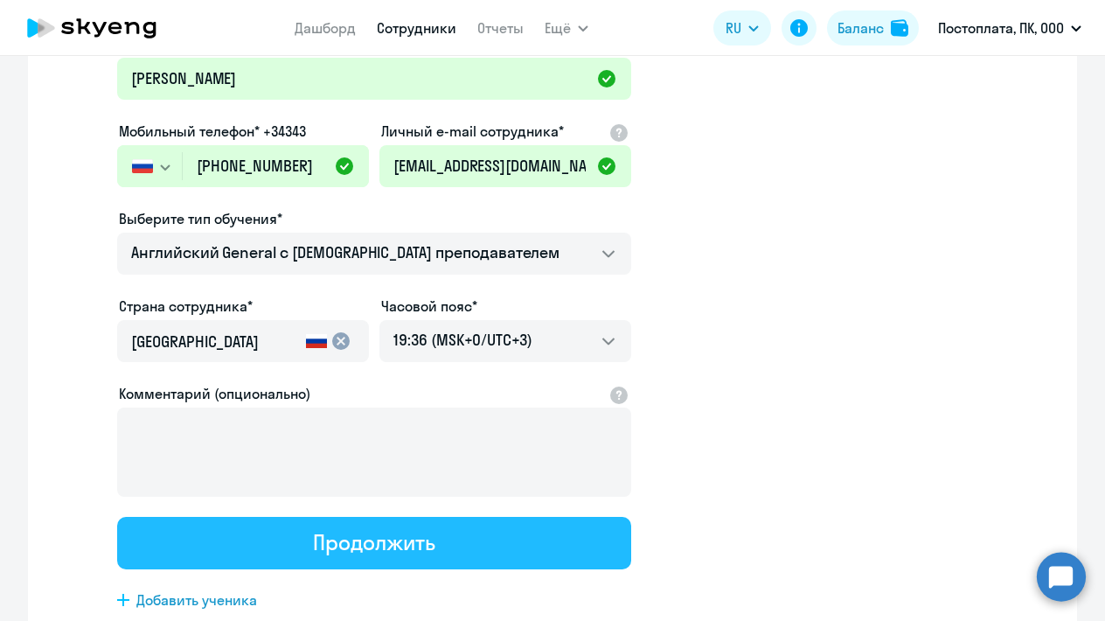
scroll to position [86, 0]
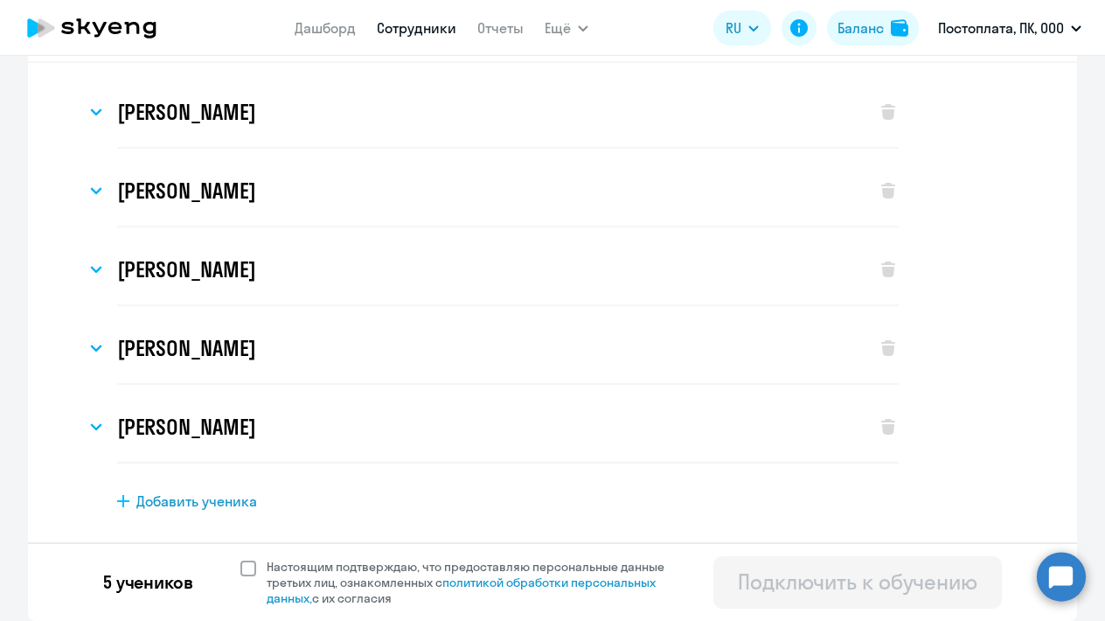
click at [245, 567] on span at bounding box center [248, 569] width 16 height 16
click at [240, 559] on input "Настоящим подтверждаю, что предоставляю персональные данные третьих лиц, ознако…" at bounding box center [240, 558] width 1 height 1
checkbox input "true"
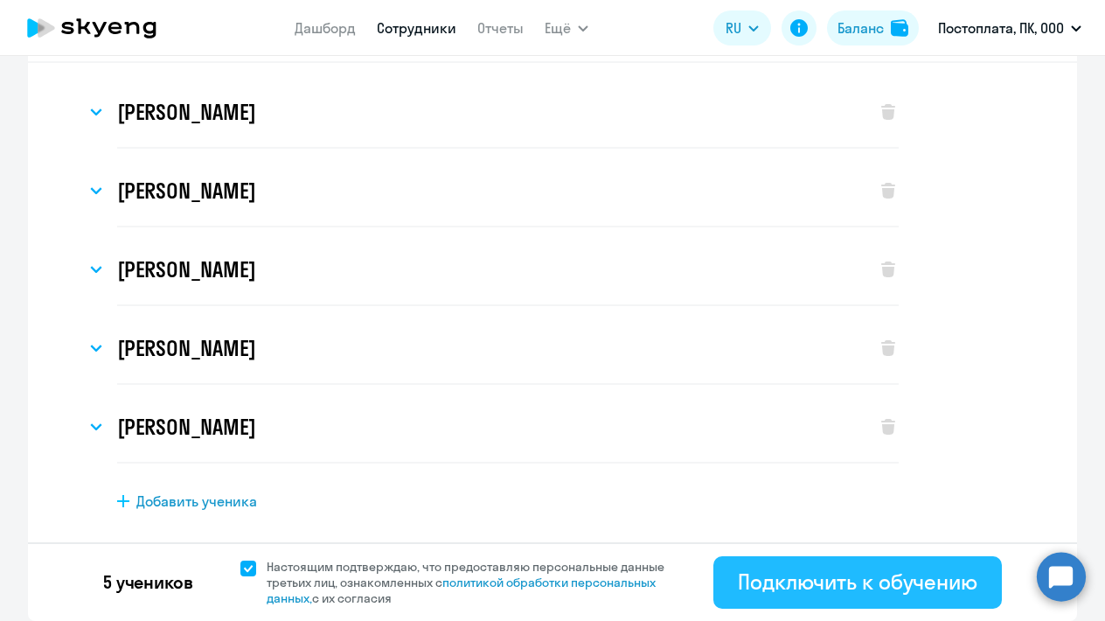
click at [766, 581] on div "Подключить к обучению" at bounding box center [858, 582] width 240 height 28
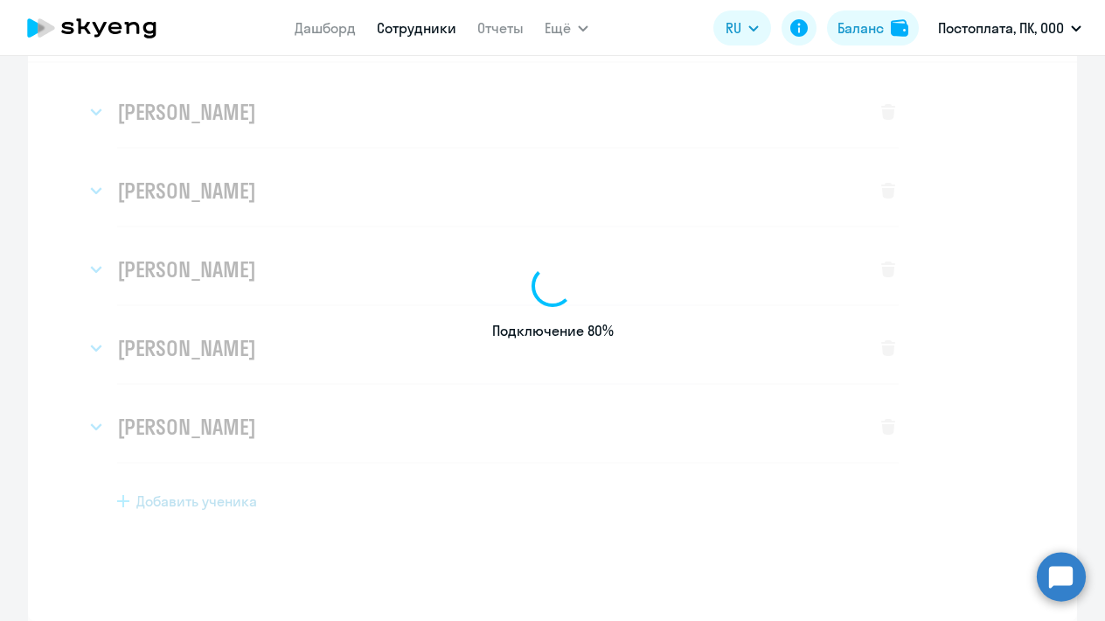
select select "english_adult_not_native_speaker"
select select "3"
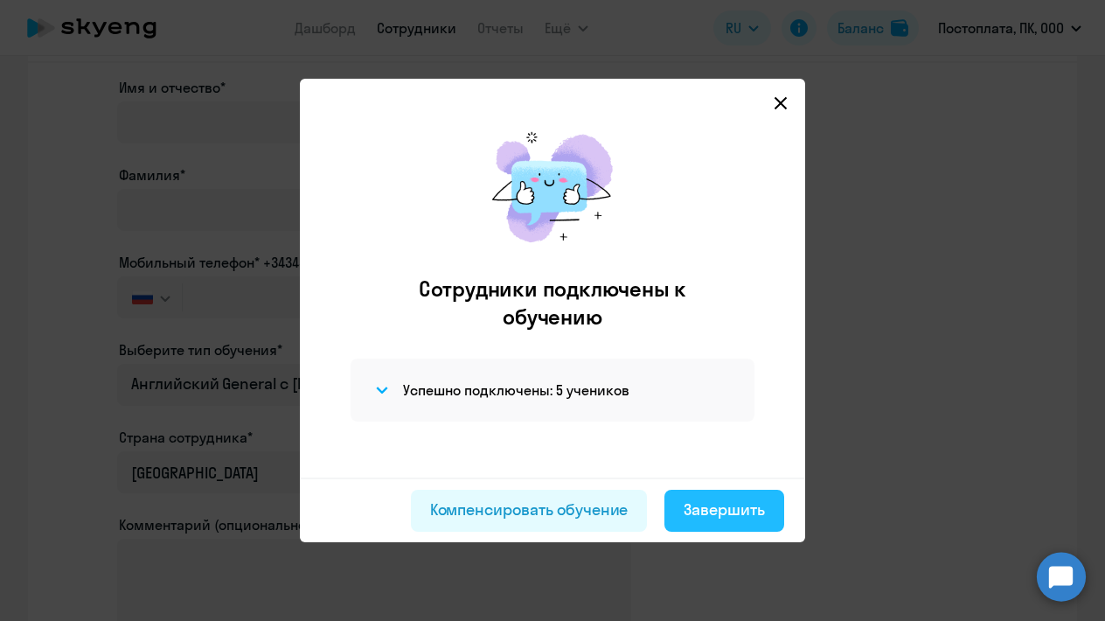
click at [704, 518] on div "Завершить" at bounding box center [724, 509] width 81 height 23
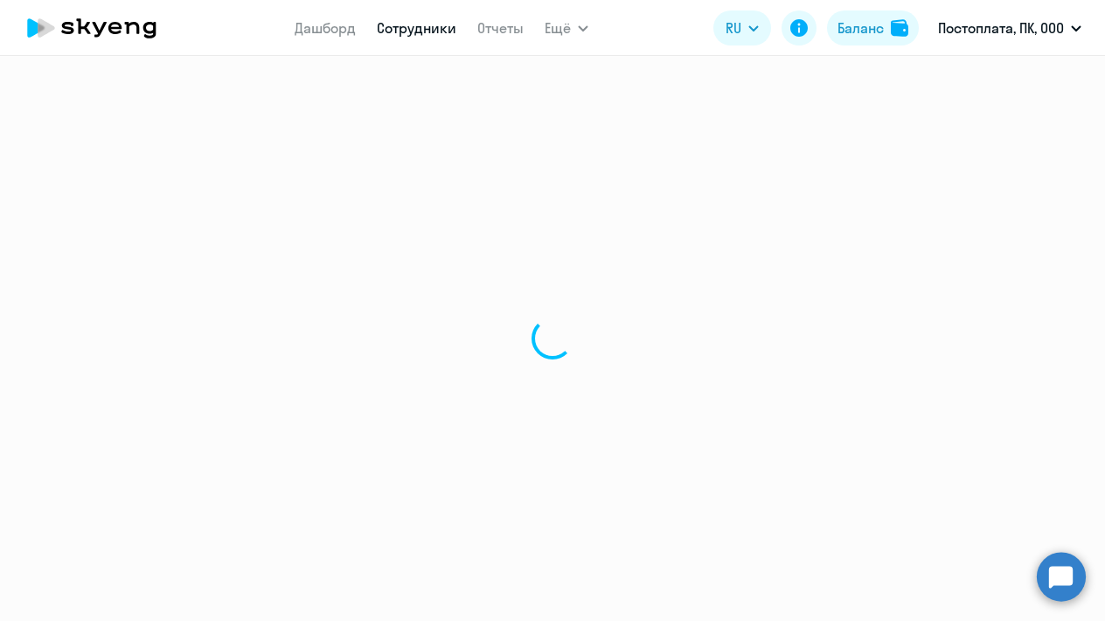
select select "30"
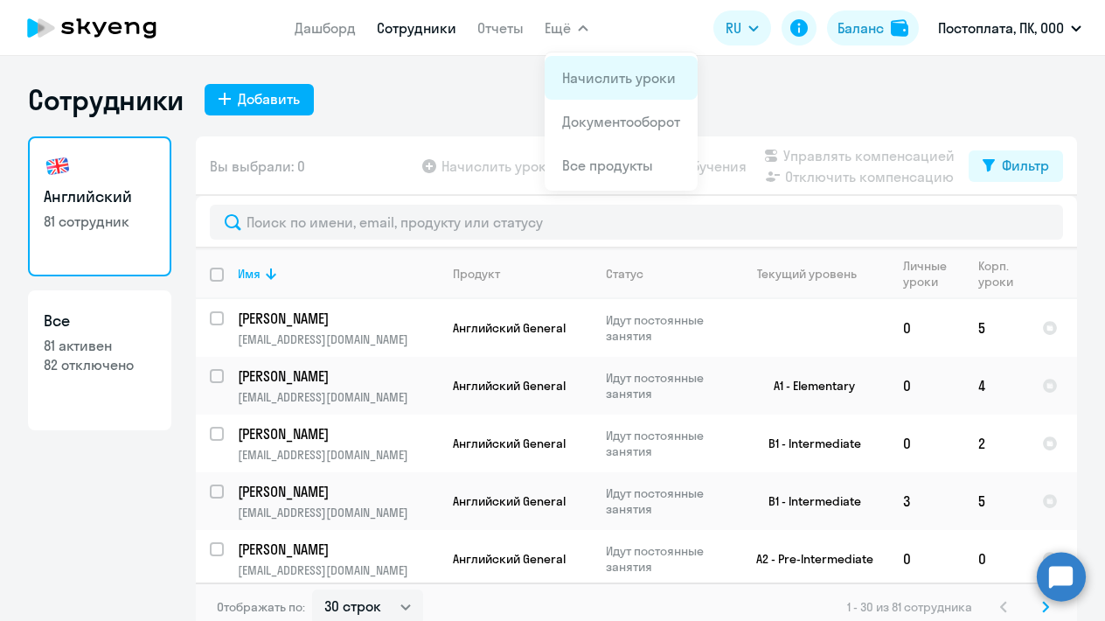
click at [575, 77] on link "Начислить уроки" at bounding box center [619, 77] width 114 height 17
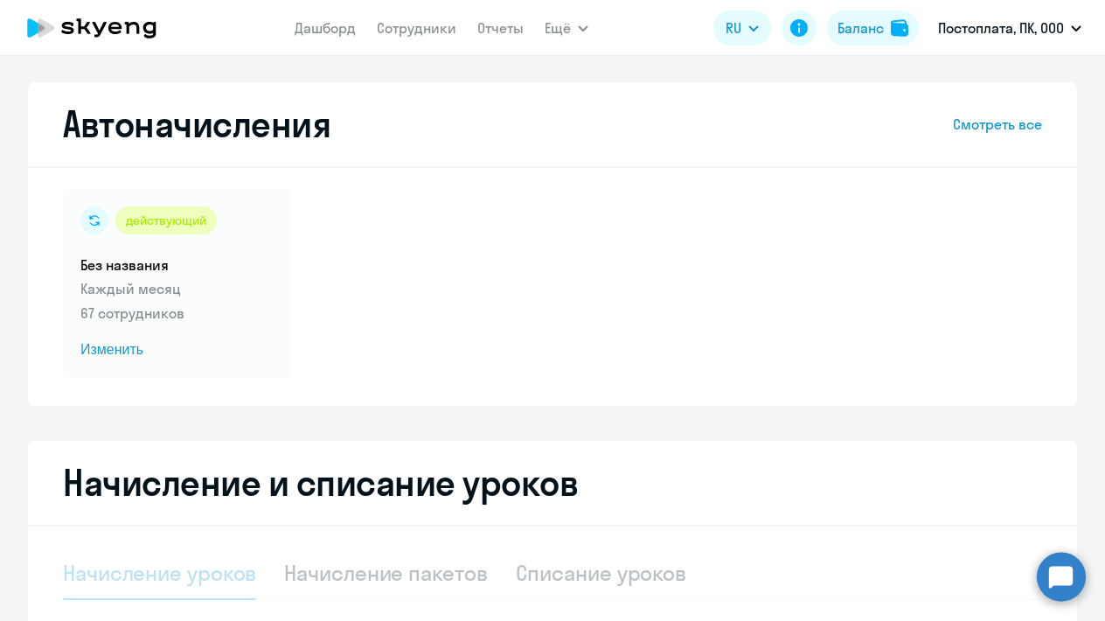
select select "10"
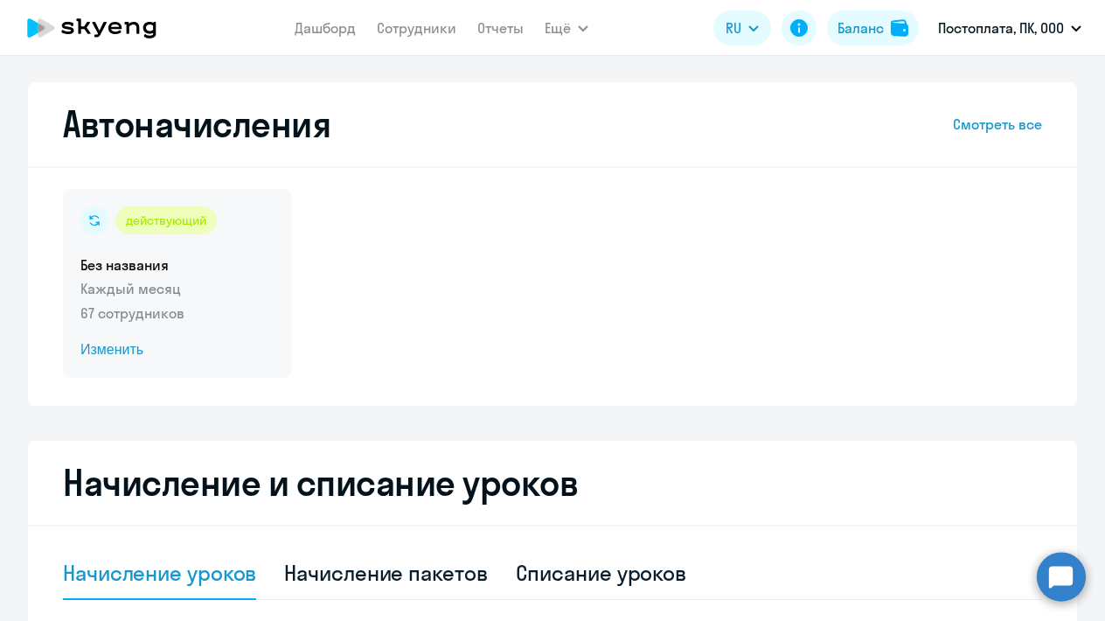
click at [112, 351] on span "Изменить" at bounding box center [177, 349] width 194 height 21
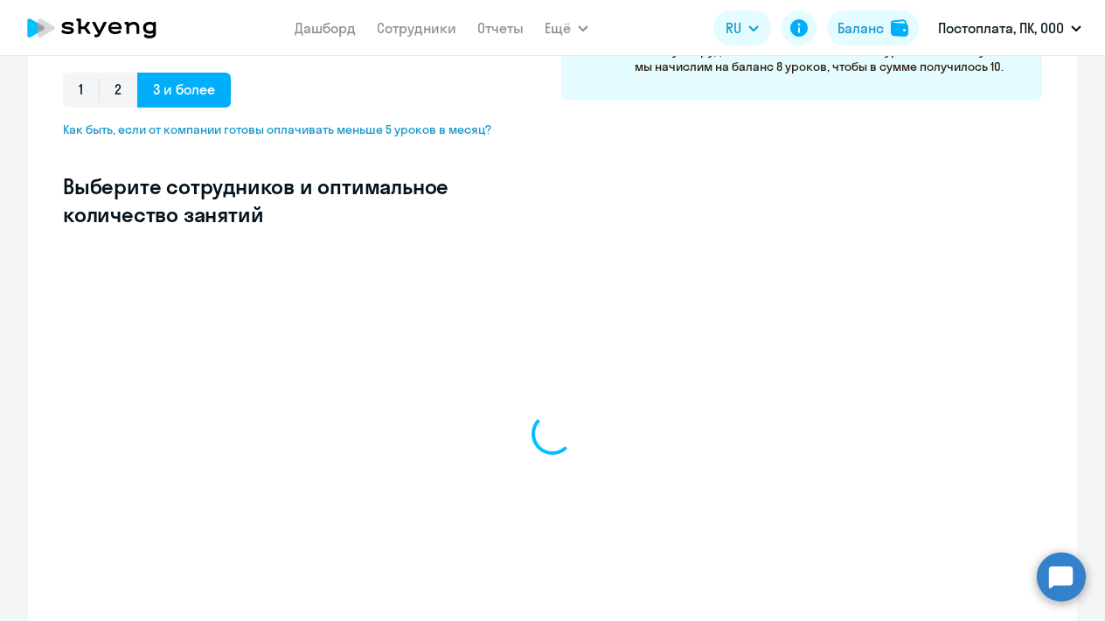
select select "10"
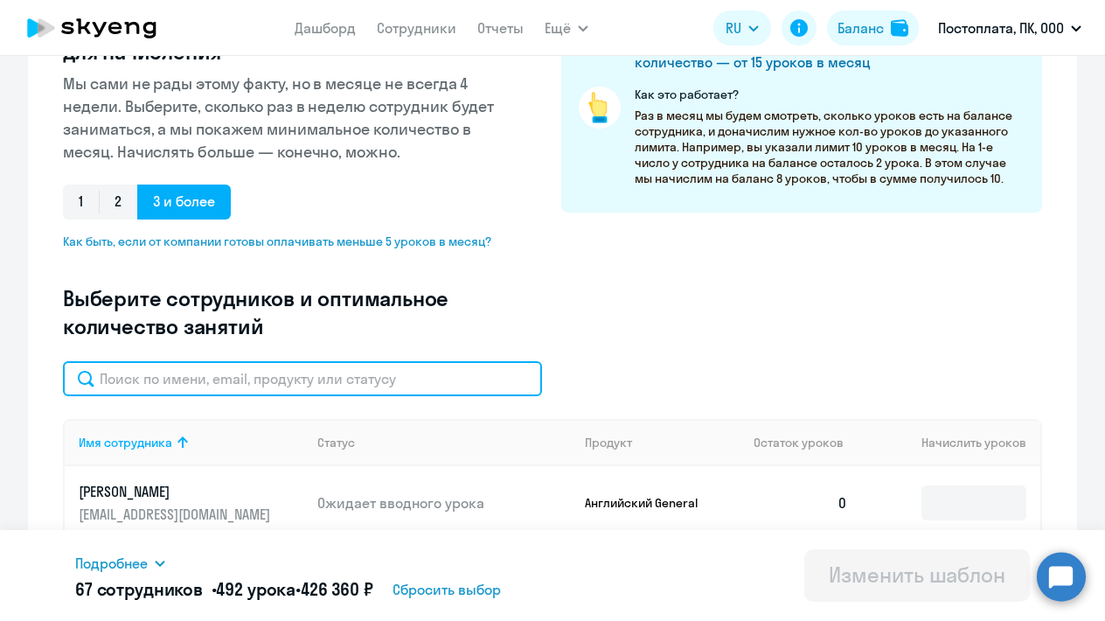
scroll to position [157, 0]
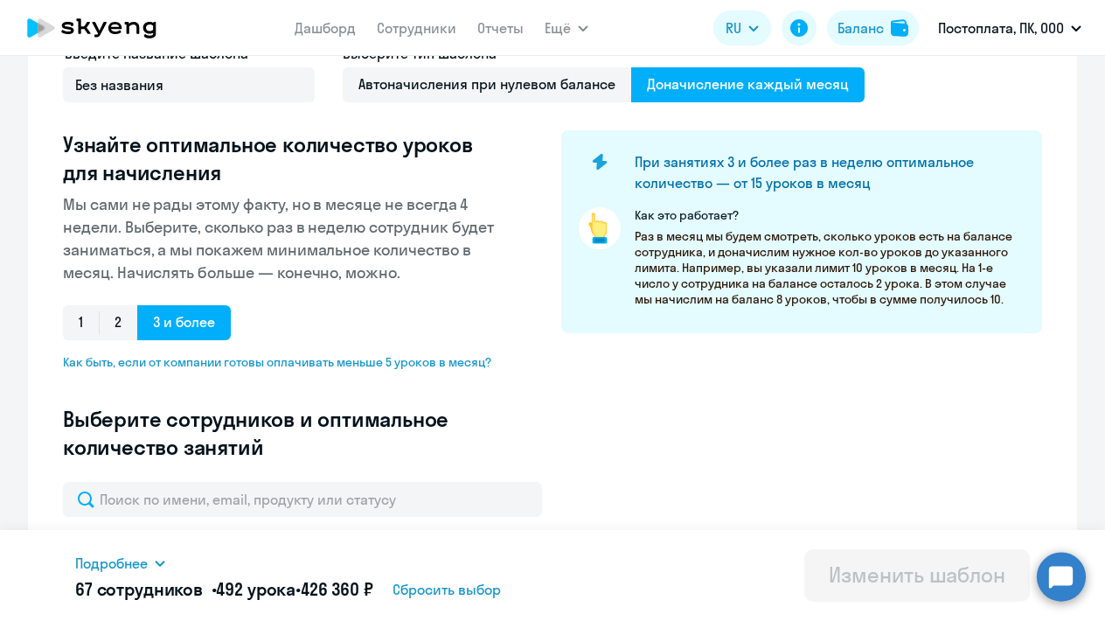
click at [488, 402] on div "Введите название шаблона Без названия Выберите тип шаблона Автоначисления при н…" at bounding box center [552, 262] width 979 height 439
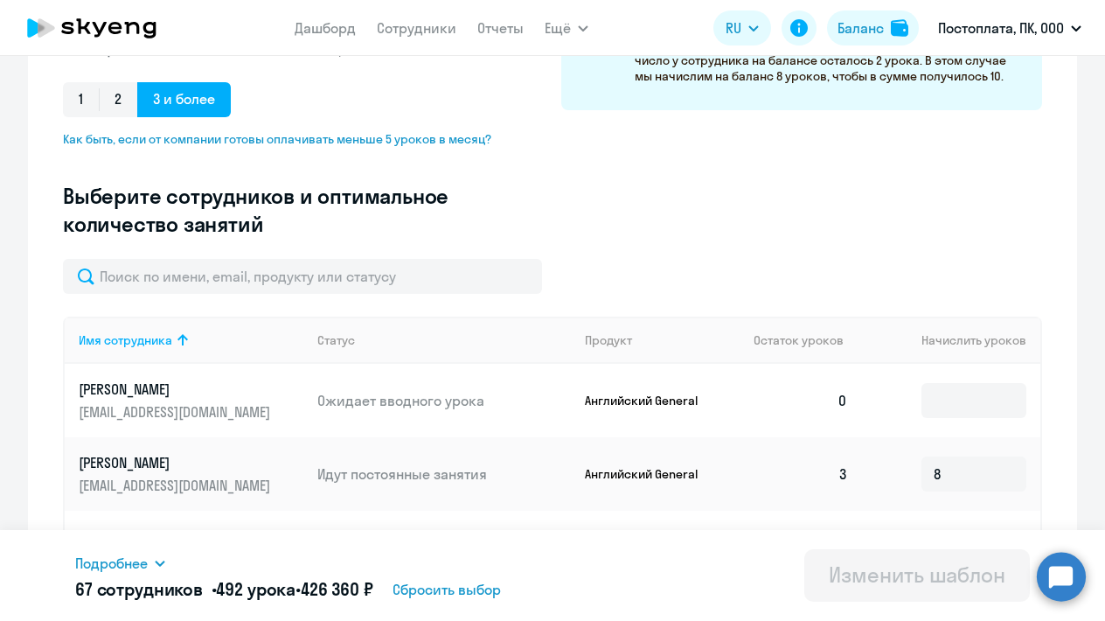
scroll to position [421, 0]
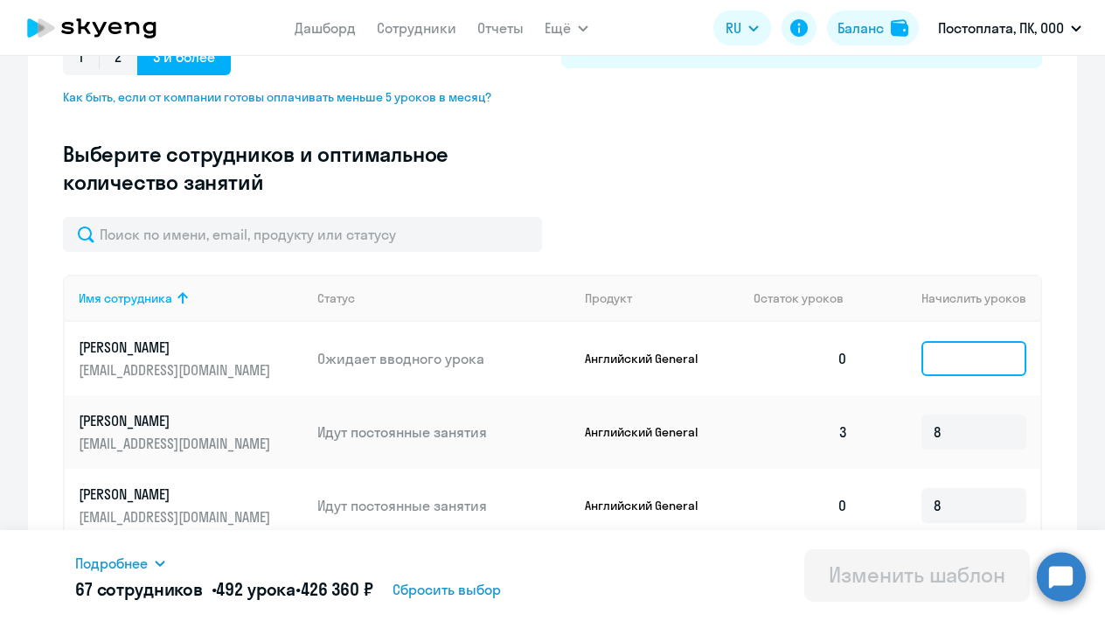
click at [969, 367] on input at bounding box center [974, 358] width 105 height 35
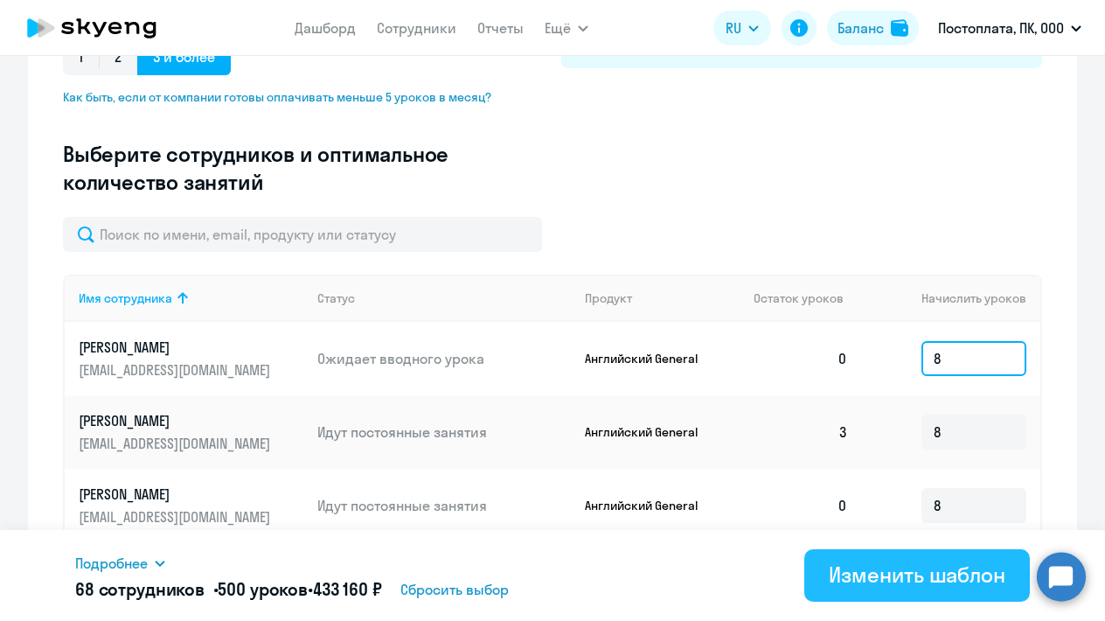
type input "8"
click at [877, 564] on div "Изменить шаблон" at bounding box center [917, 575] width 177 height 28
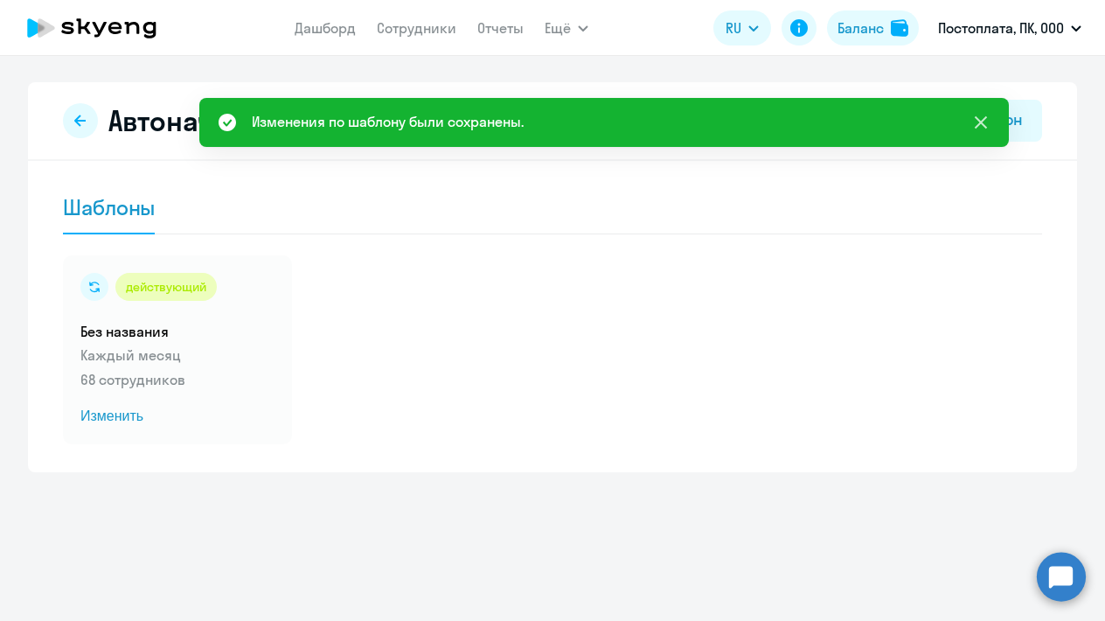
click at [978, 120] on icon at bounding box center [981, 122] width 12 height 12
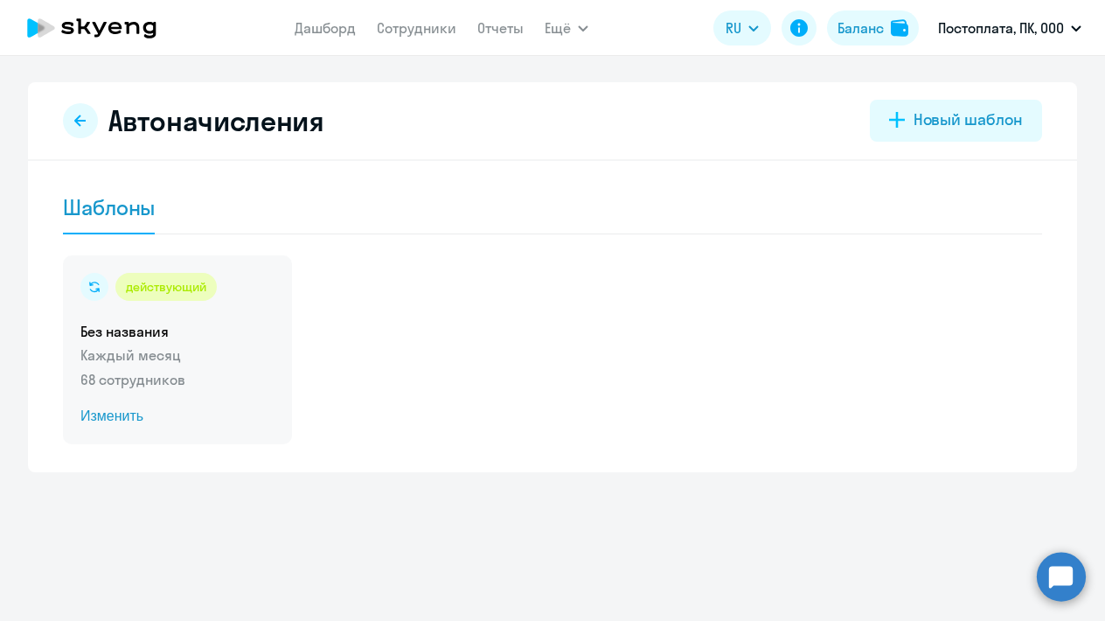
click at [103, 413] on span "Изменить" at bounding box center [177, 416] width 194 height 21
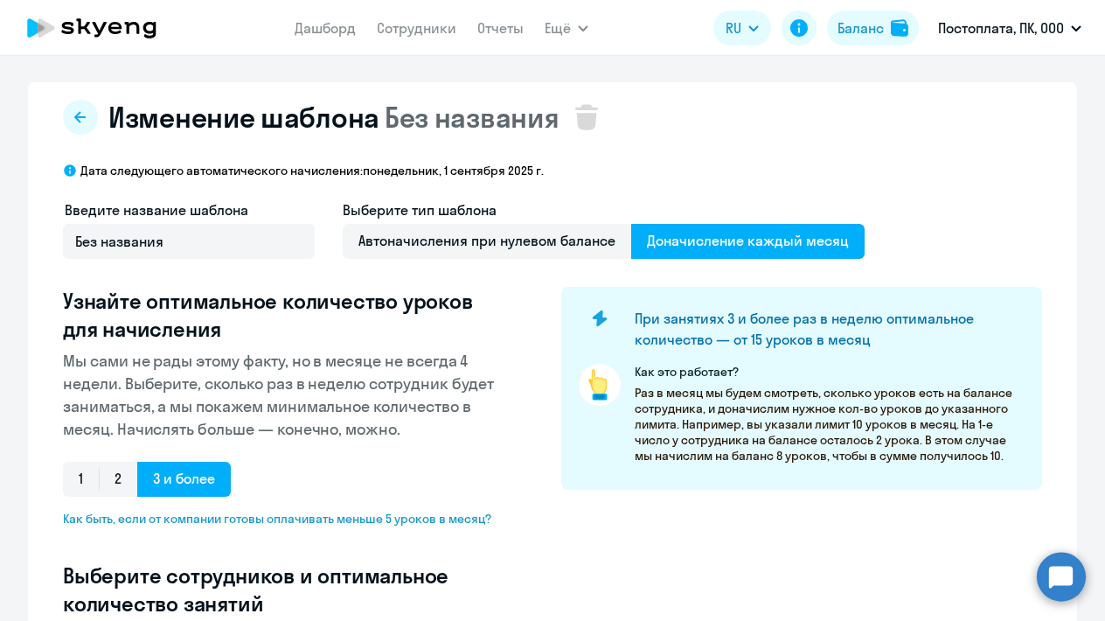
select select "10"
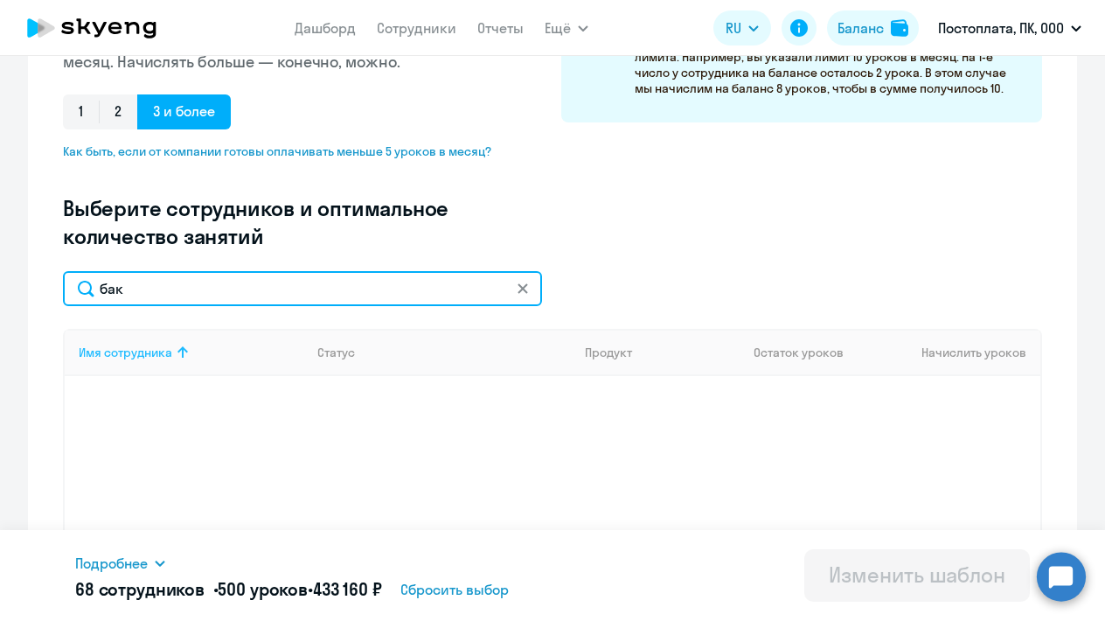
scroll to position [376, 0]
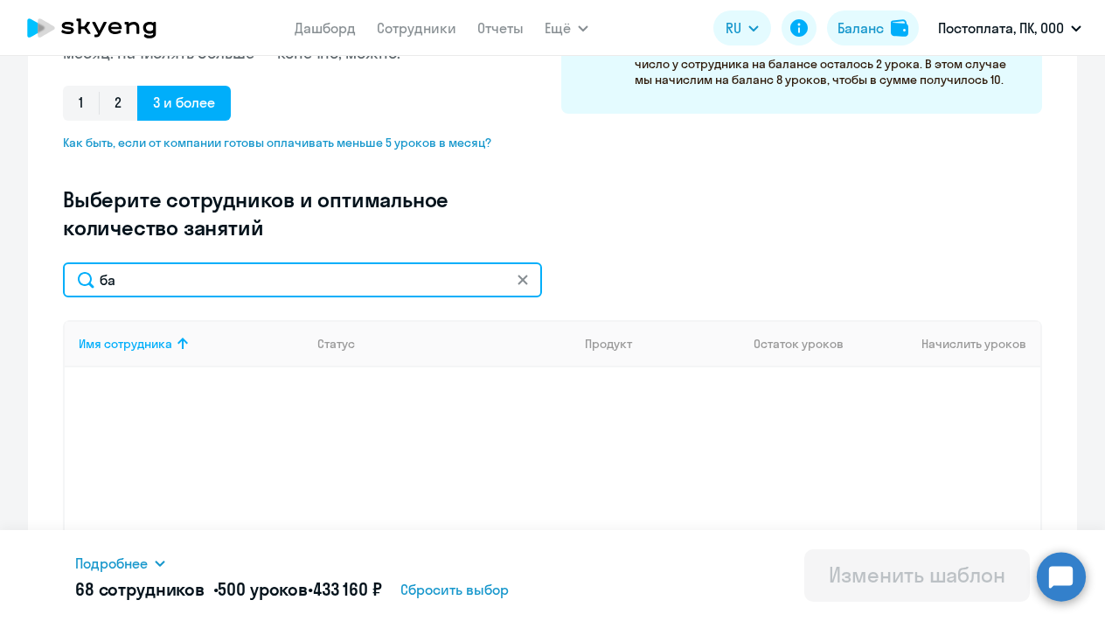
type input "б"
type input "э"
type input "б"
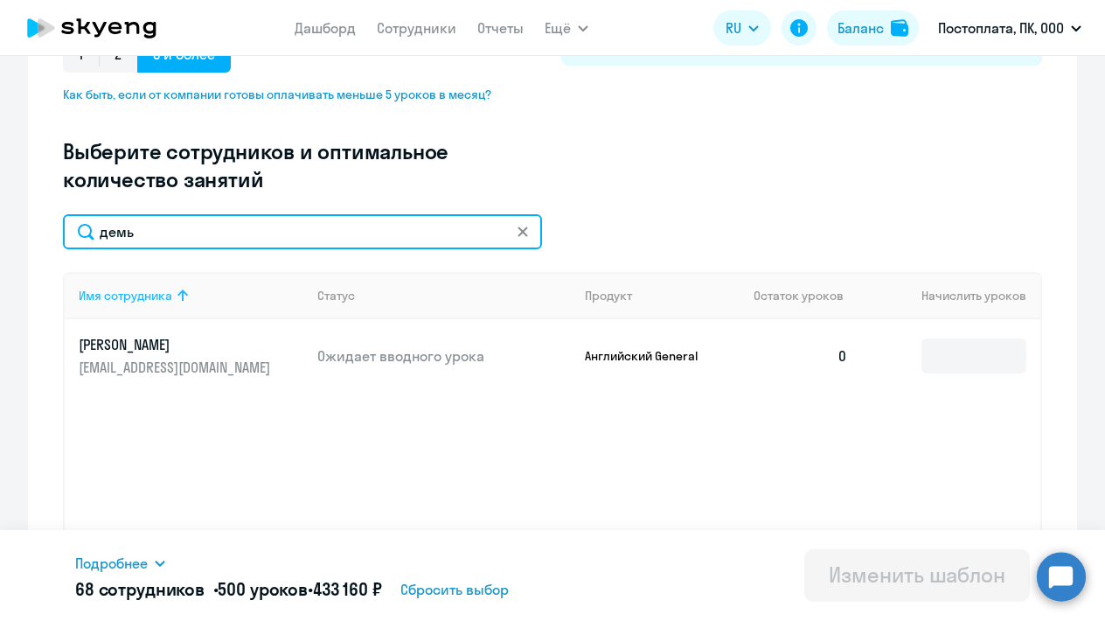
scroll to position [426, 0]
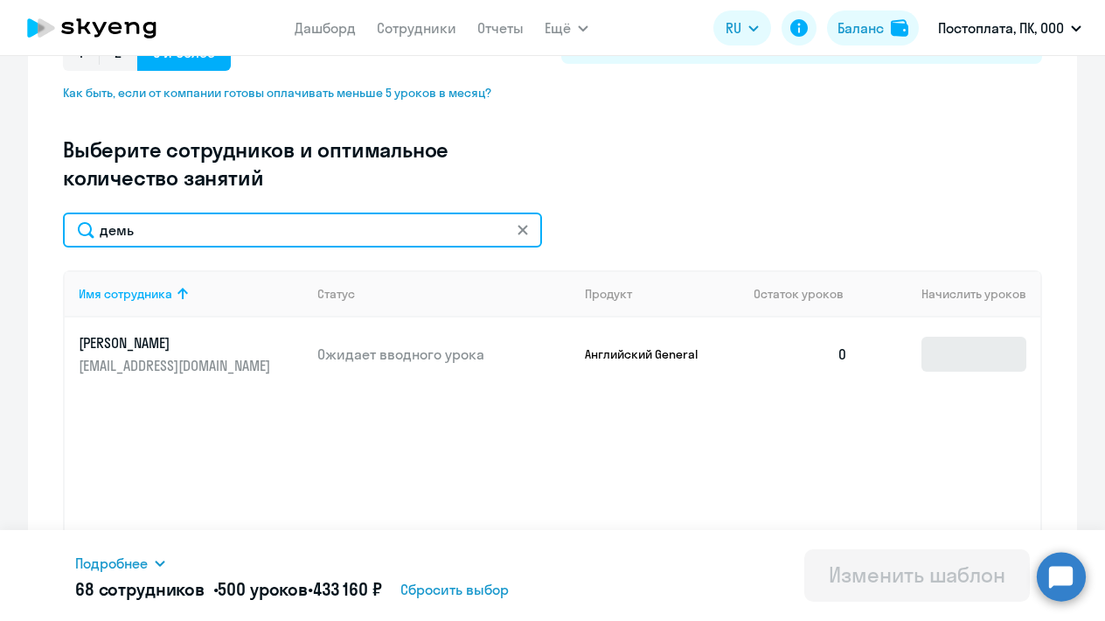
type input "демь"
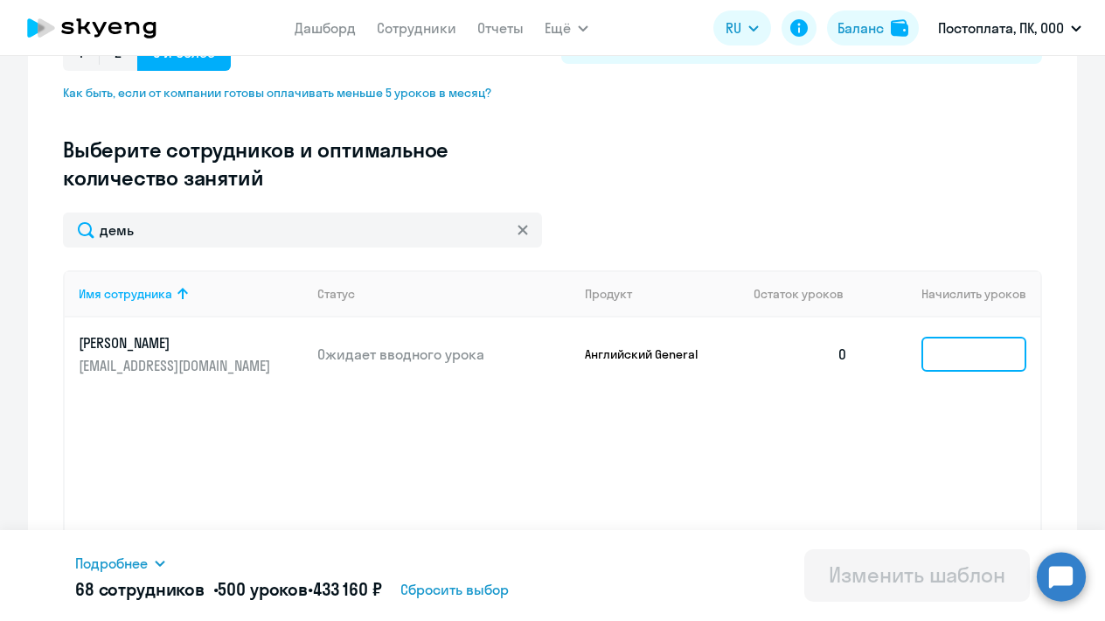
click at [945, 358] on input at bounding box center [974, 354] width 105 height 35
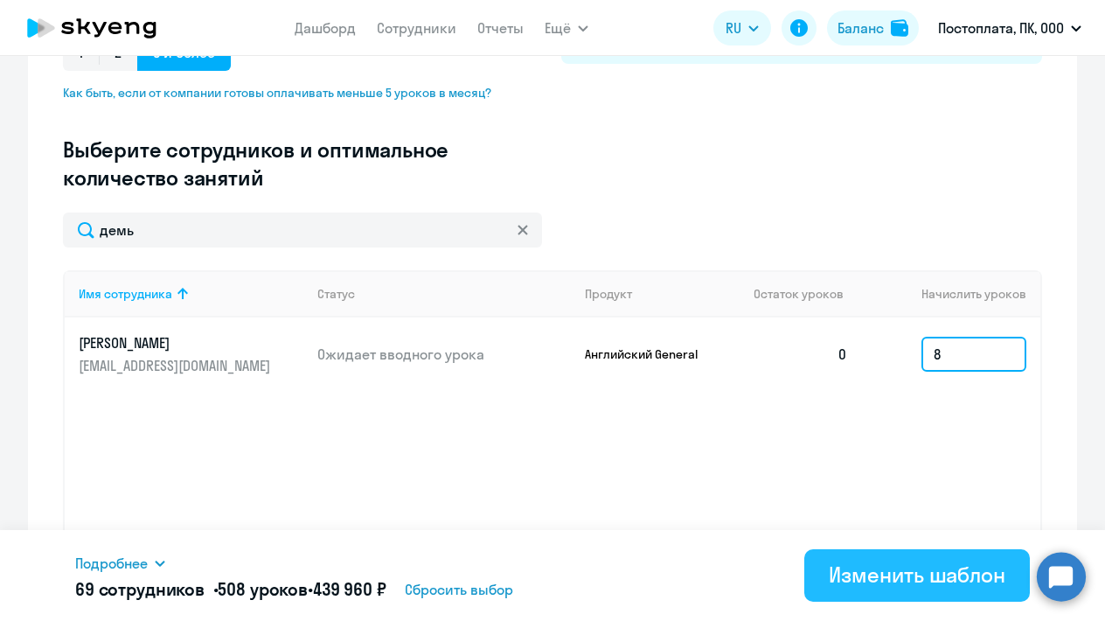
type input "8"
click at [870, 568] on div "Изменить шаблон" at bounding box center [917, 575] width 177 height 28
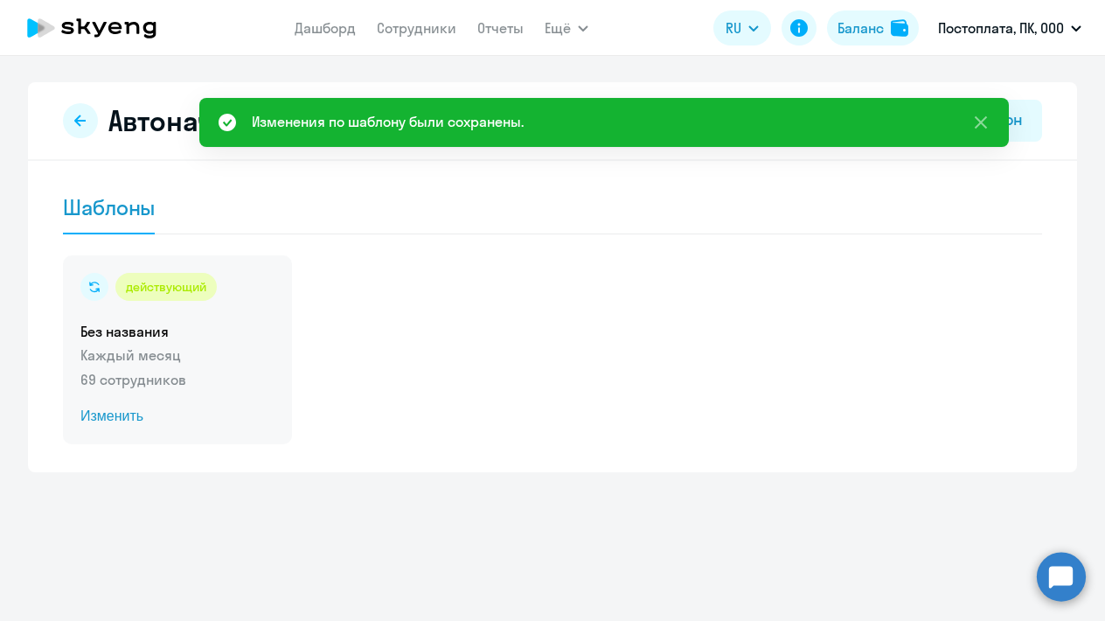
click at [129, 421] on span "Изменить" at bounding box center [177, 416] width 194 height 21
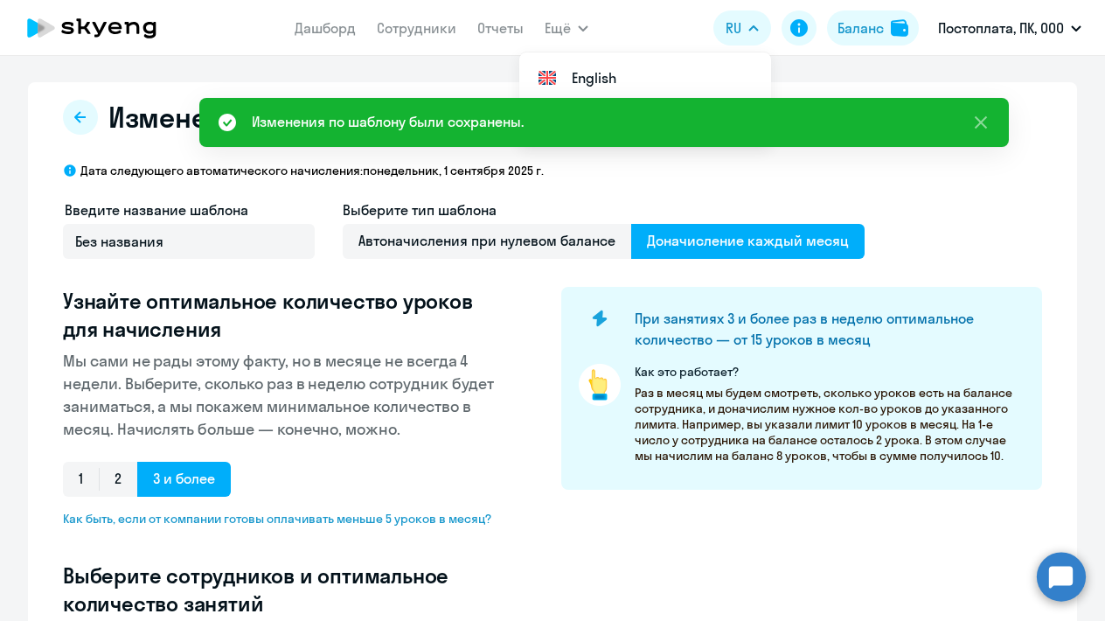
select select "10"
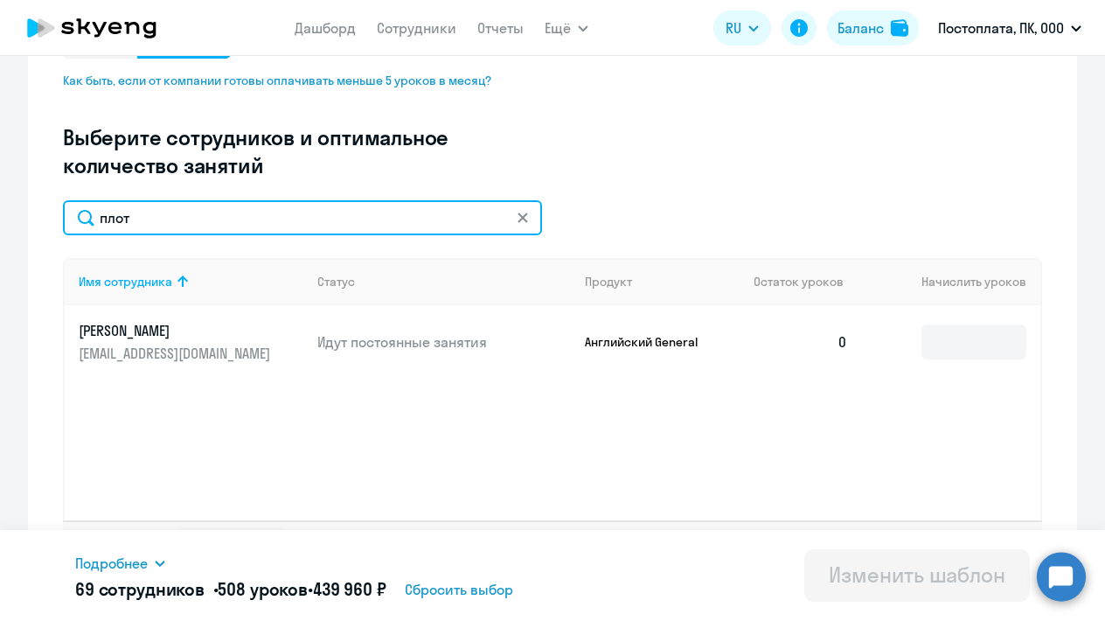
scroll to position [448, 0]
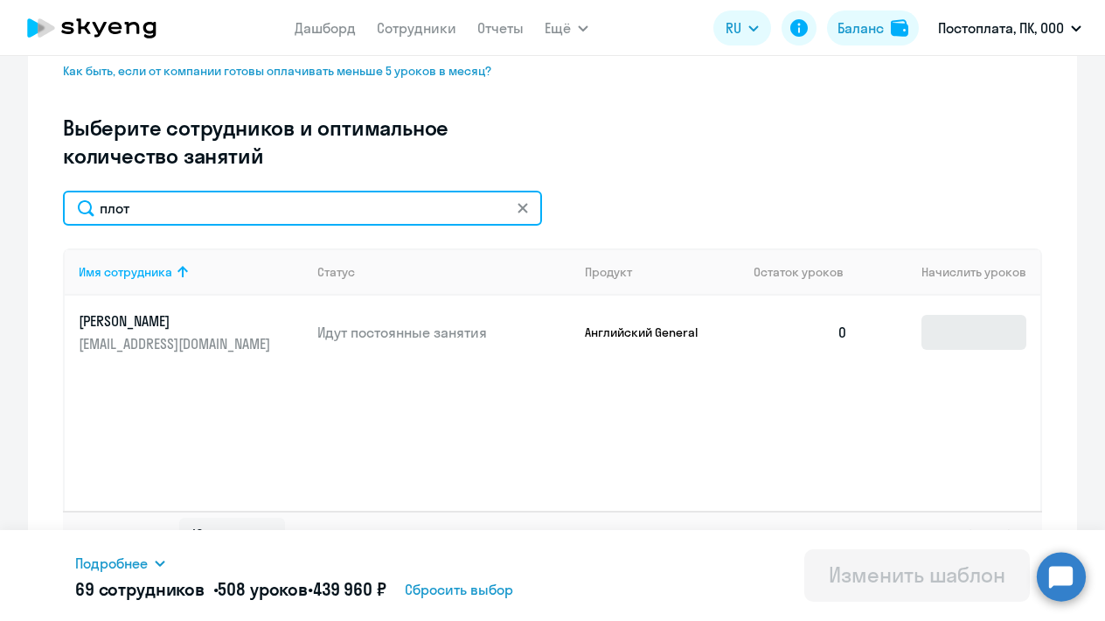
type input "плот"
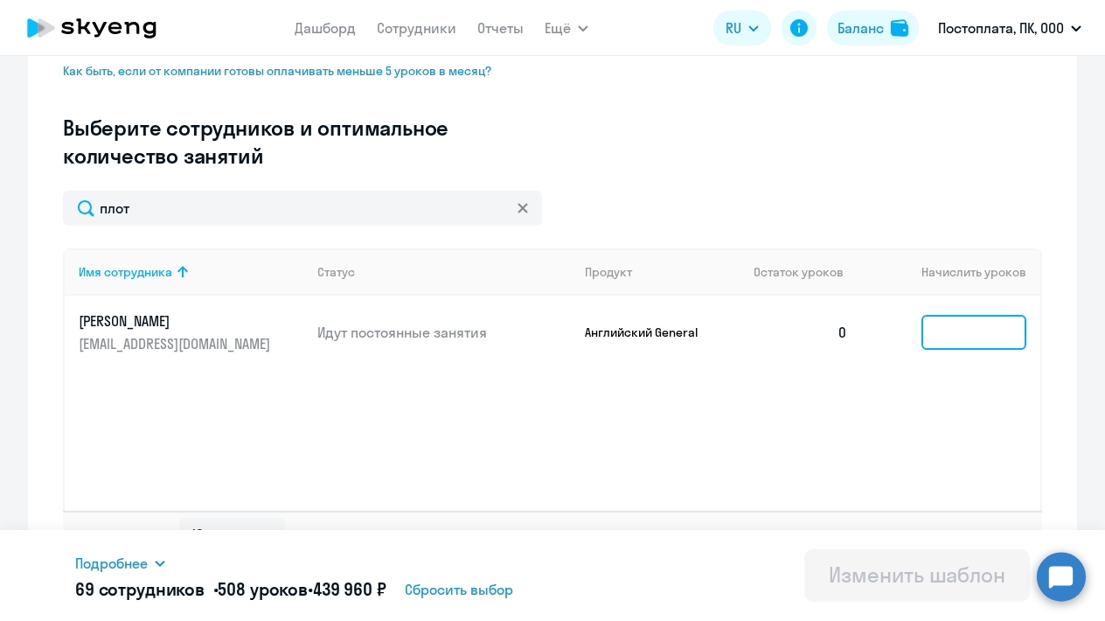
click at [973, 345] on input at bounding box center [974, 332] width 105 height 35
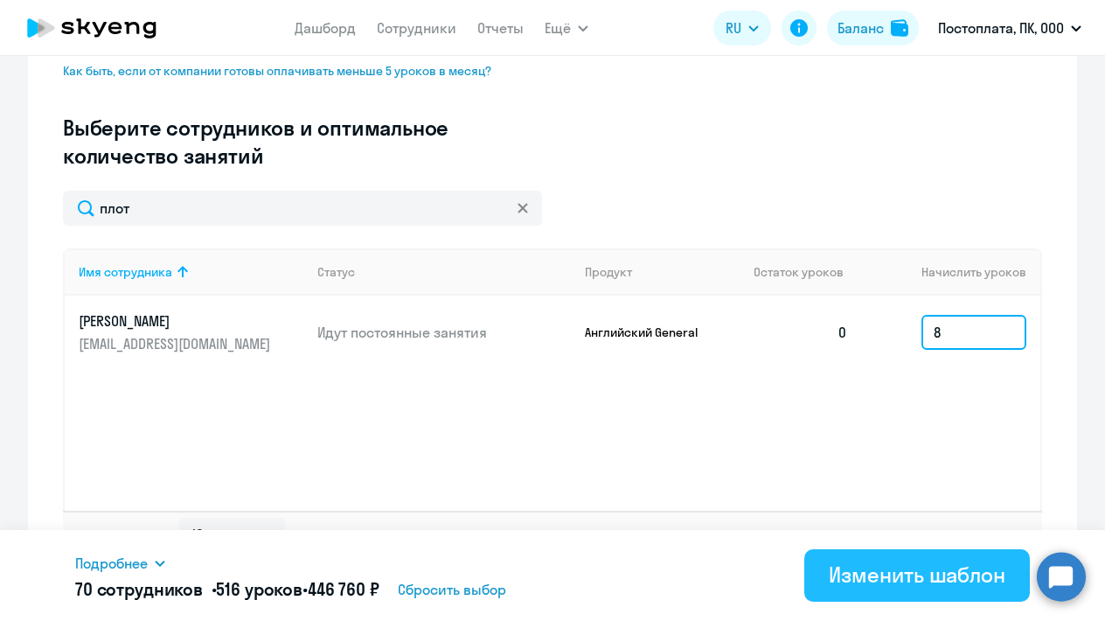
type input "8"
click at [886, 583] on div "Изменить шаблон" at bounding box center [917, 575] width 177 height 28
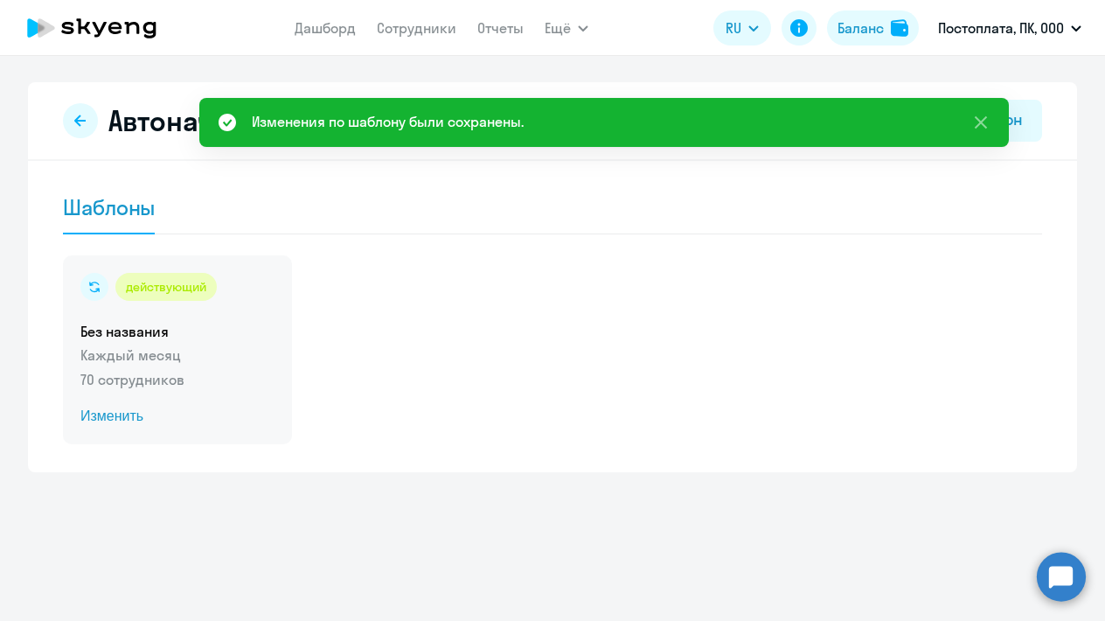
click at [137, 419] on span "Изменить" at bounding box center [177, 416] width 194 height 21
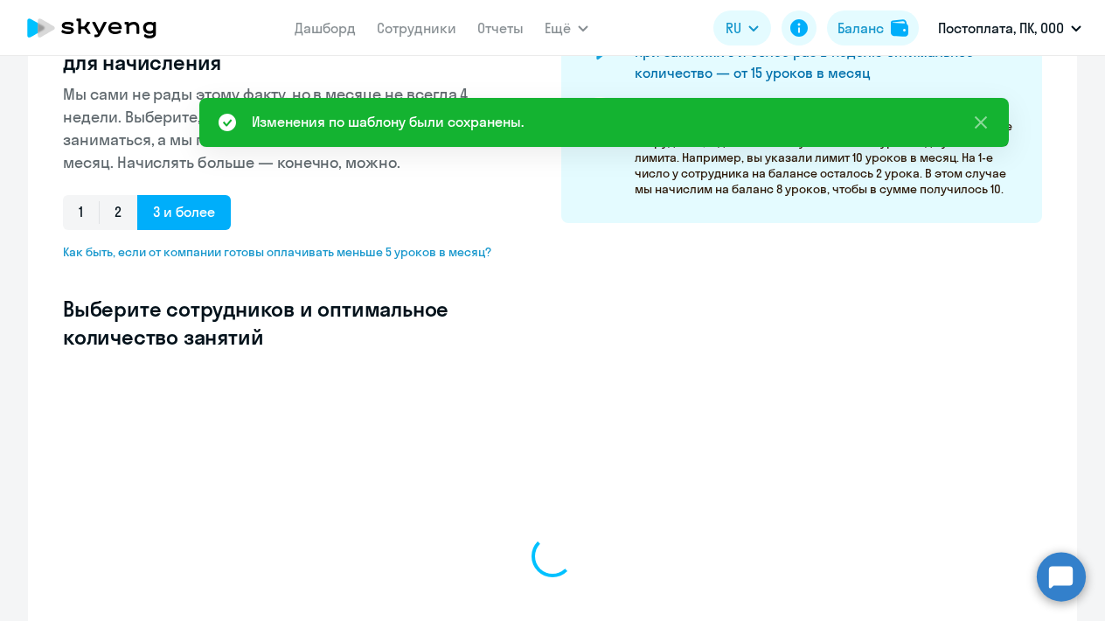
select select "10"
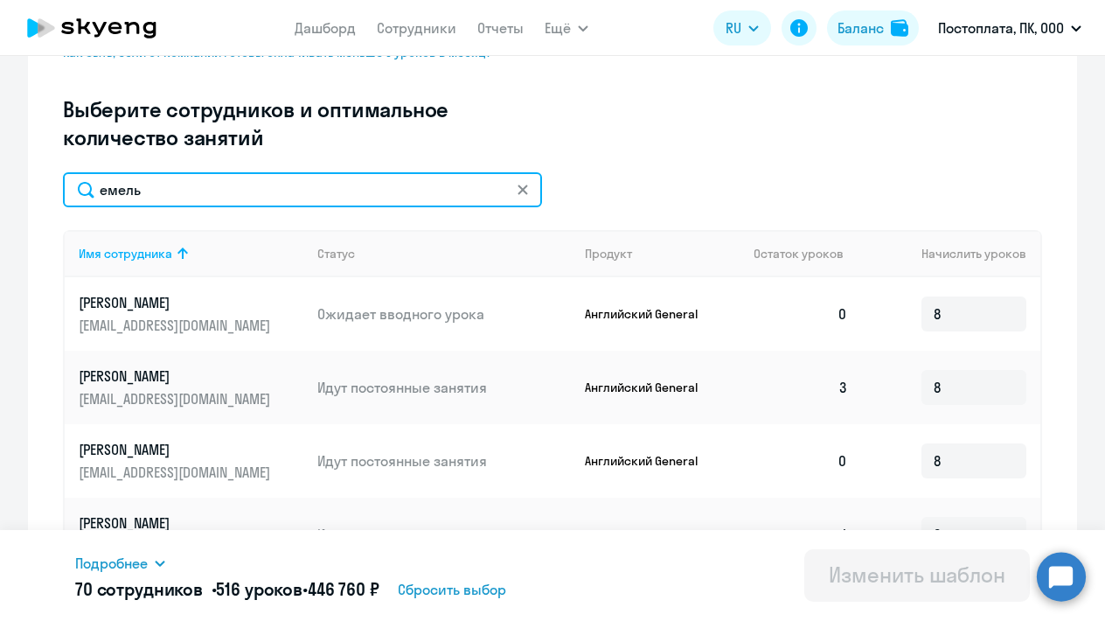
scroll to position [469, 0]
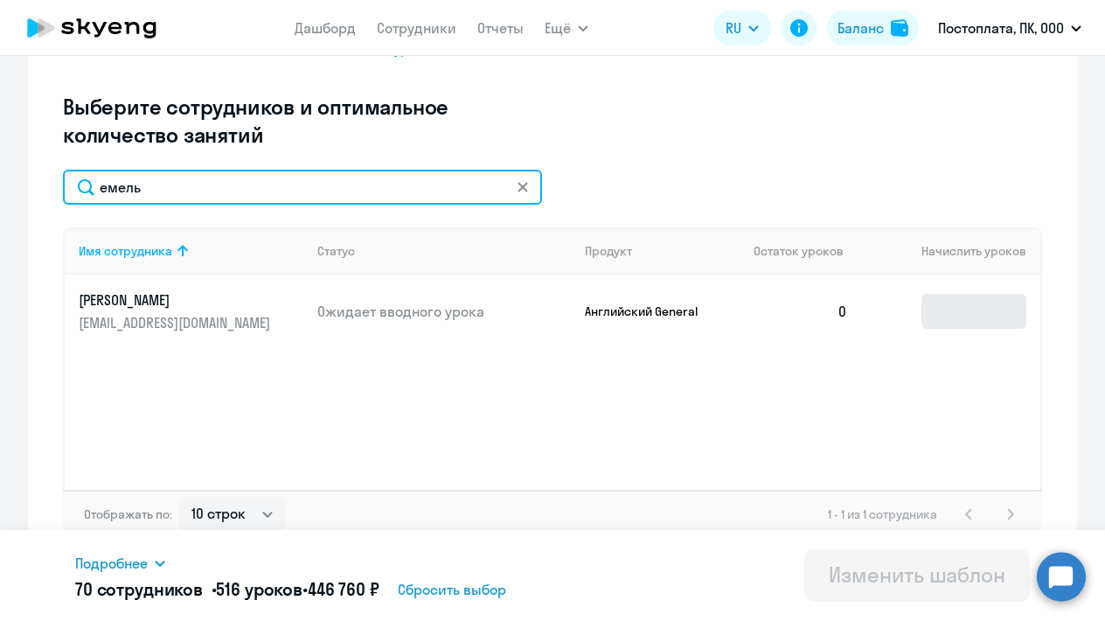
type input "емель"
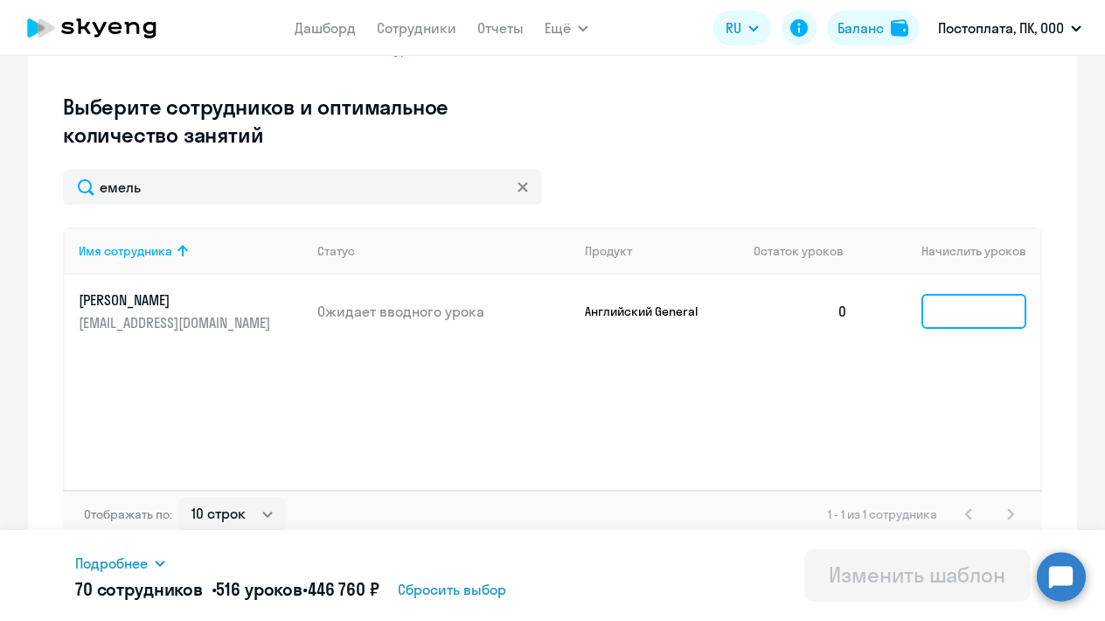
click at [958, 314] on input at bounding box center [974, 311] width 105 height 35
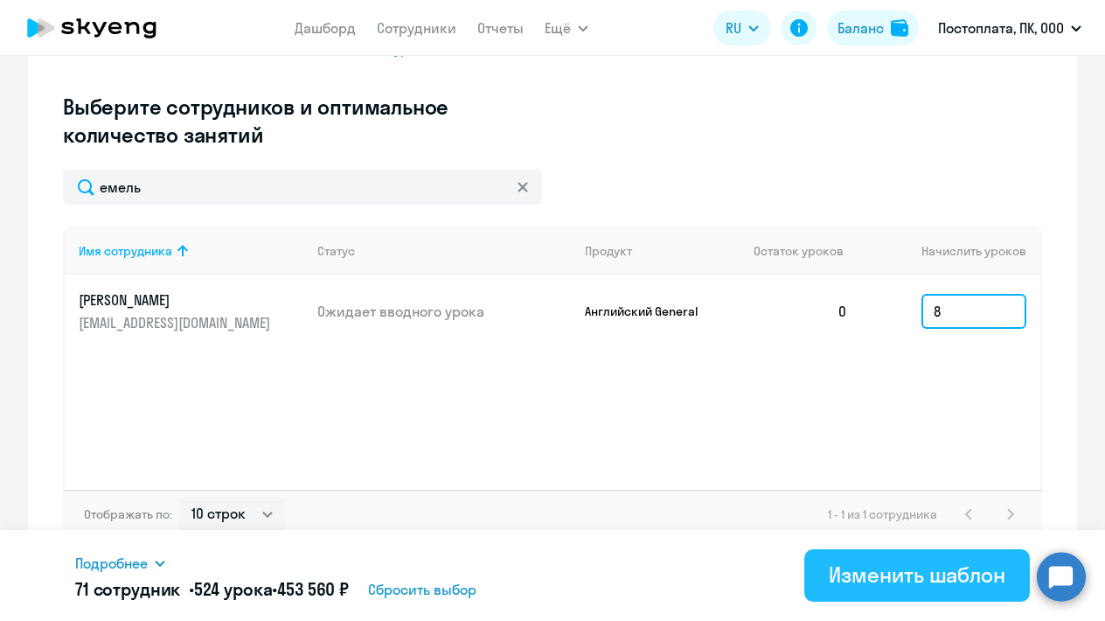
type input "8"
click at [895, 595] on button "Изменить шаблон" at bounding box center [917, 575] width 226 height 52
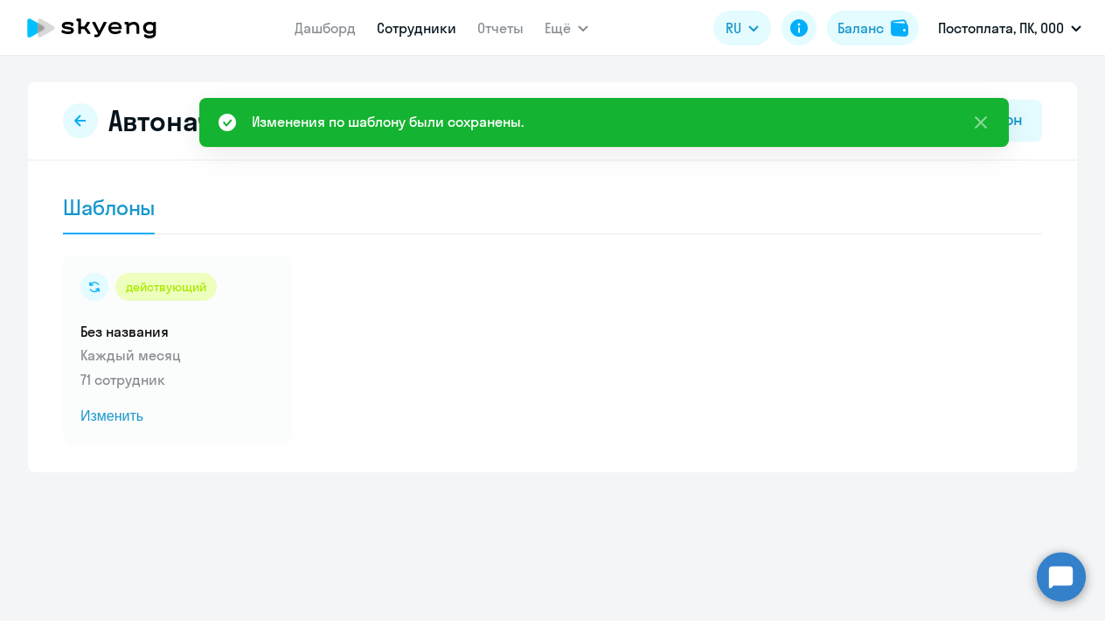
click at [429, 28] on link "Сотрудники" at bounding box center [417, 27] width 80 height 17
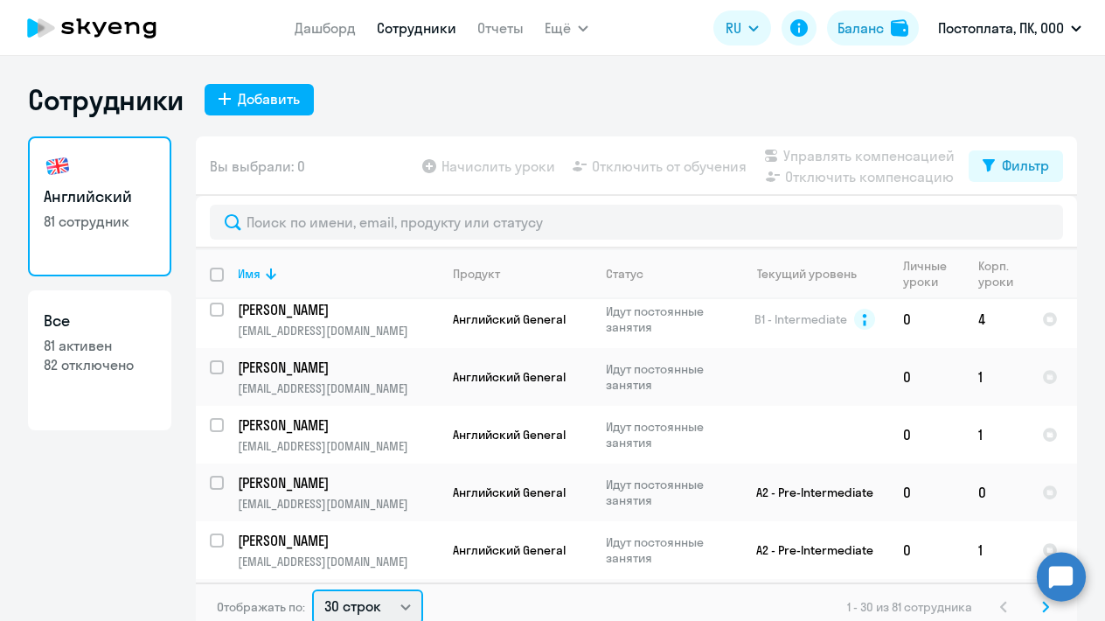
scroll to position [3, 0]
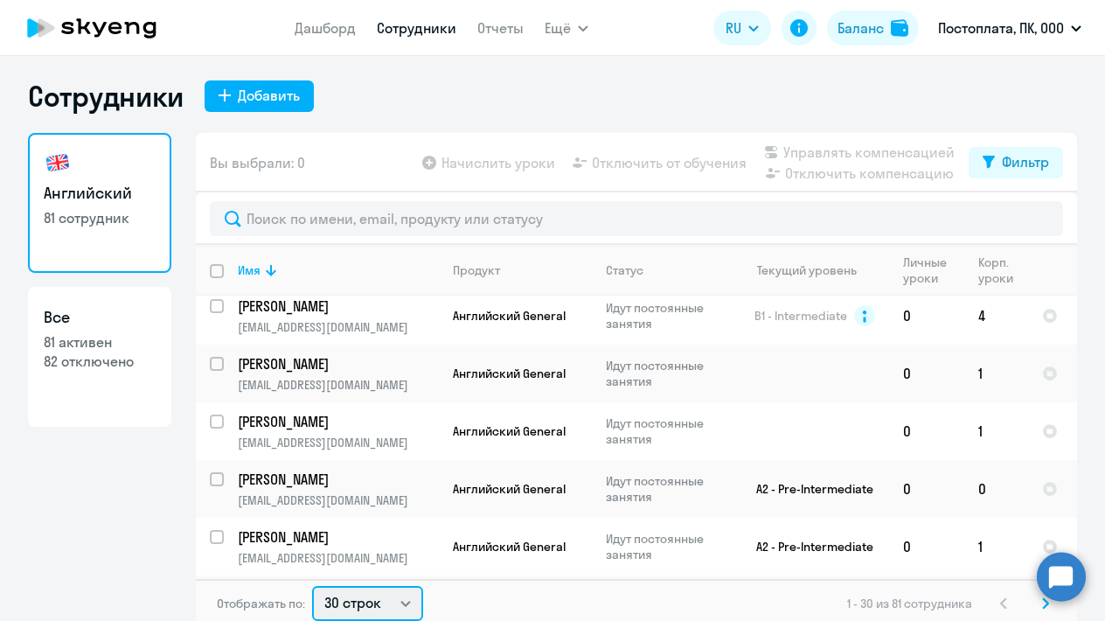
select select "100"
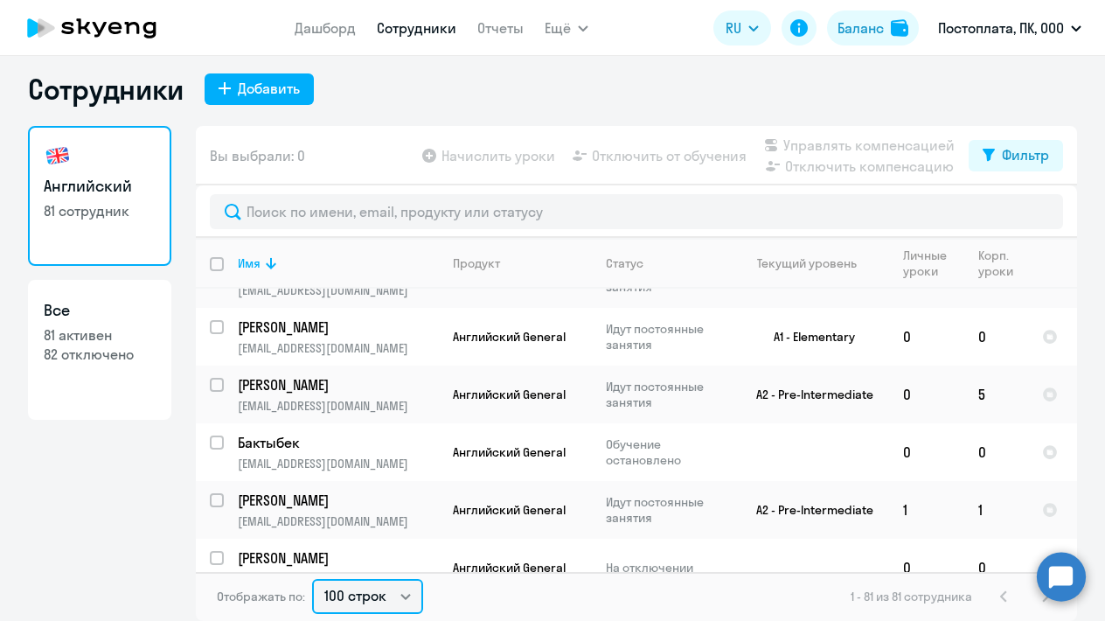
scroll to position [4232, 0]
click at [287, 431] on p "Бактыбек" at bounding box center [337, 440] width 198 height 19
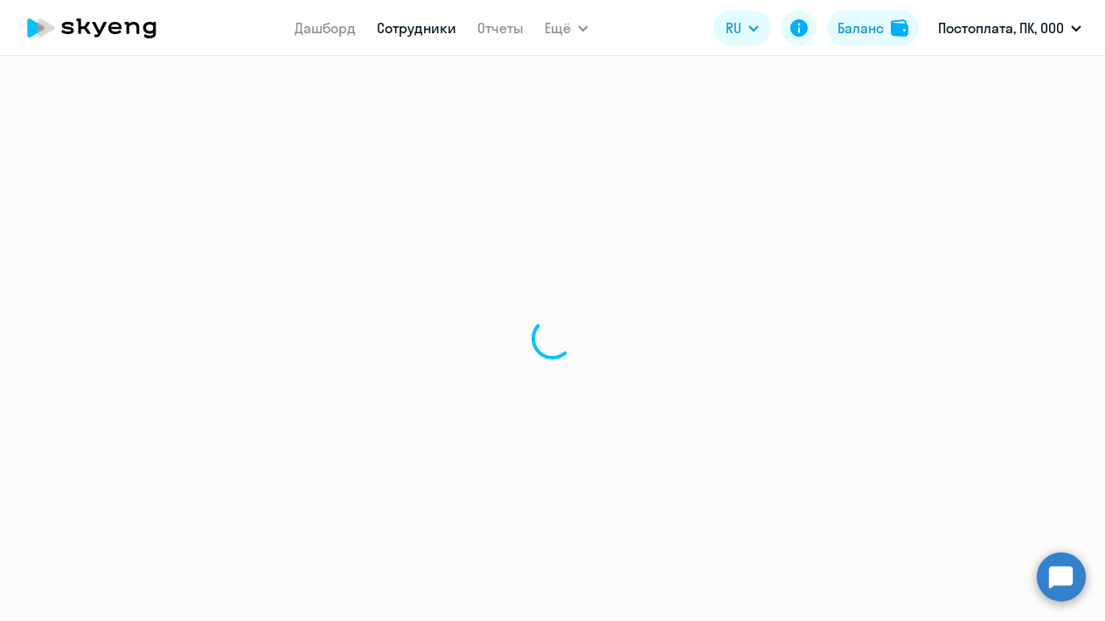
select select "english"
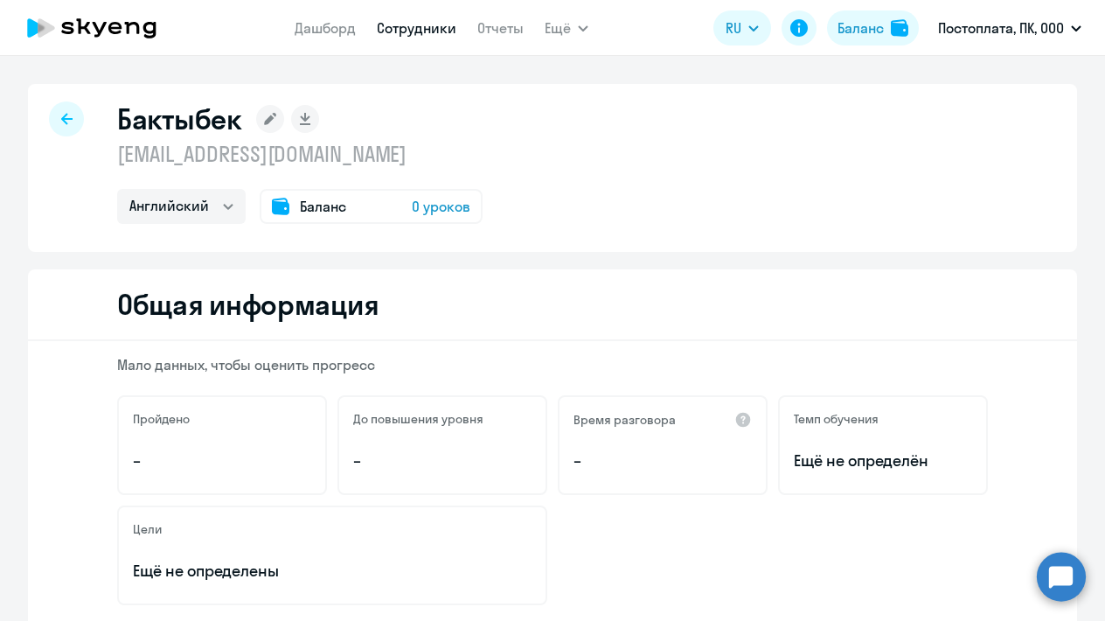
click at [267, 119] on icon at bounding box center [270, 119] width 12 height 12
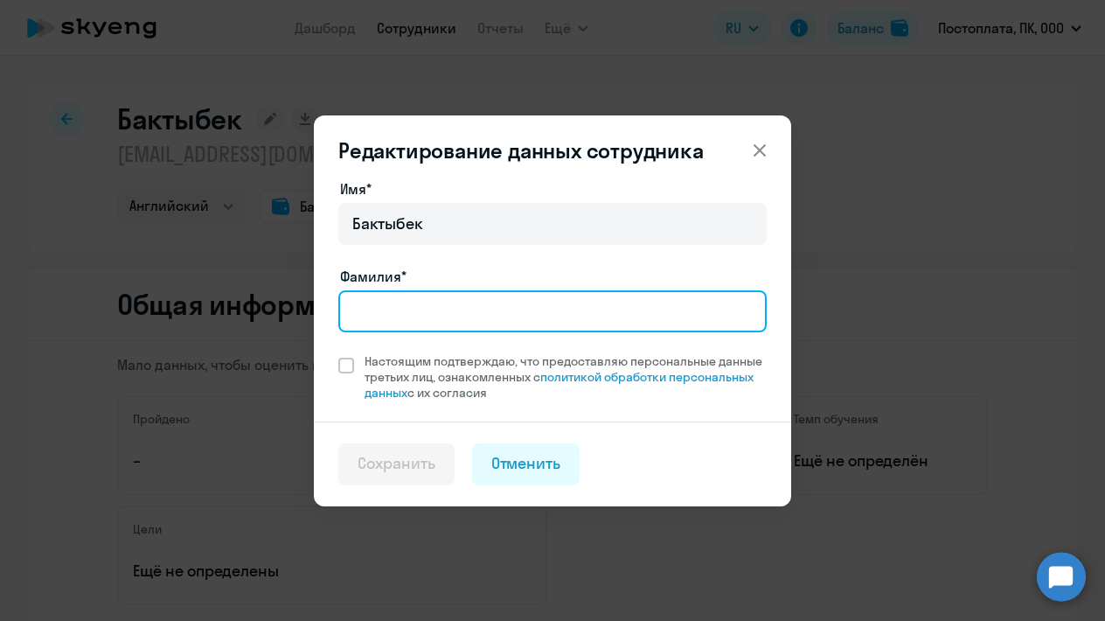
click at [390, 324] on input "Фамилия*" at bounding box center [552, 311] width 428 height 42
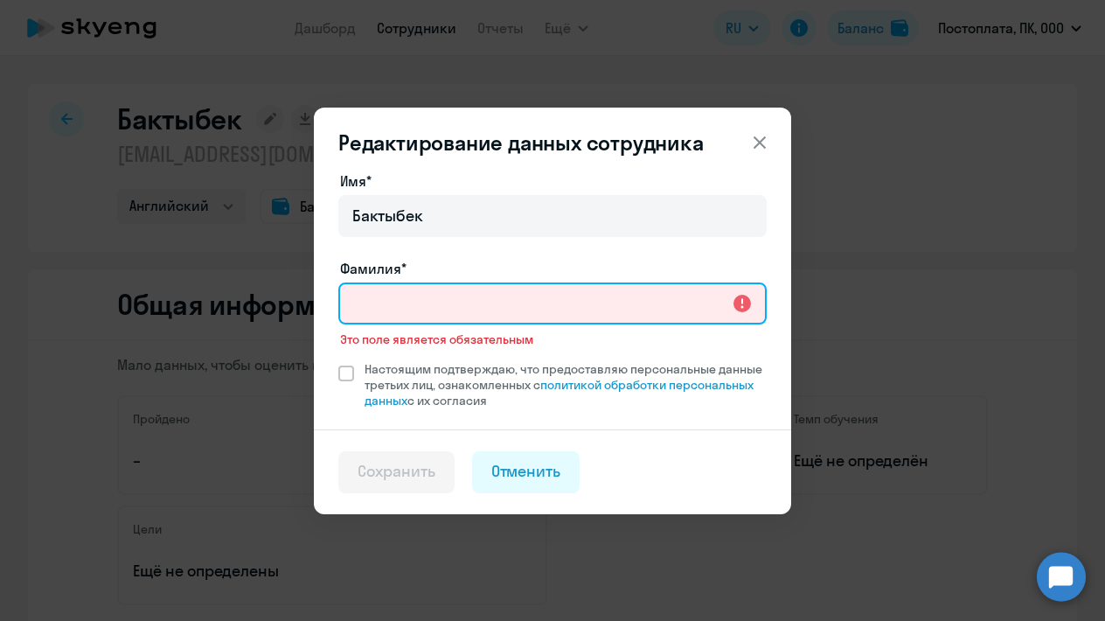
paste input "Эсенбеков"
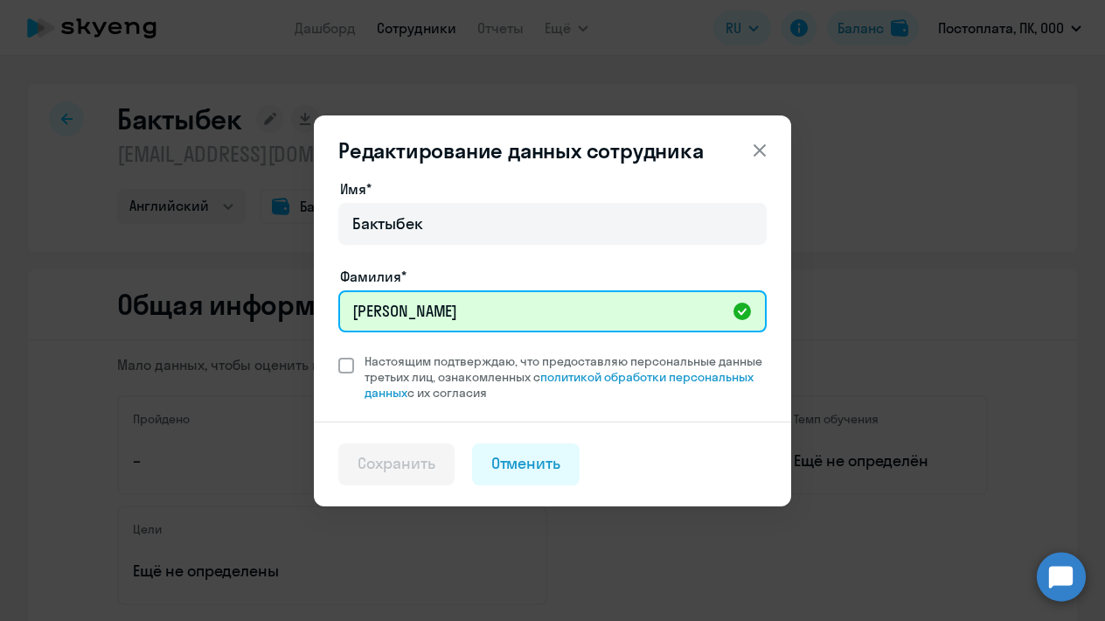
type input "Эсенбеков"
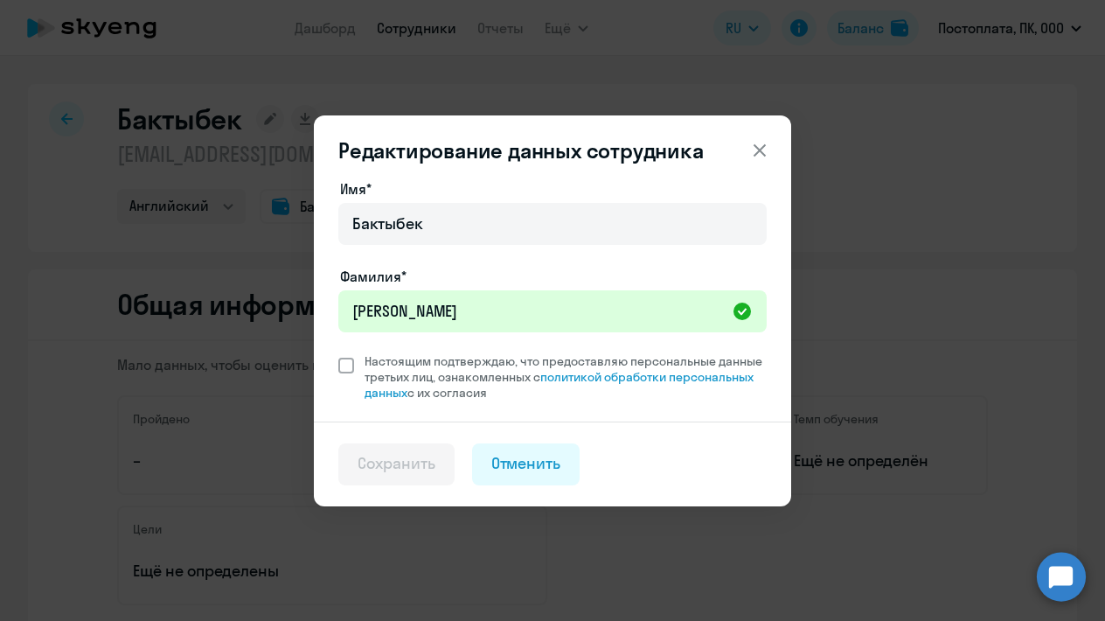
click at [351, 366] on span at bounding box center [346, 366] width 16 height 16
click at [338, 353] on input "Настоящим подтверждаю, что предоставляю персональные данные третьих лиц, ознако…" at bounding box center [338, 352] width 1 height 1
checkbox input "true"
click at [407, 471] on div "Сохранить" at bounding box center [397, 463] width 78 height 23
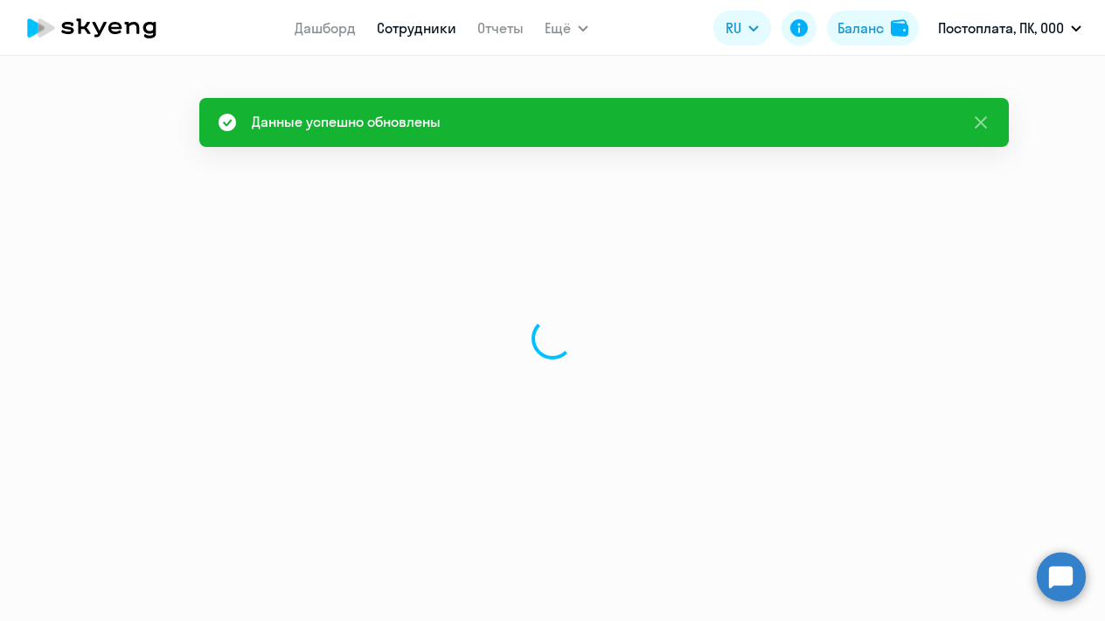
select select "english"
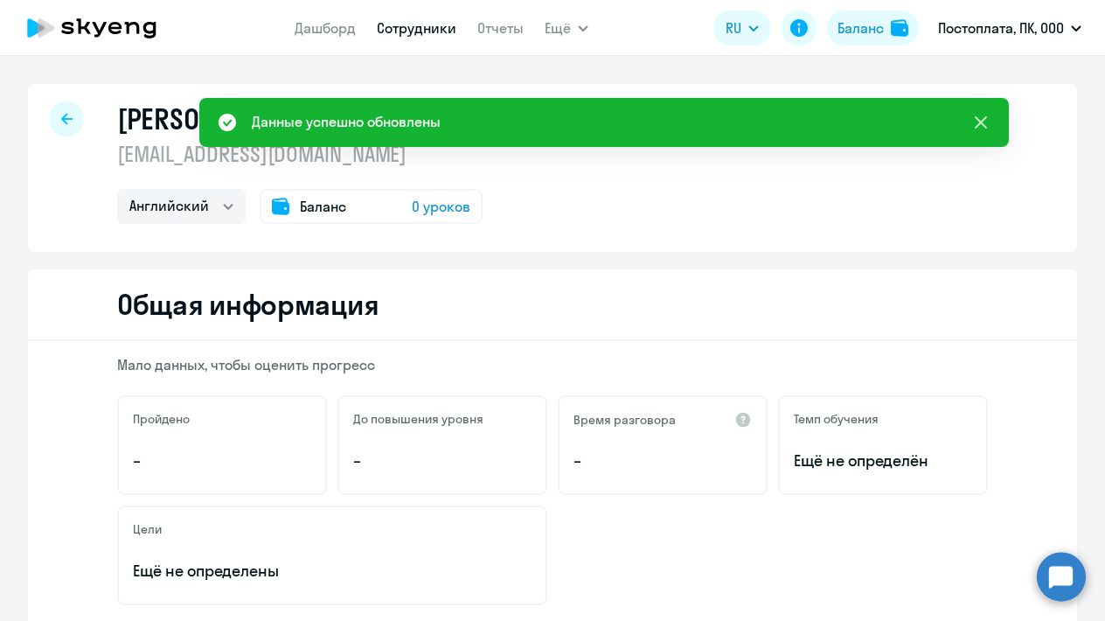
click at [976, 125] on icon at bounding box center [981, 122] width 21 height 21
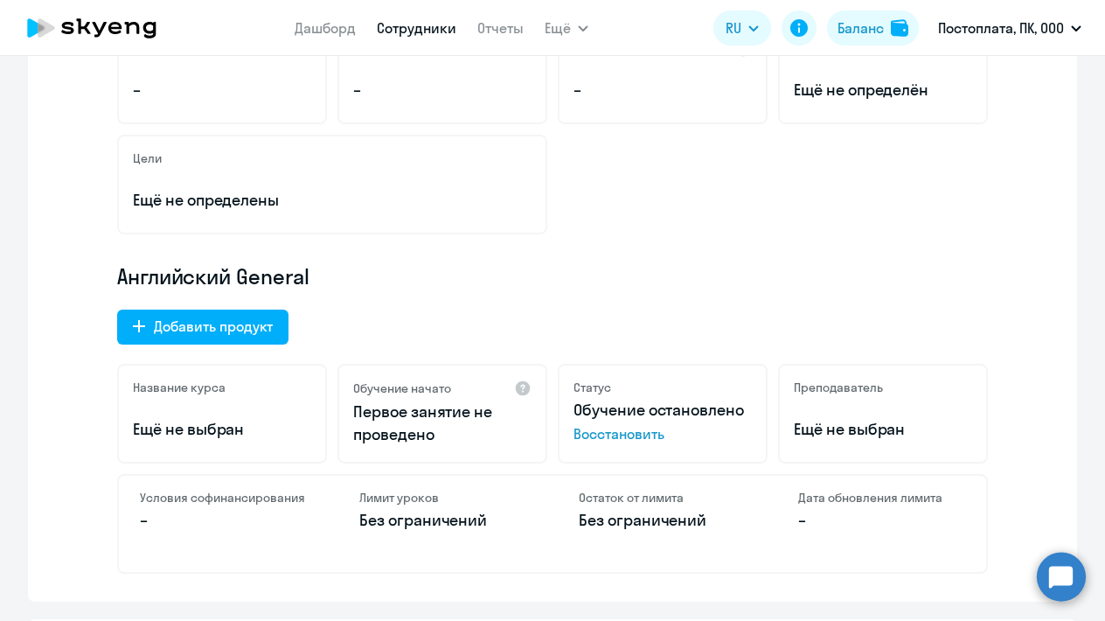
scroll to position [383, 0]
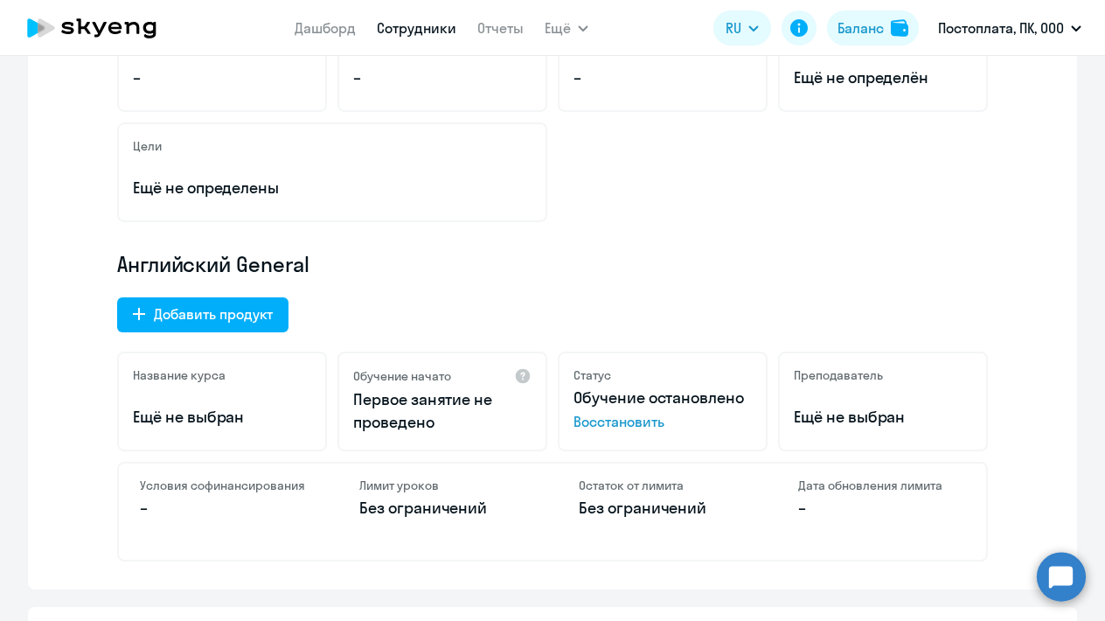
click at [608, 423] on span "Восстановить" at bounding box center [663, 421] width 178 height 21
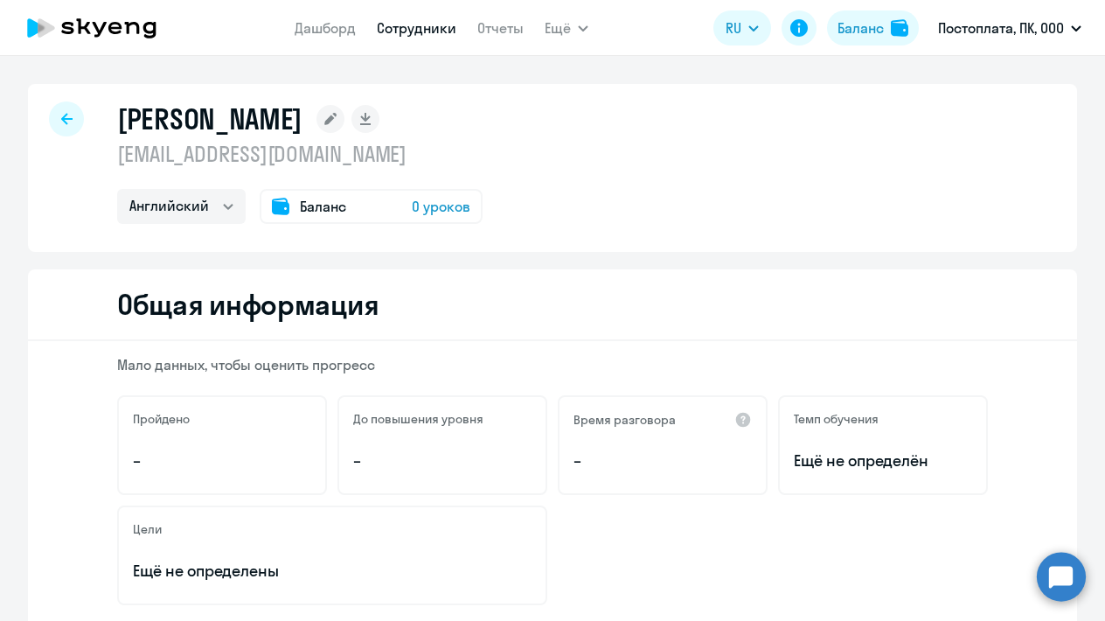
scroll to position [0, 0]
click at [122, 35] on icon at bounding box center [92, 28] width 154 height 44
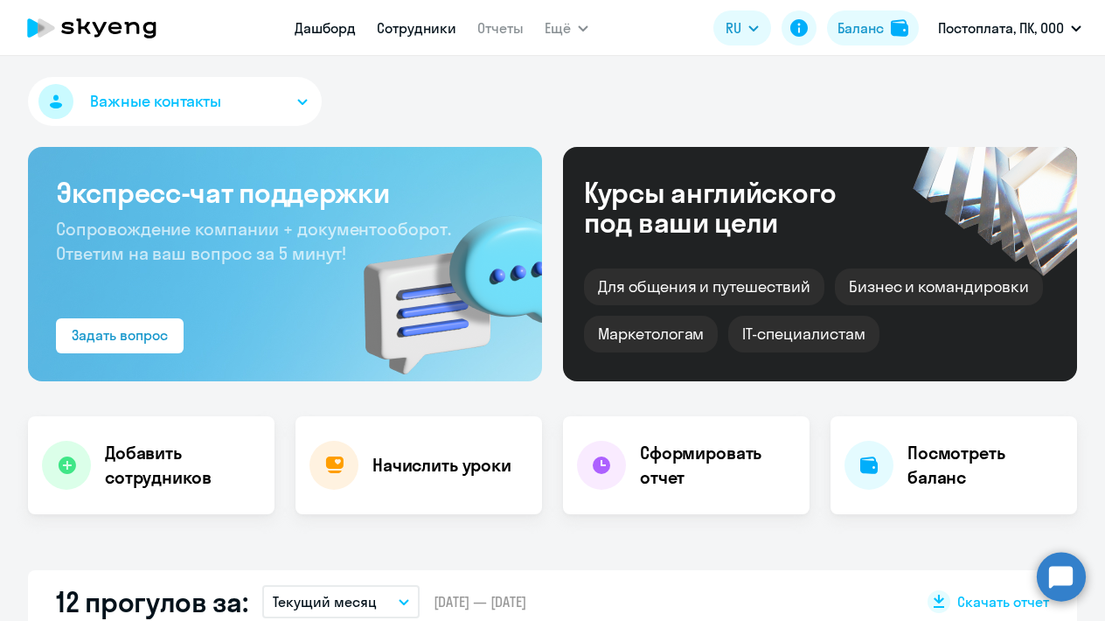
click at [421, 26] on link "Сотрудники" at bounding box center [417, 27] width 80 height 17
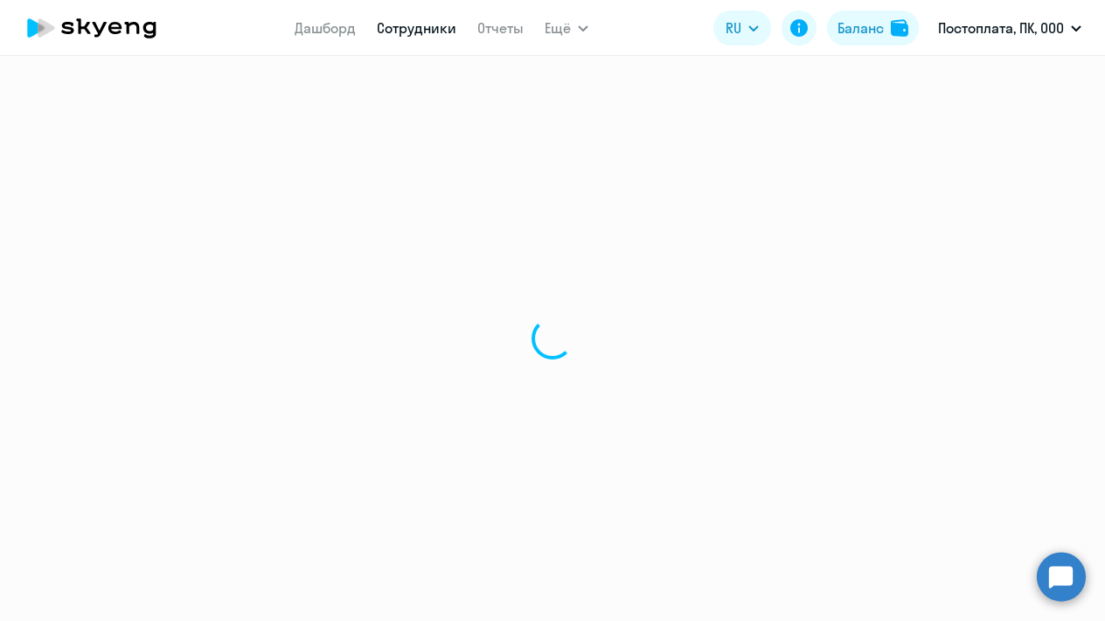
select select "30"
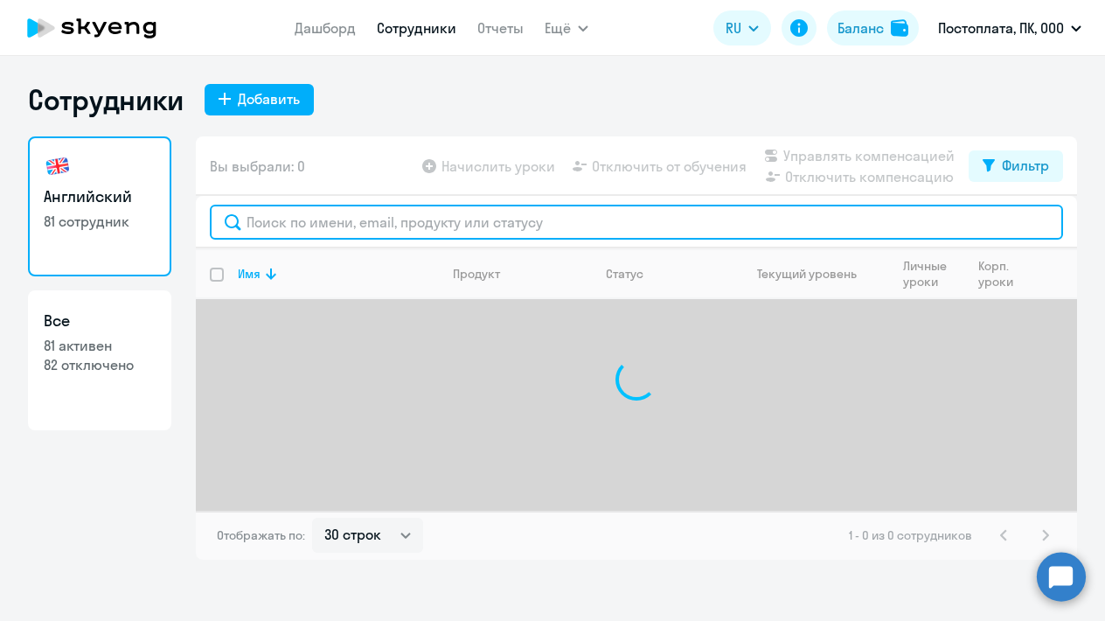
click at [312, 226] on input "text" at bounding box center [636, 222] width 853 height 35
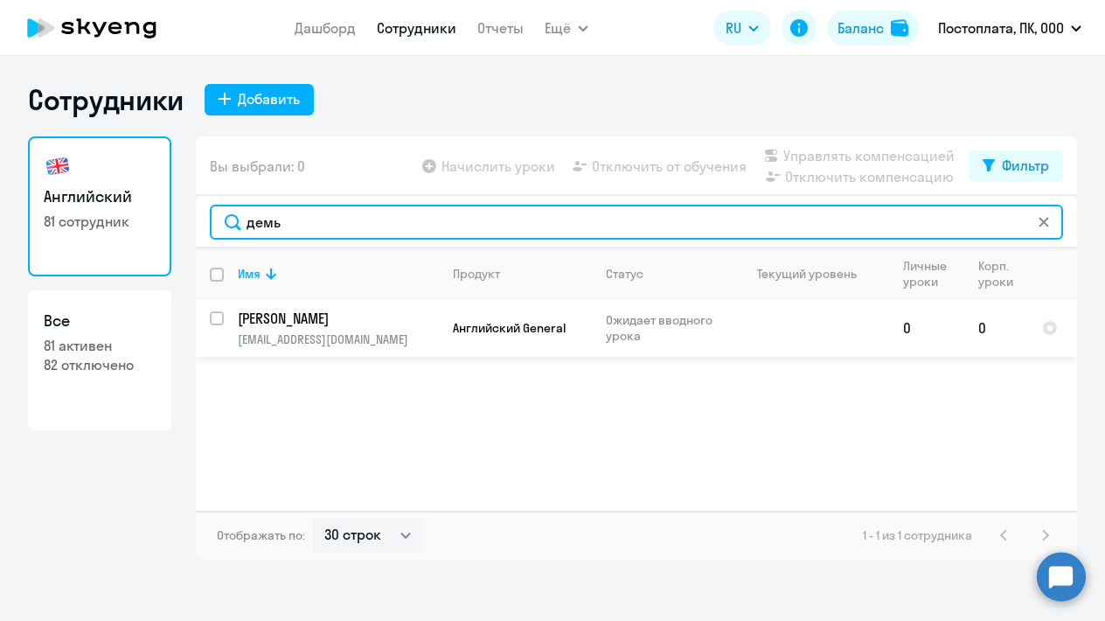
type input "демь"
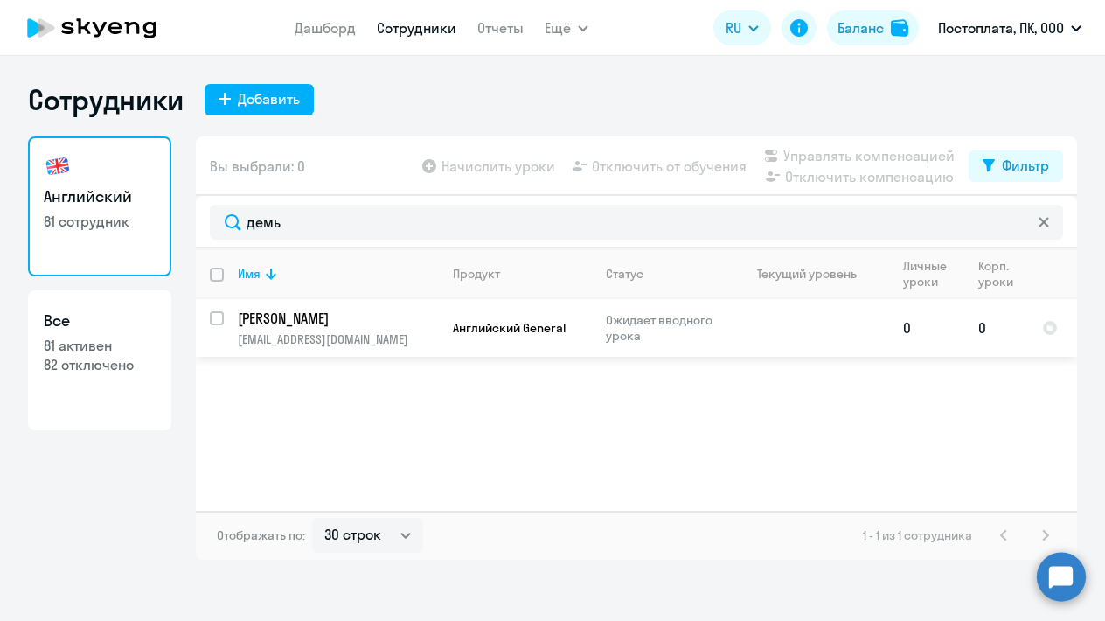
click at [299, 314] on p "Демьянов Владимир" at bounding box center [337, 318] width 198 height 19
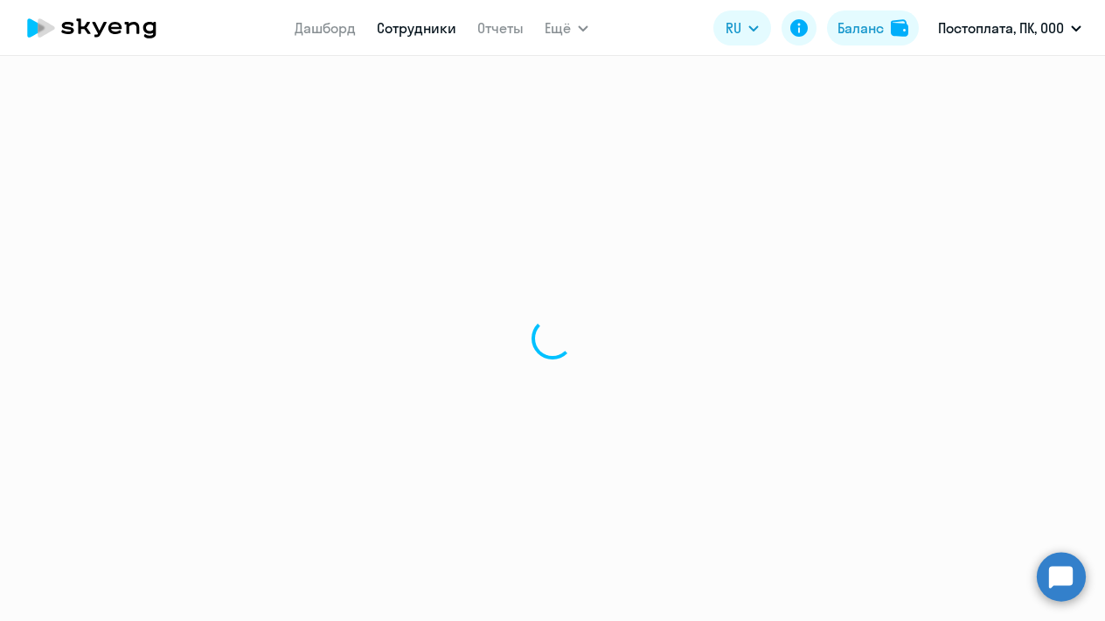
select select "english"
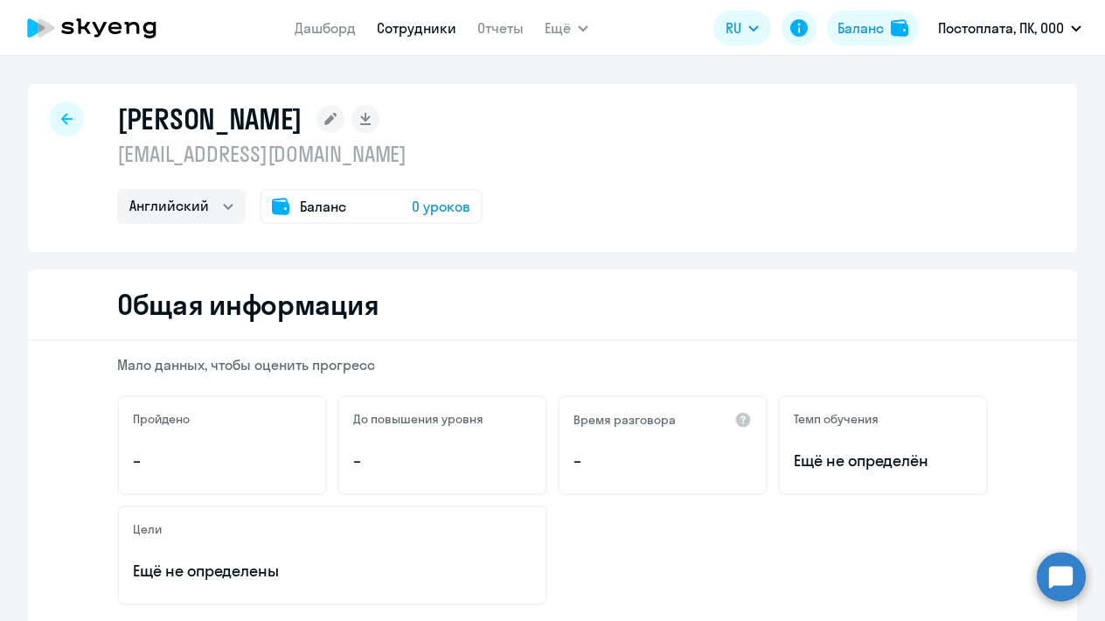
select select "30"
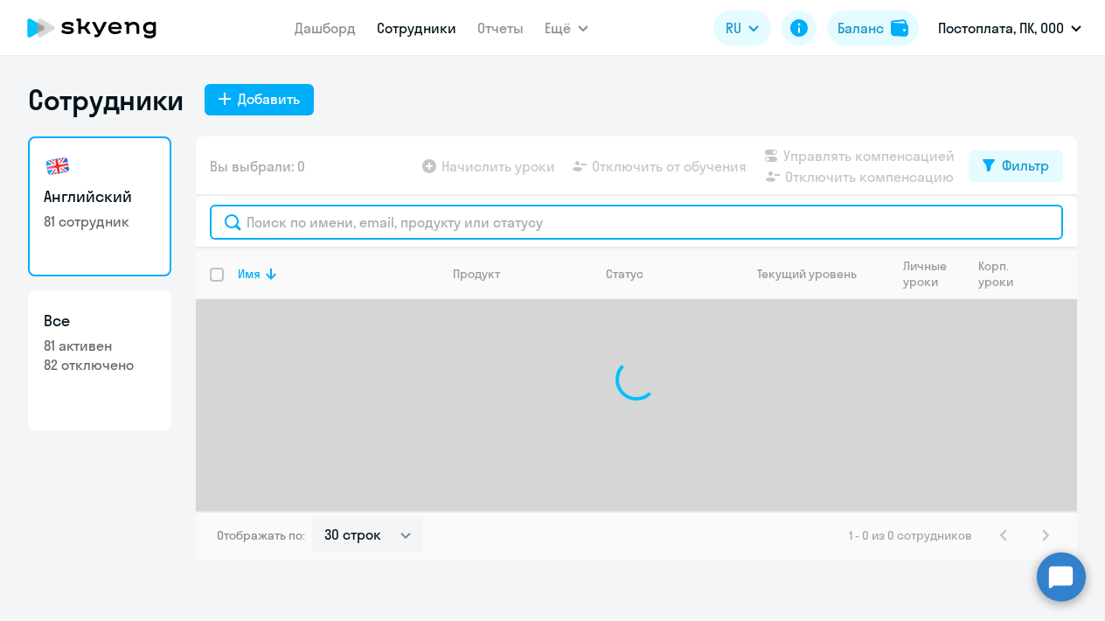
click at [356, 219] on input "text" at bounding box center [636, 222] width 853 height 35
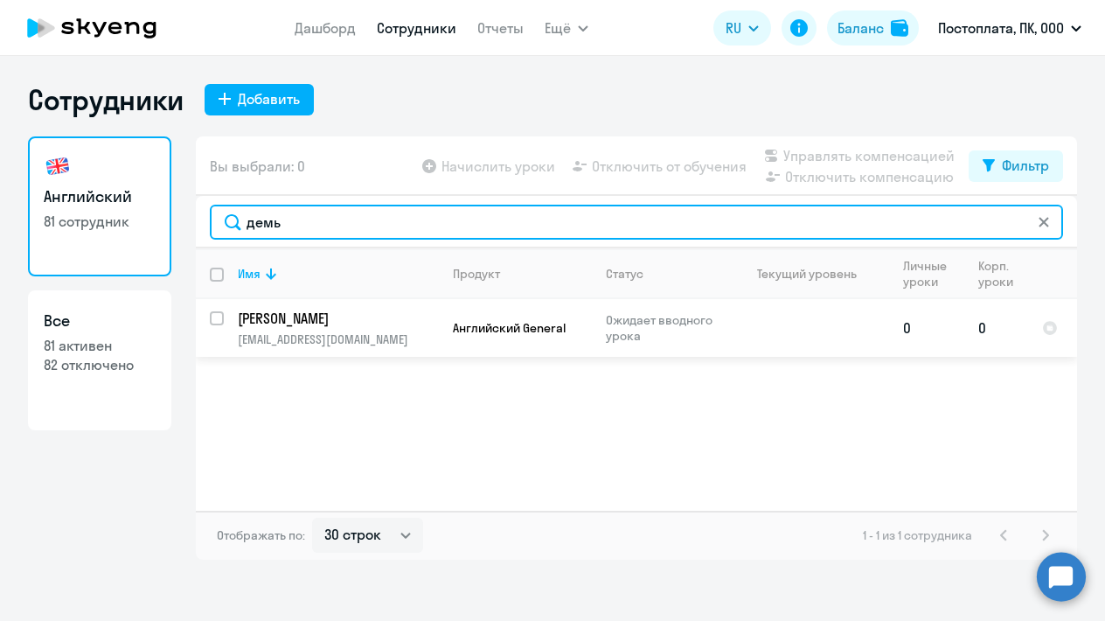
type input "демь"
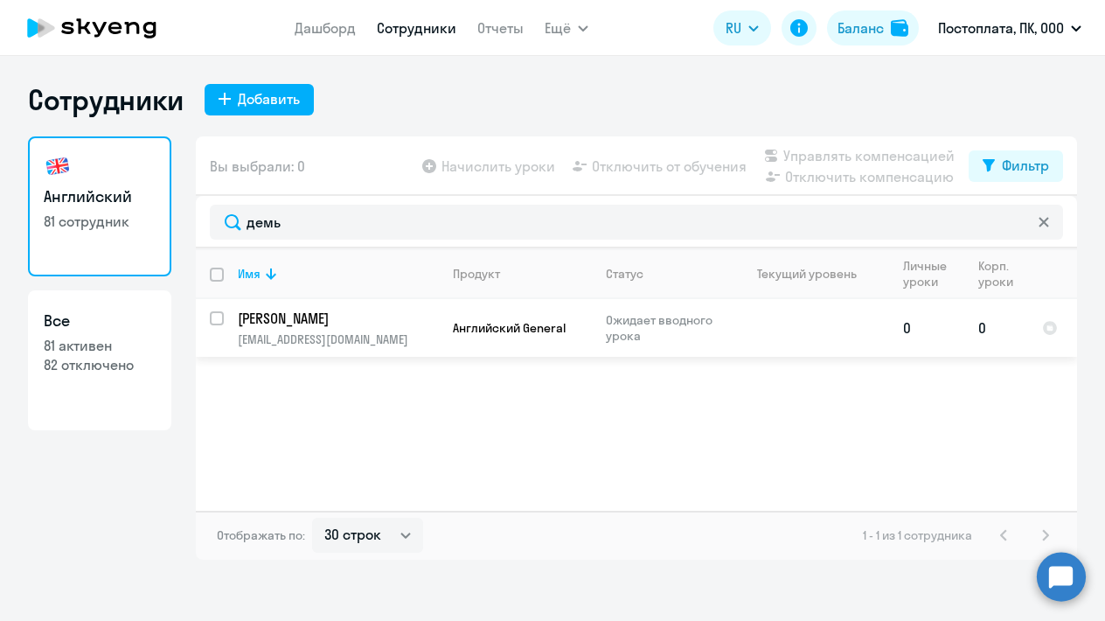
click at [219, 318] on input "select row 42388139" at bounding box center [227, 328] width 35 height 35
checkbox input "true"
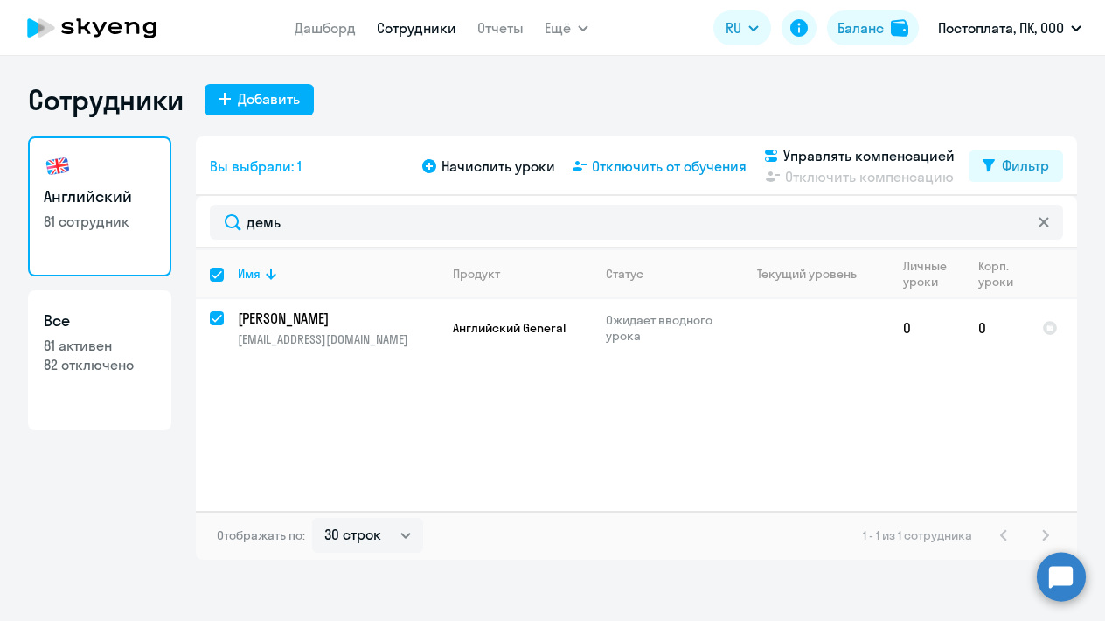
click at [643, 165] on span "Отключить от обучения" at bounding box center [669, 166] width 155 height 21
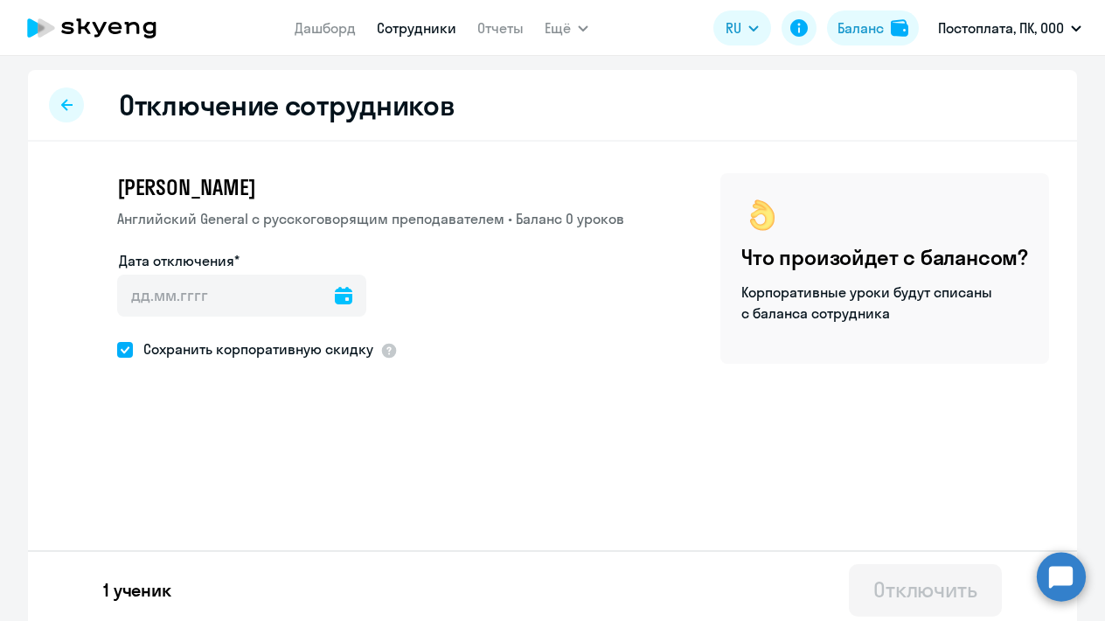
click at [348, 292] on icon at bounding box center [343, 295] width 17 height 17
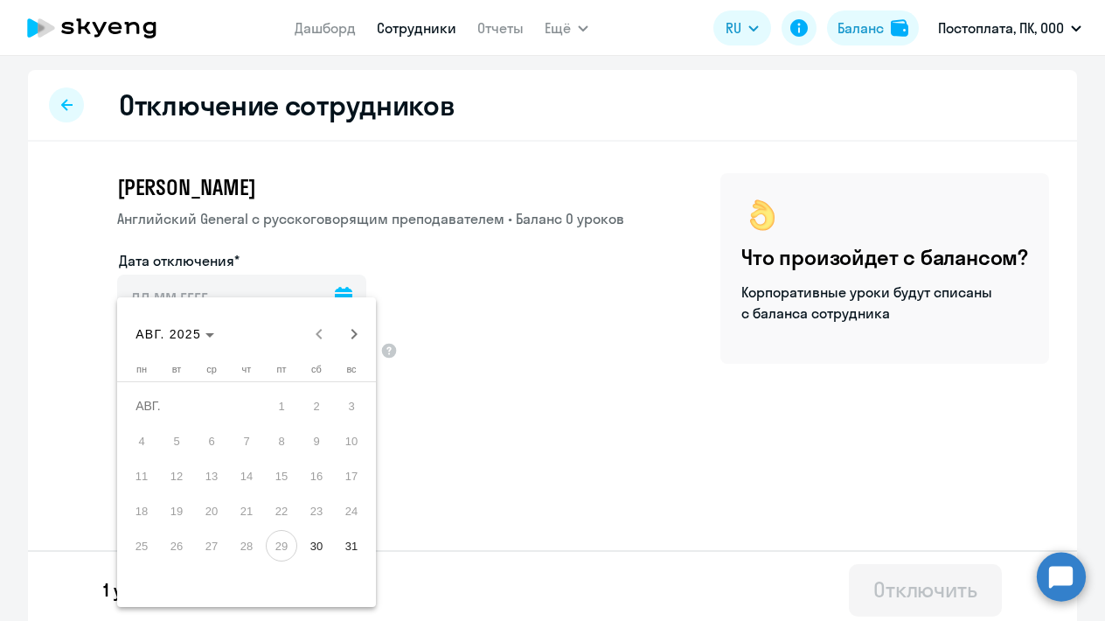
click at [320, 548] on span "30" at bounding box center [316, 545] width 31 height 31
type input "30.08.2025"
type input "30.8.2025"
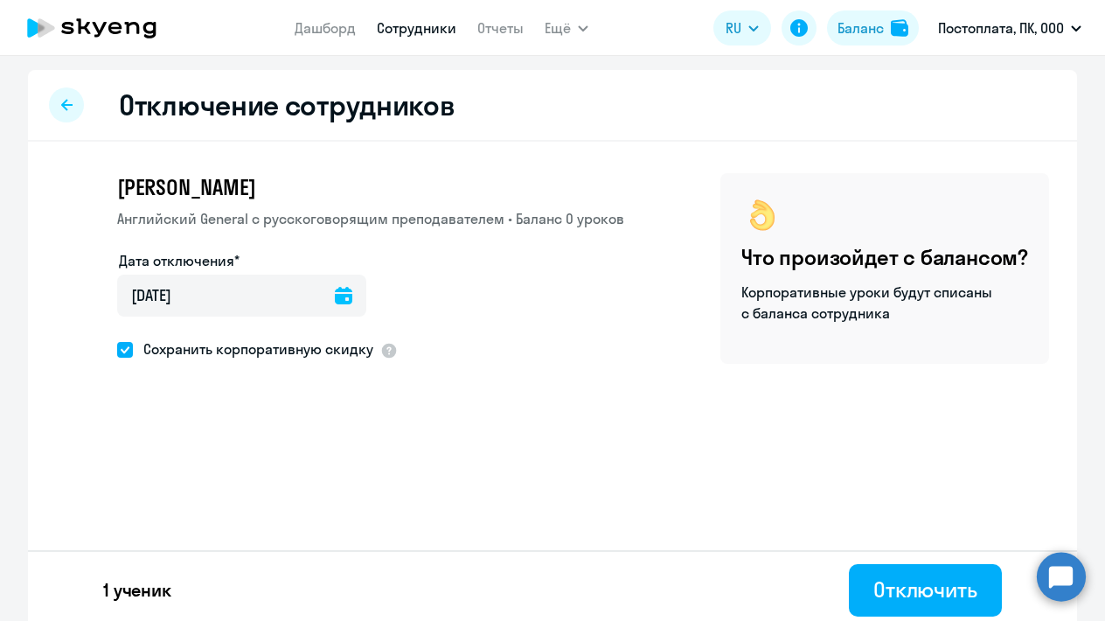
click at [129, 346] on span at bounding box center [125, 350] width 16 height 16
click at [117, 349] on input "Сохранить корпоративную скидку" at bounding box center [116, 349] width 1 height 1
checkbox input "false"
click at [888, 579] on div "Отключить" at bounding box center [926, 589] width 104 height 28
